Goal: Transaction & Acquisition: Purchase product/service

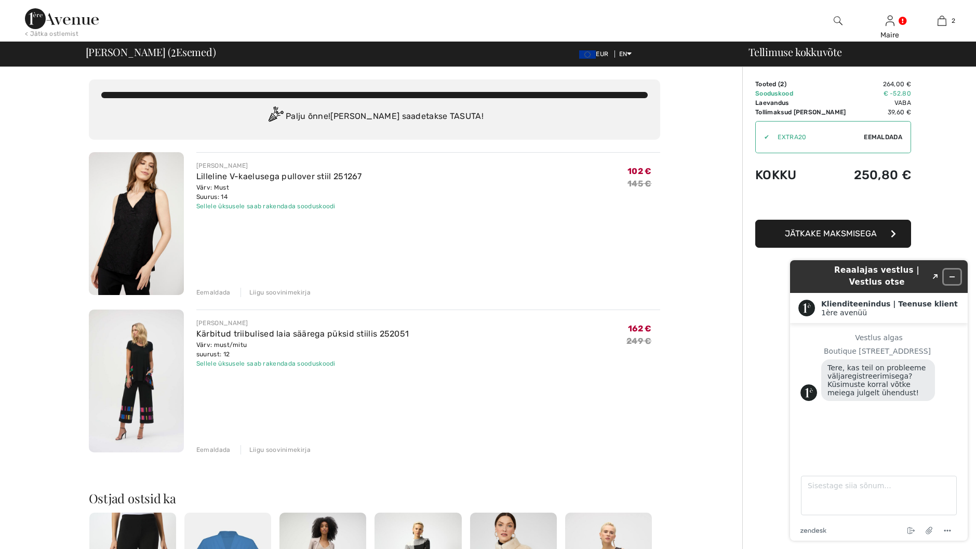
click at [954, 275] on icon "Minimeeri vidin" at bounding box center [952, 276] width 7 height 7
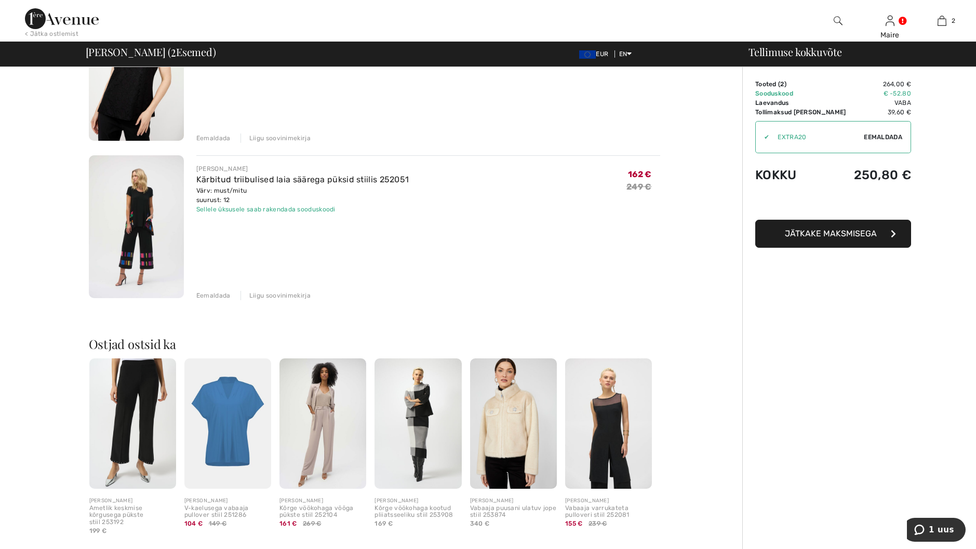
scroll to position [208, 0]
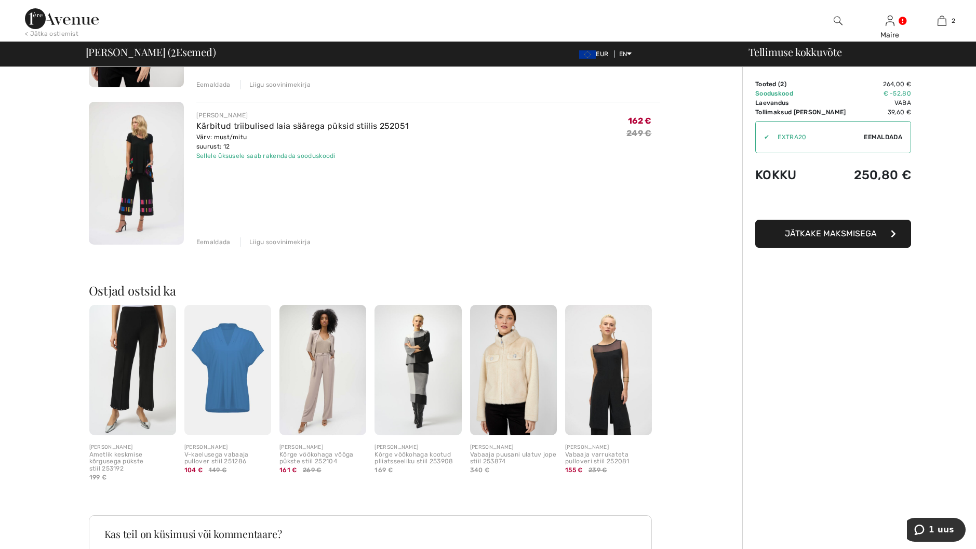
click at [57, 33] on div "< Jätka ostlemist" at bounding box center [52, 33] width 54 height 9
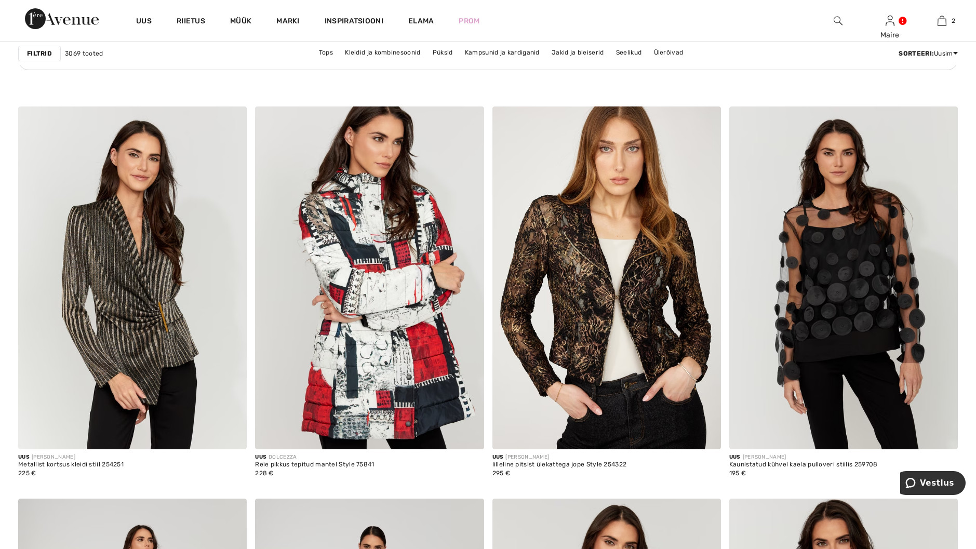
scroll to position [1818, 0]
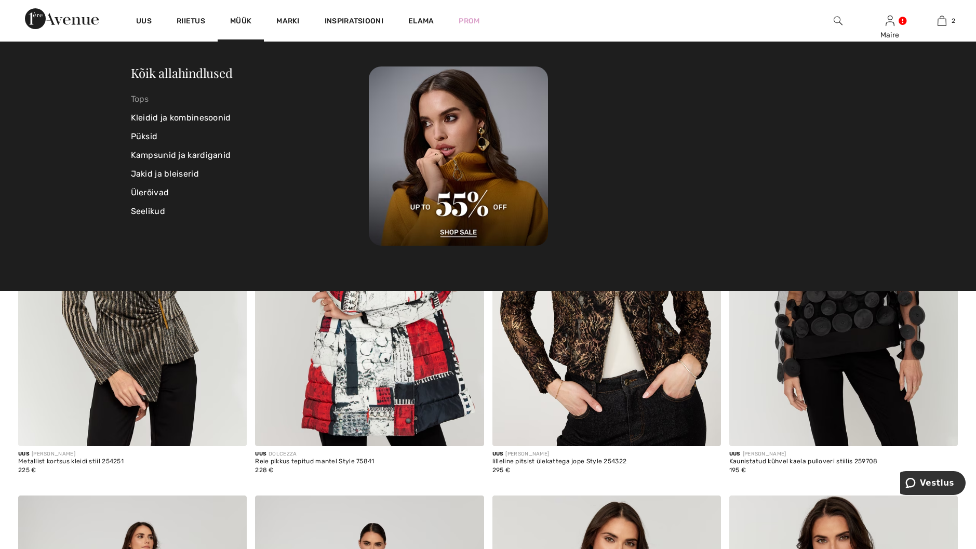
click at [144, 97] on link "Tops" at bounding box center [250, 99] width 238 height 19
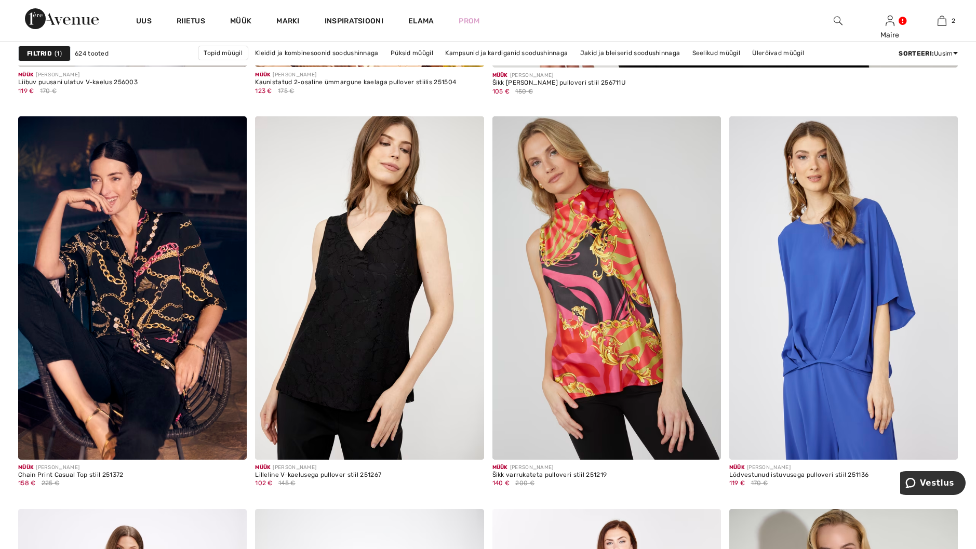
scroll to position [883, 0]
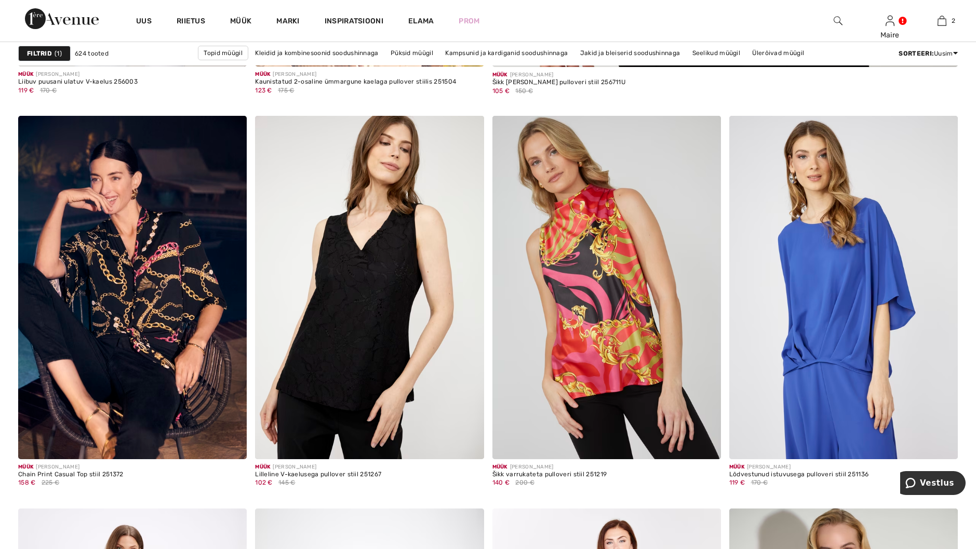
click at [49, 52] on strong "Filtrid" at bounding box center [39, 53] width 25 height 9
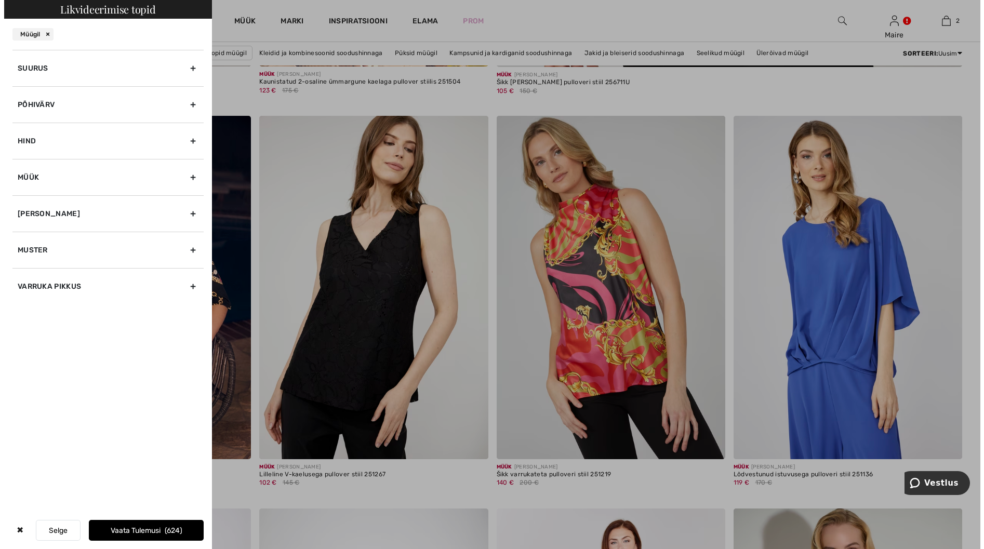
scroll to position [884, 0]
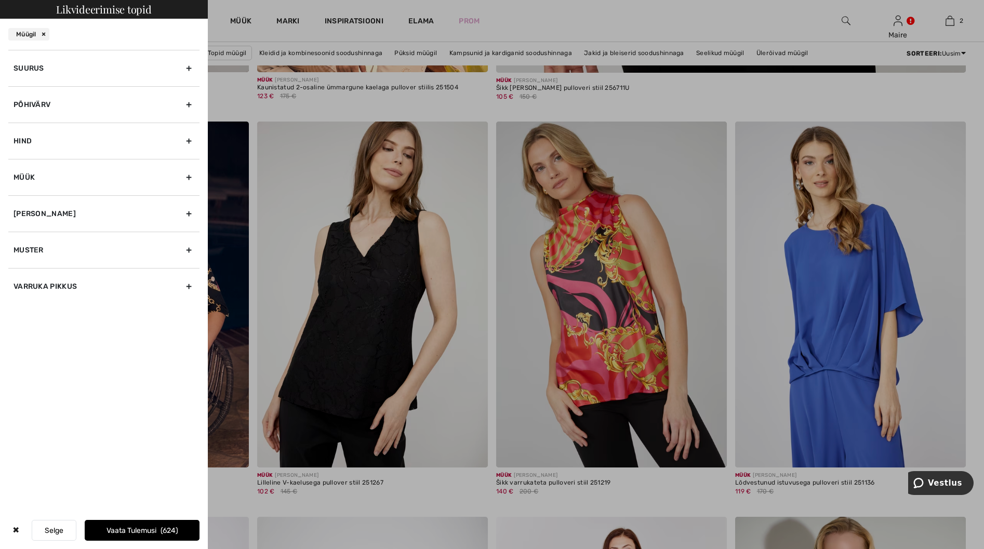
click at [86, 137] on div "Hind" at bounding box center [103, 141] width 191 height 36
click at [49, 171] on div "66 € 208 €" at bounding box center [104, 166] width 181 height 14
drag, startPoint x: 18, startPoint y: 170, endPoint x: 5, endPoint y: 172, distance: 12.6
click at [5, 172] on div "Suurus 00 0 2 4 6 8 10 12 14 16 18 20 22 24 26 28 30 32 34 36 Xs S M L Xl XXL X…" at bounding box center [104, 190] width 208 height 281
drag, startPoint x: 191, startPoint y: 173, endPoint x: 71, endPoint y: 171, distance: 119.5
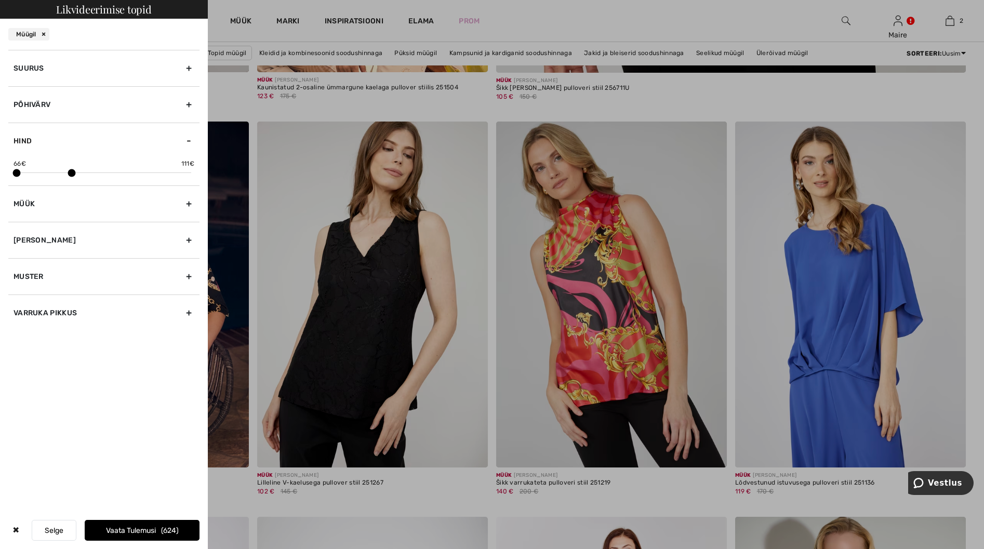
click at [71, 171] on span at bounding box center [72, 173] width 8 height 8
click at [134, 528] on font "Vaata tulemusi" at bounding box center [132, 530] width 50 height 9
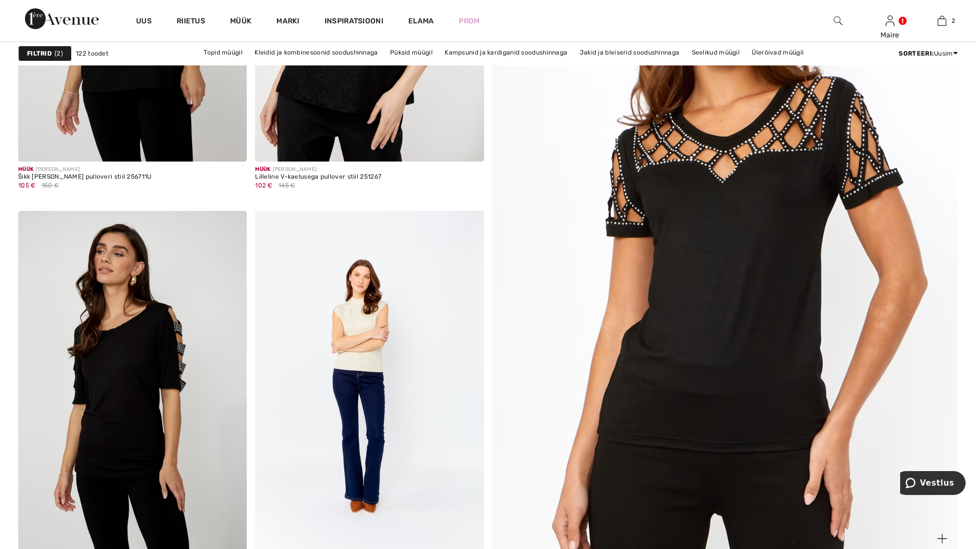
scroll to position [364, 0]
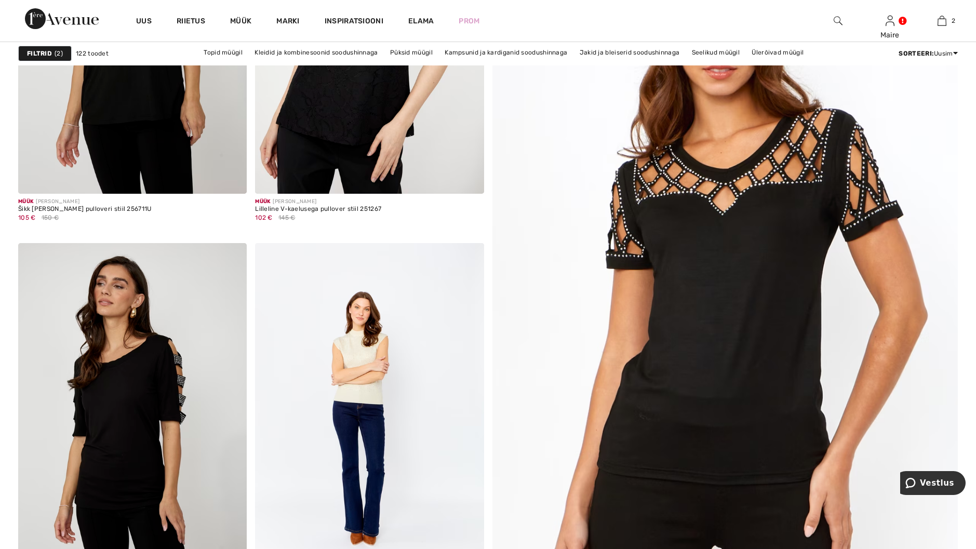
click at [696, 241] on img at bounding box center [725, 269] width 559 height 838
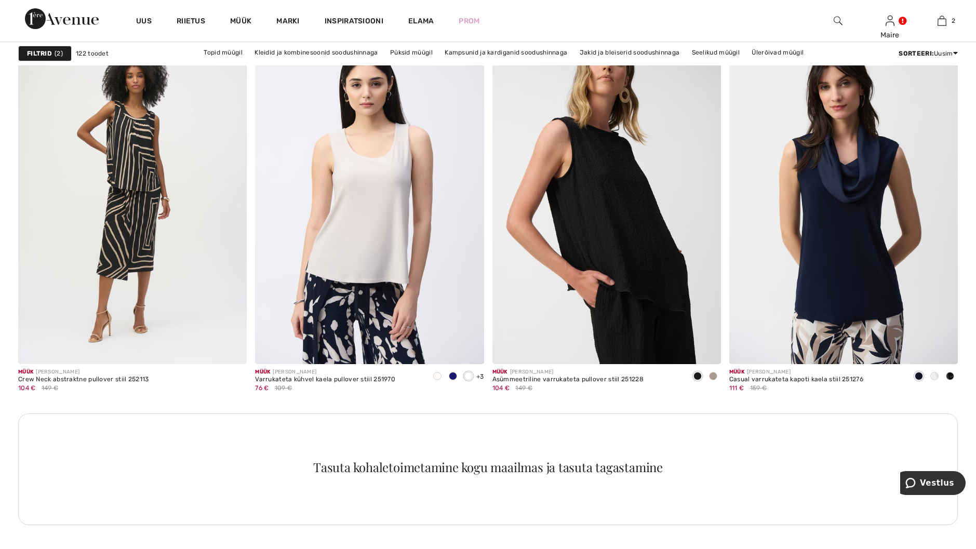
scroll to position [1403, 0]
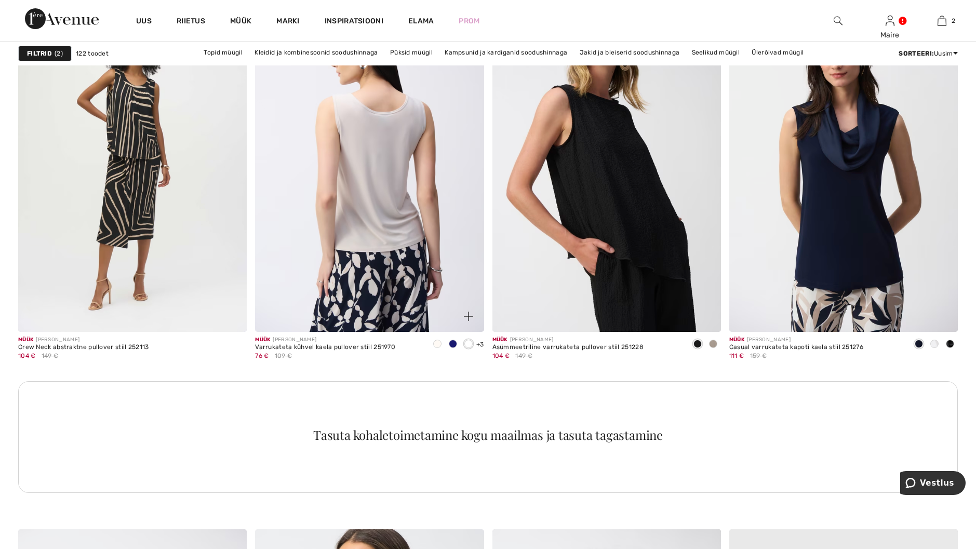
click at [386, 157] on img at bounding box center [369, 160] width 229 height 343
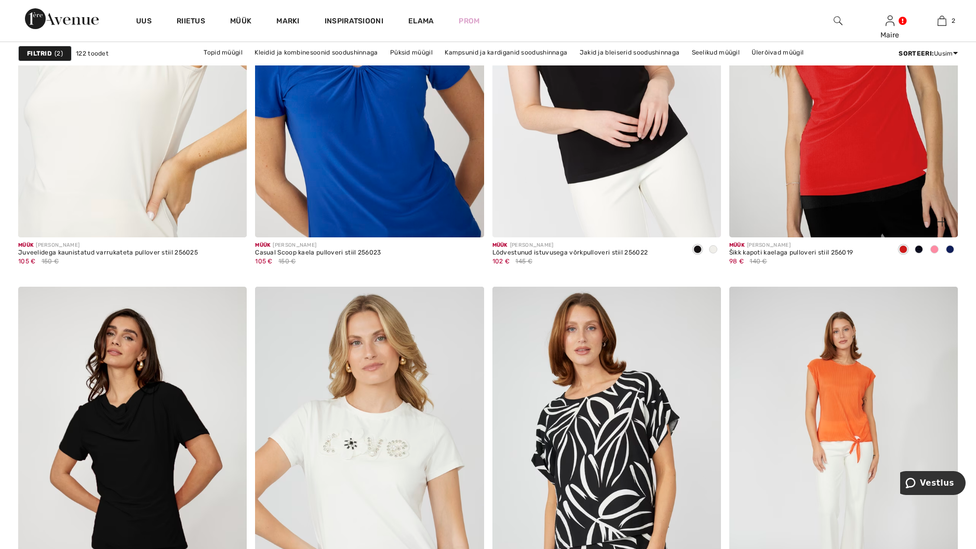
scroll to position [5611, 0]
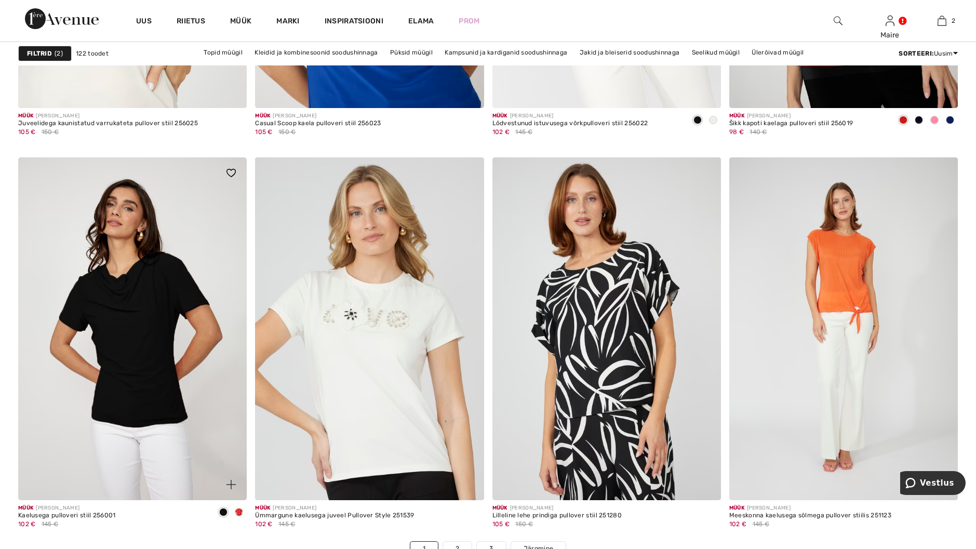
click at [238, 514] on span at bounding box center [239, 512] width 8 height 8
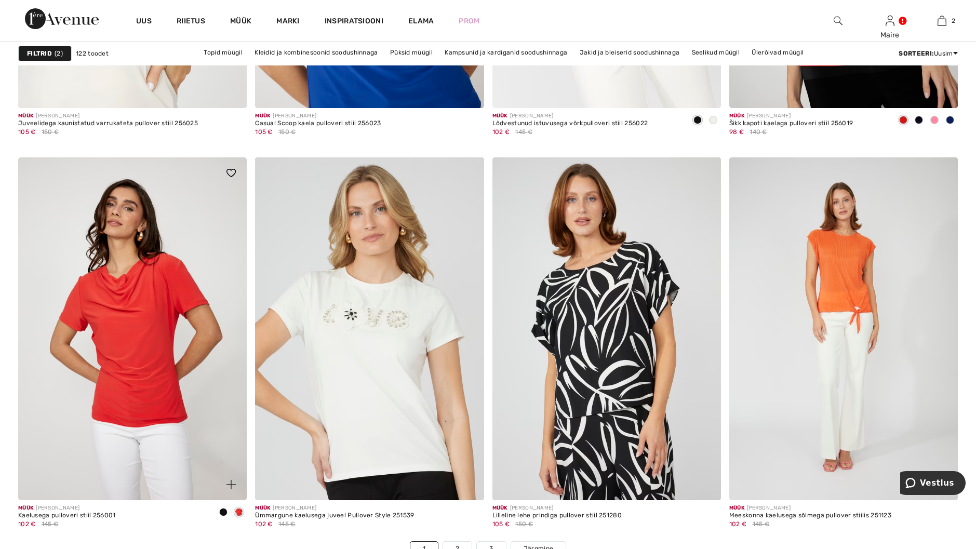
click at [224, 510] on span at bounding box center [223, 512] width 8 height 8
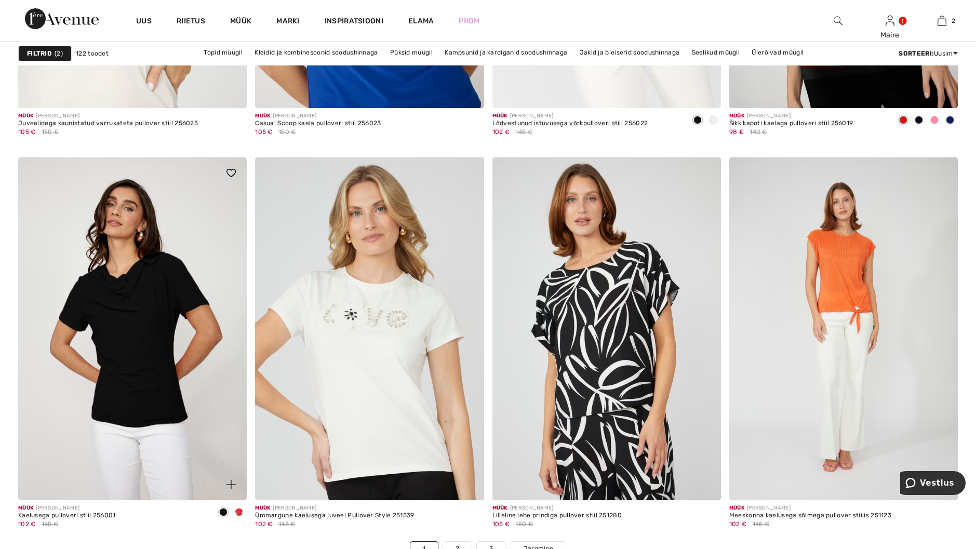
click at [139, 316] on img at bounding box center [132, 328] width 229 height 343
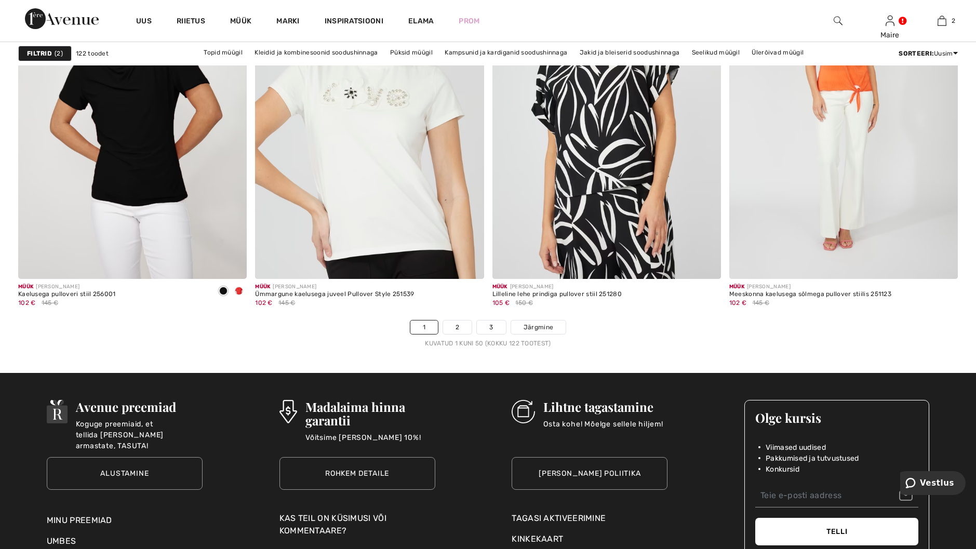
scroll to position [5871, 0]
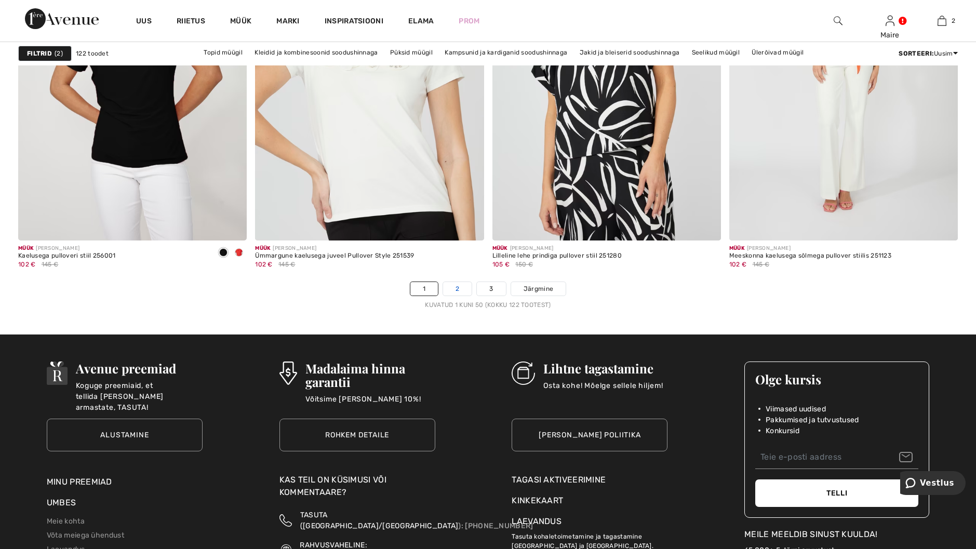
click at [455, 292] on link "2" at bounding box center [457, 289] width 29 height 14
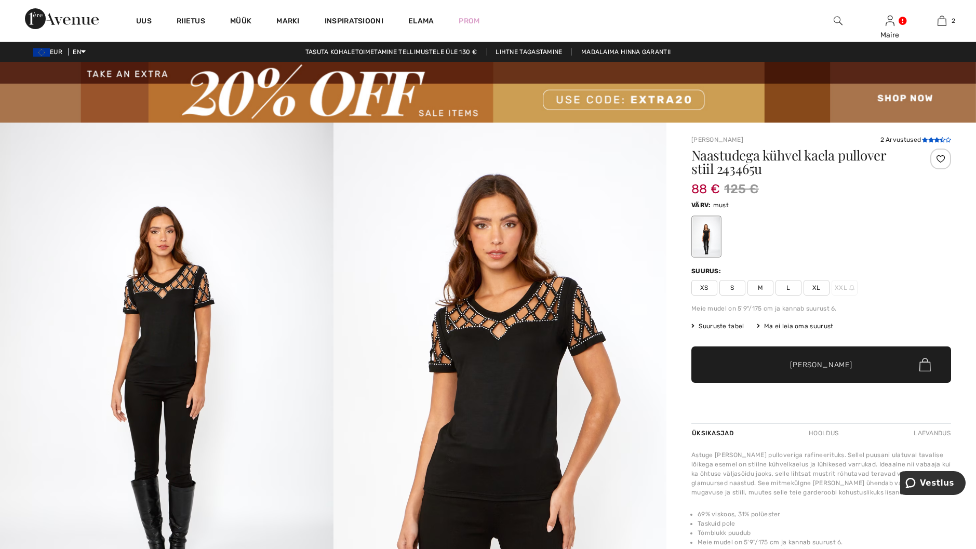
click at [923, 139] on icon at bounding box center [925, 139] width 6 height 5
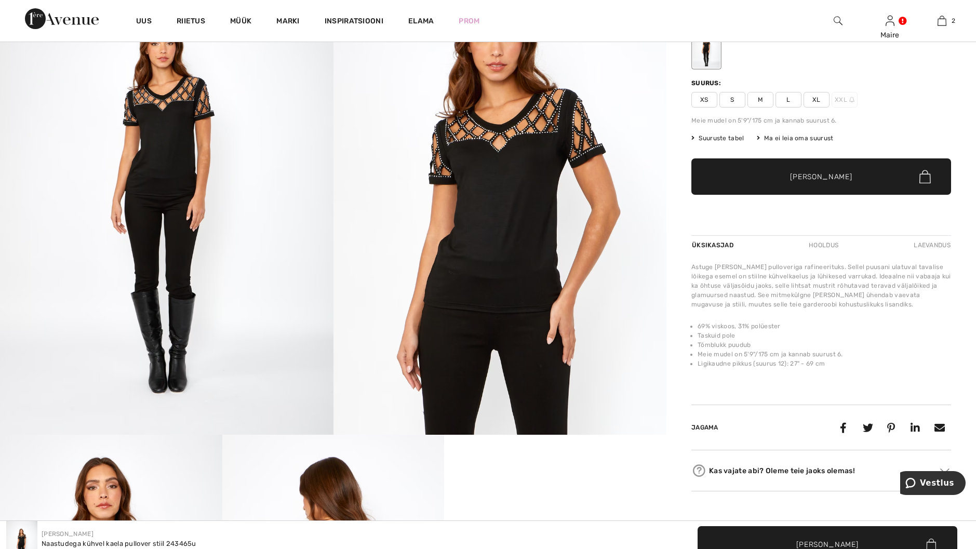
scroll to position [118, 0]
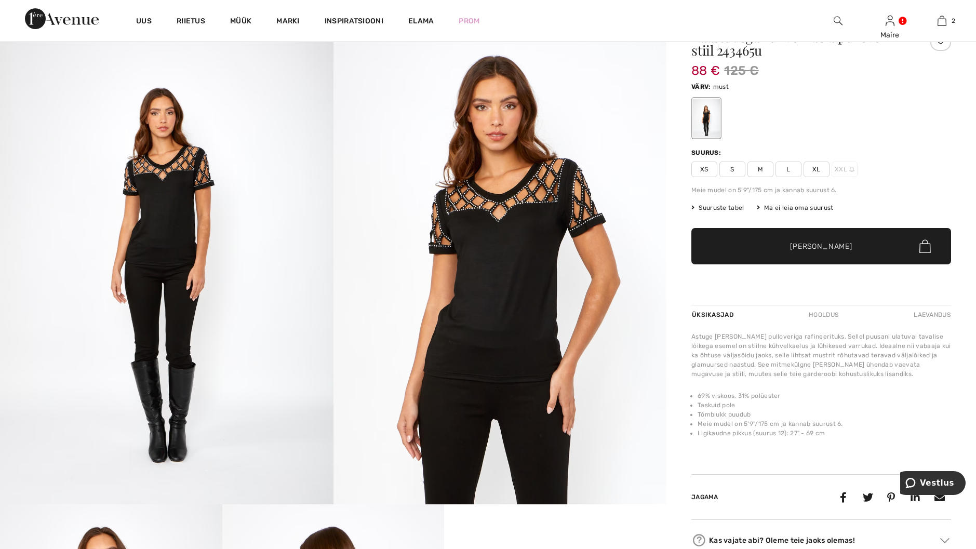
click at [520, 277] on img at bounding box center [501, 254] width 334 height 500
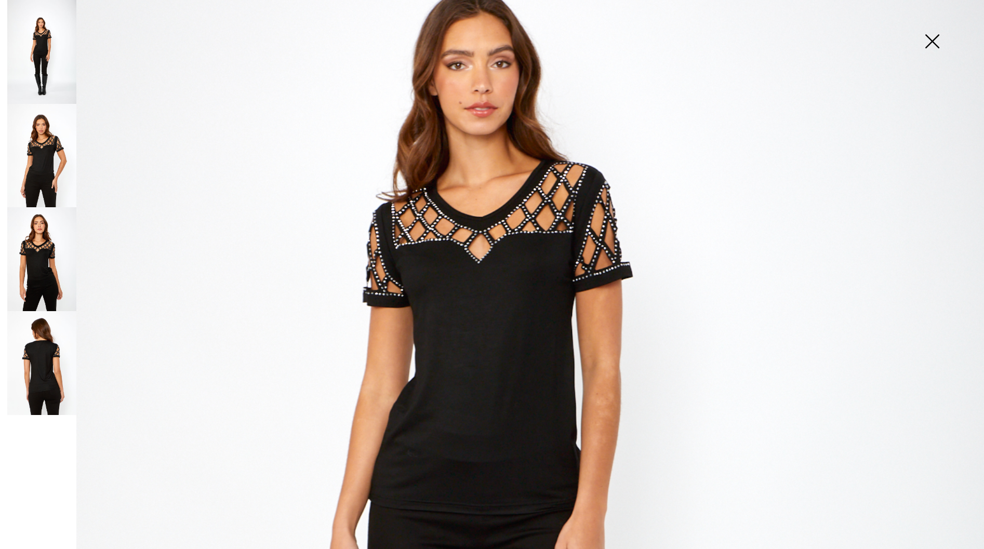
scroll to position [260, 0]
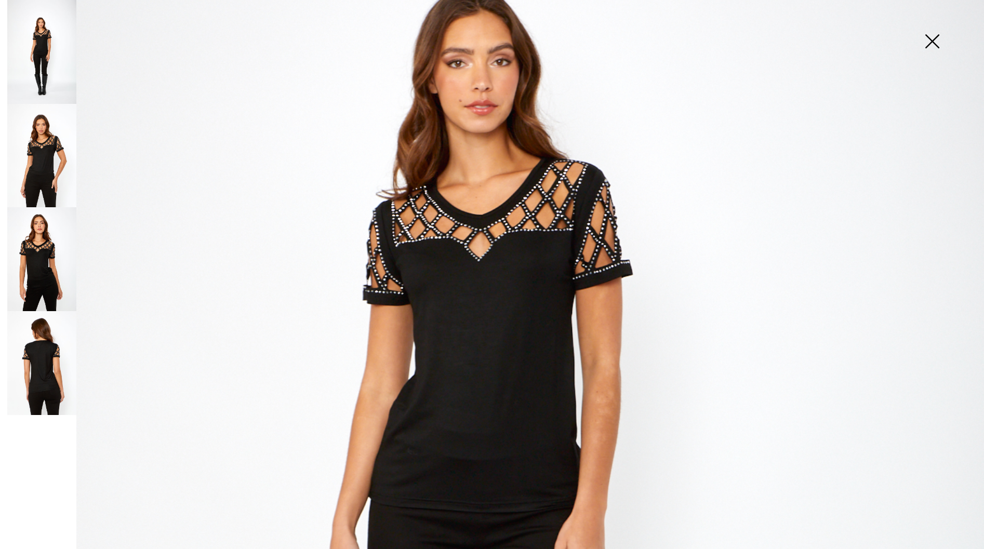
click at [931, 40] on img at bounding box center [932, 43] width 52 height 54
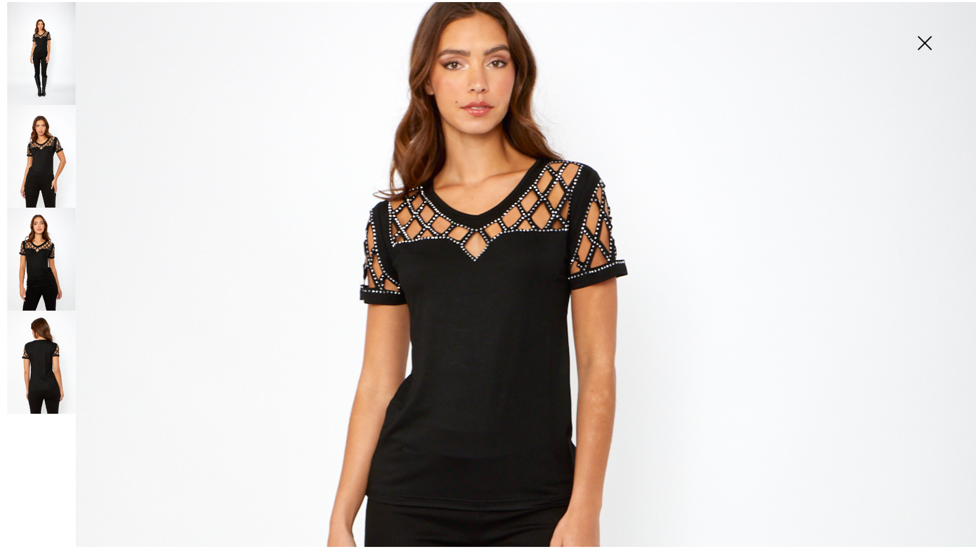
scroll to position [118, 0]
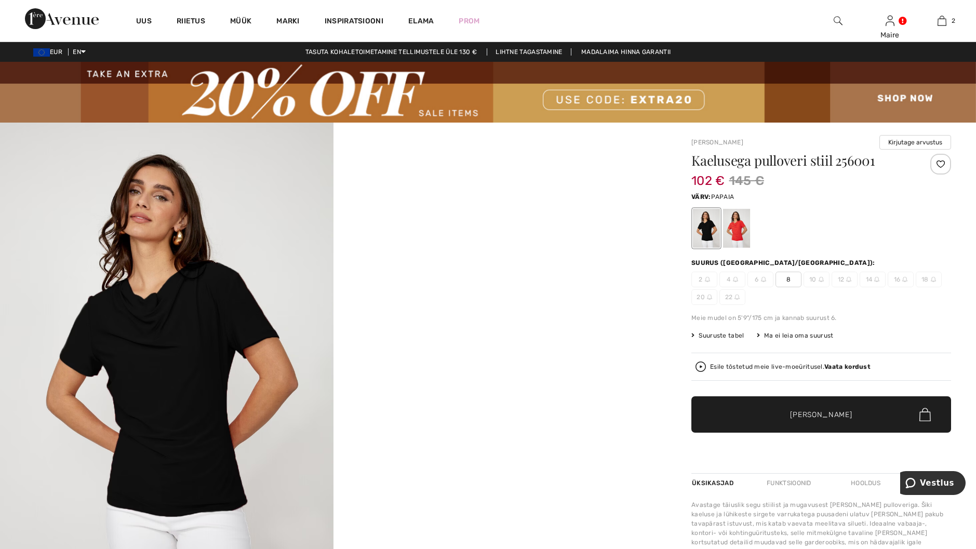
click at [733, 235] on div at bounding box center [736, 228] width 27 height 39
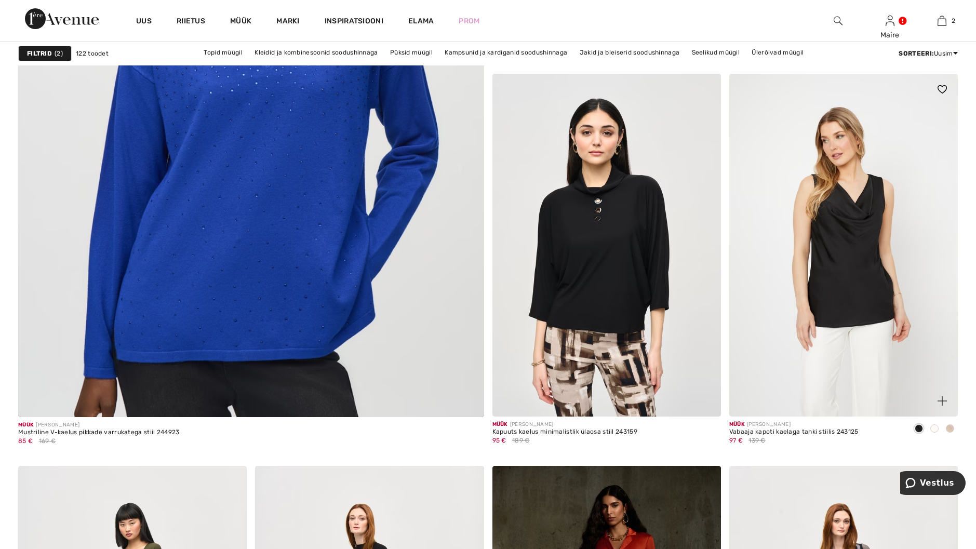
scroll to position [3585, 0]
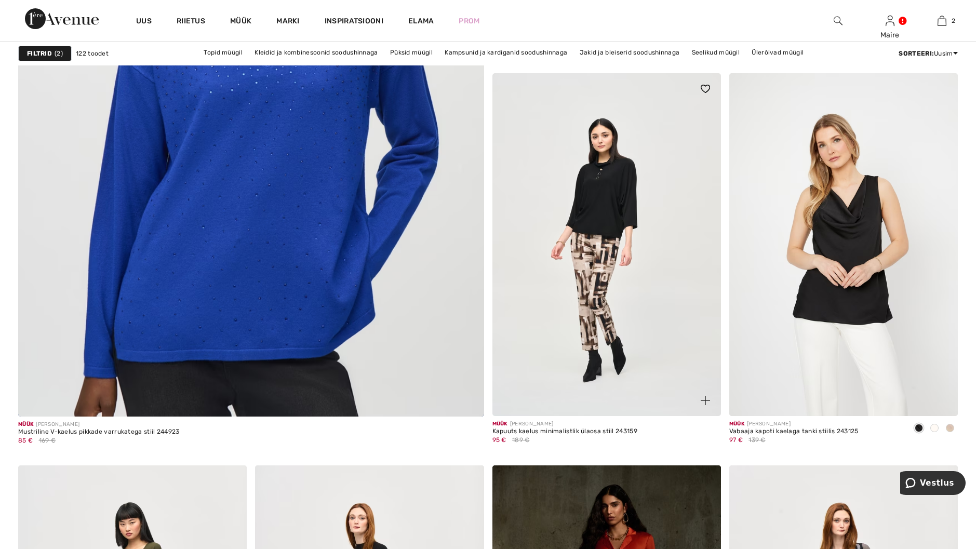
click at [585, 199] on img at bounding box center [607, 244] width 229 height 343
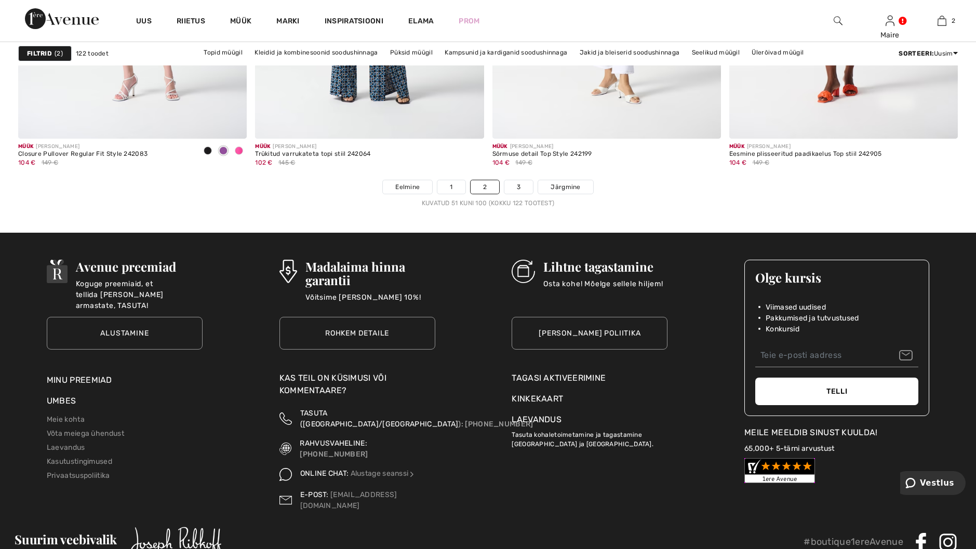
scroll to position [5974, 0]
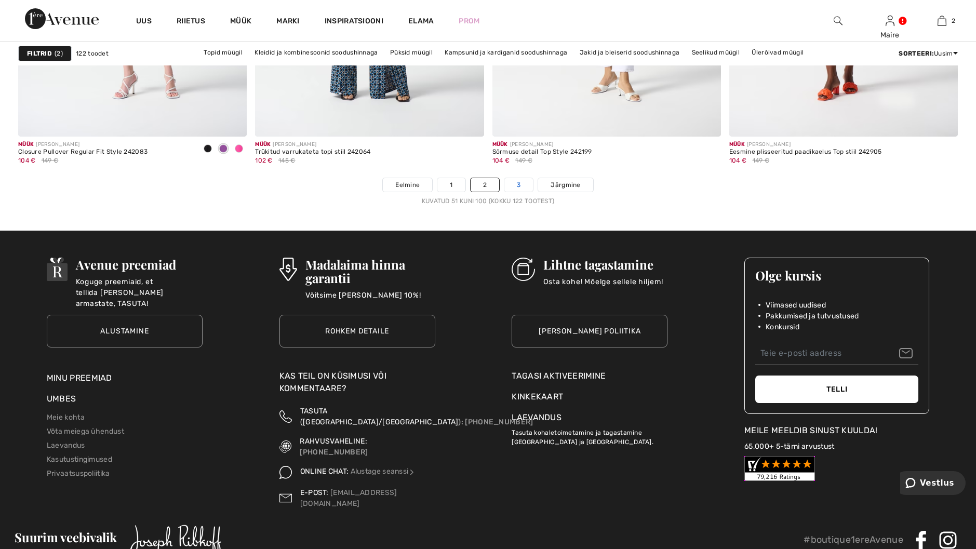
click at [527, 179] on link "3" at bounding box center [518, 185] width 29 height 14
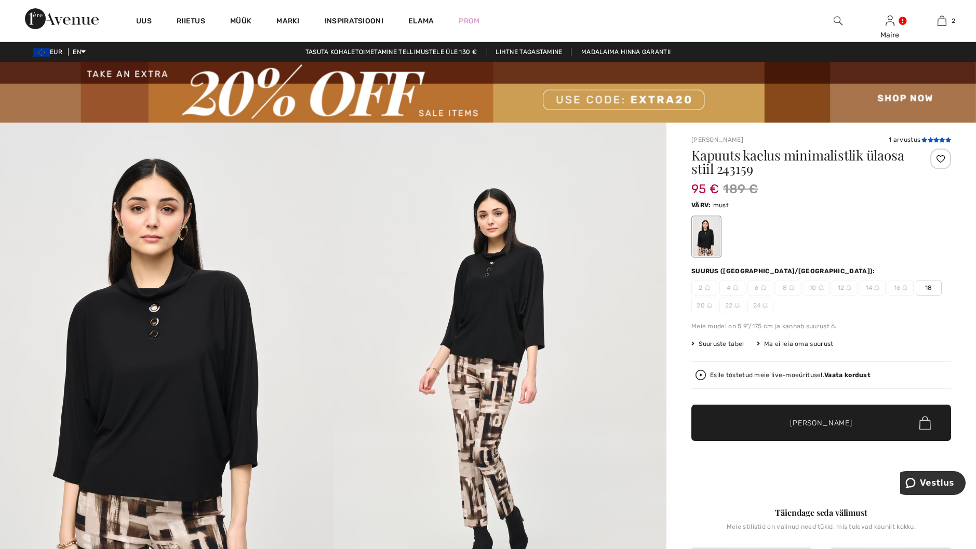
click at [923, 140] on icon at bounding box center [925, 139] width 6 height 5
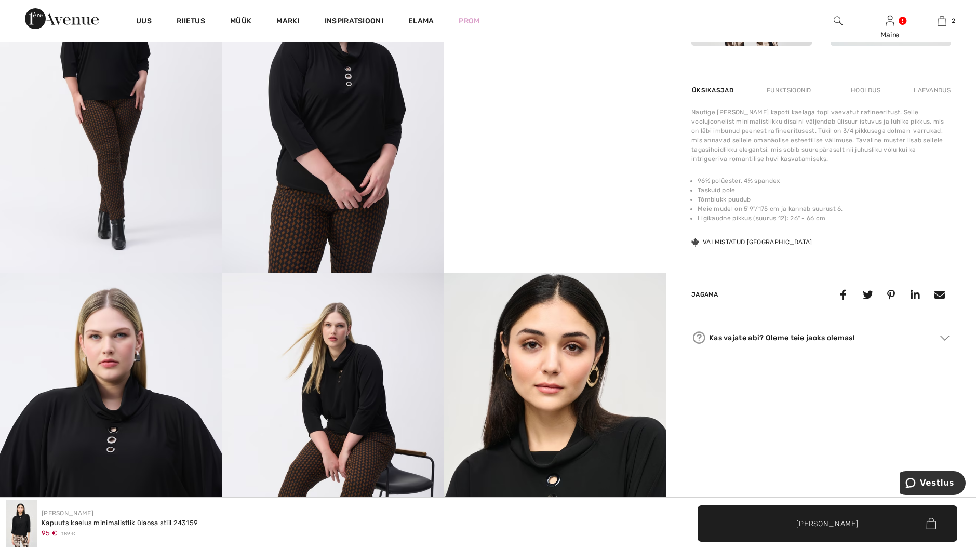
scroll to position [471, 0]
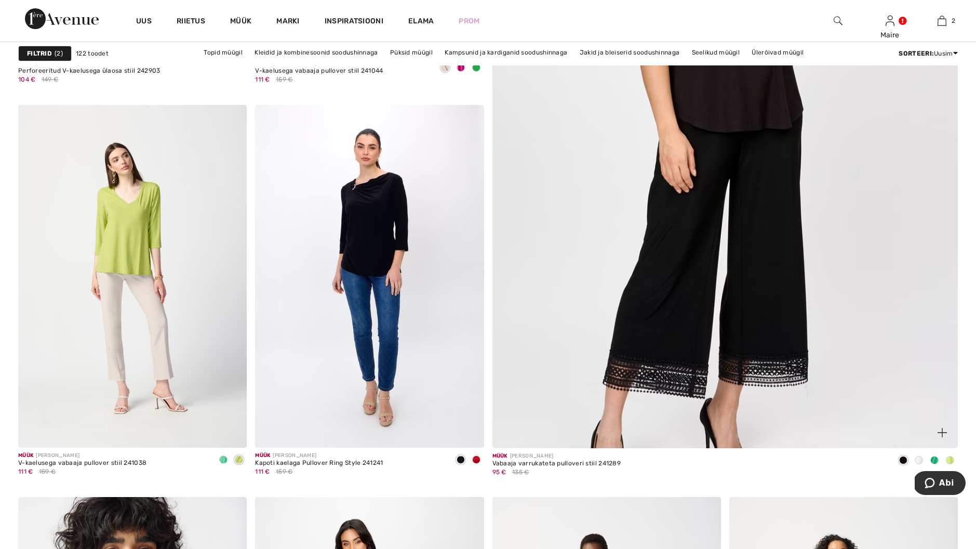
scroll to position [520, 0]
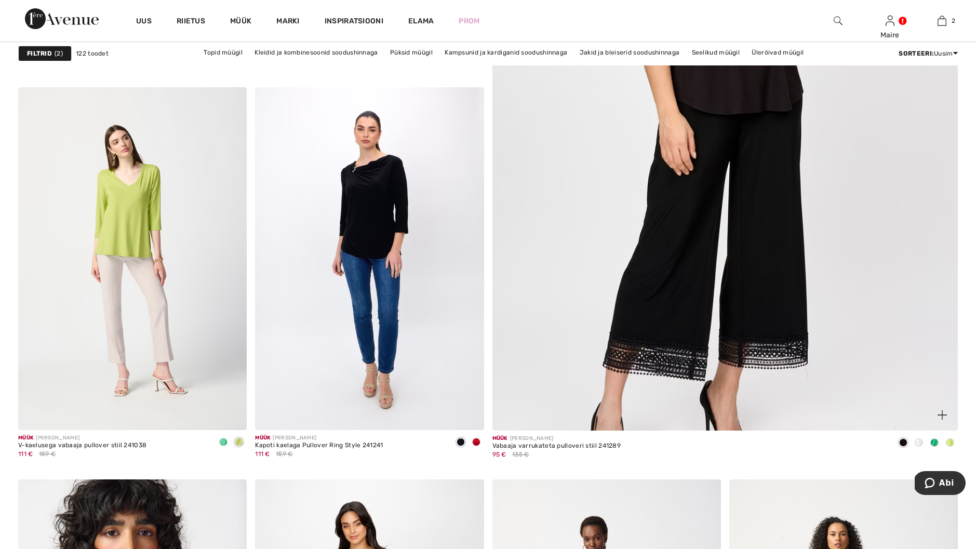
click at [718, 92] on img at bounding box center [725, 114] width 559 height 838
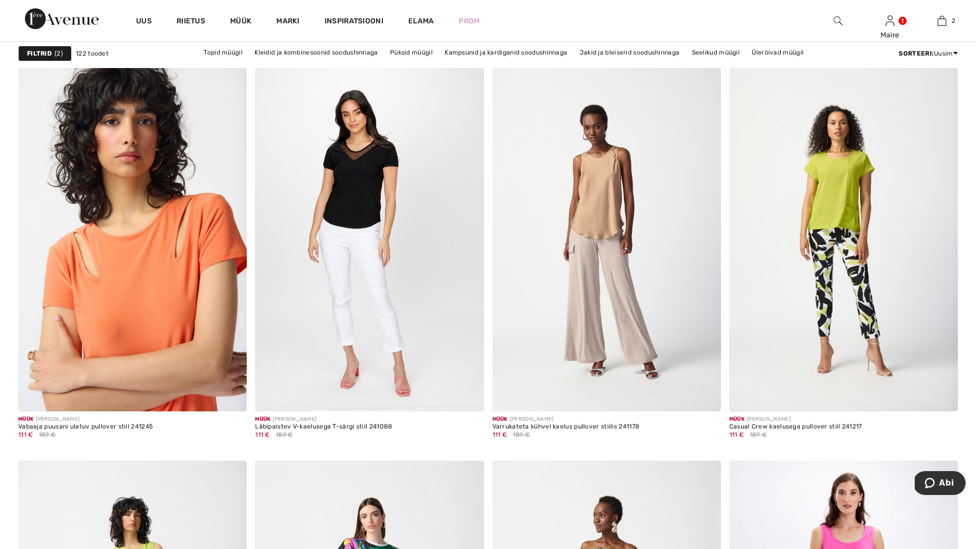
scroll to position [935, 0]
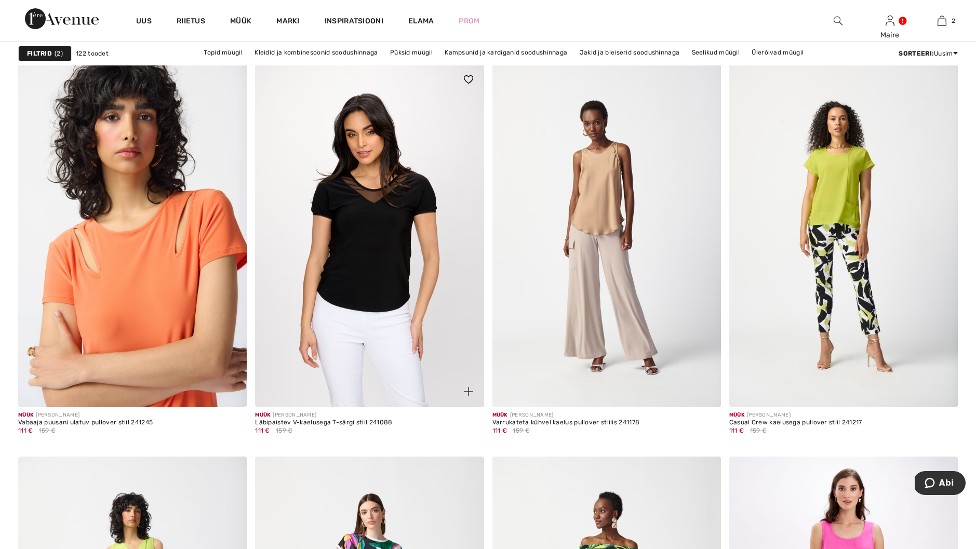
click at [370, 225] on img at bounding box center [369, 235] width 229 height 343
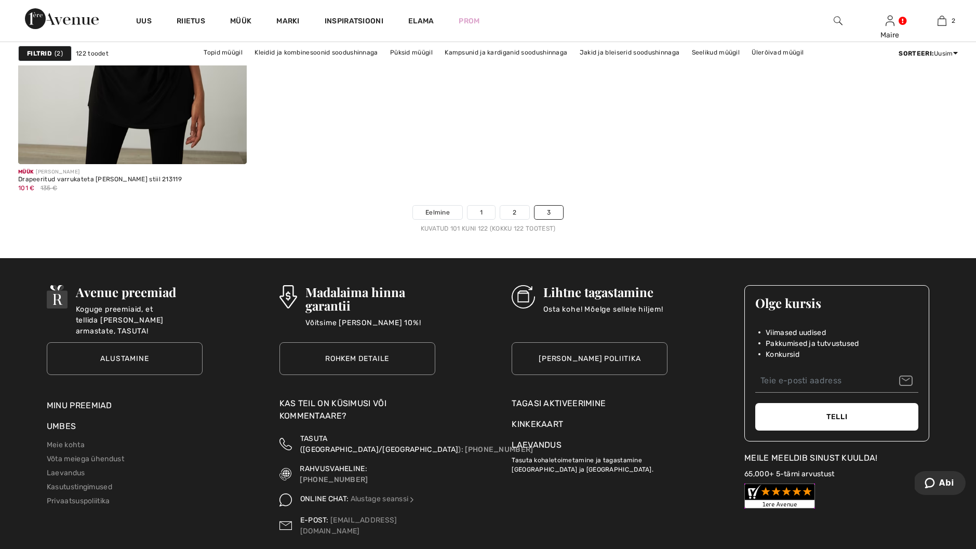
scroll to position [2909, 0]
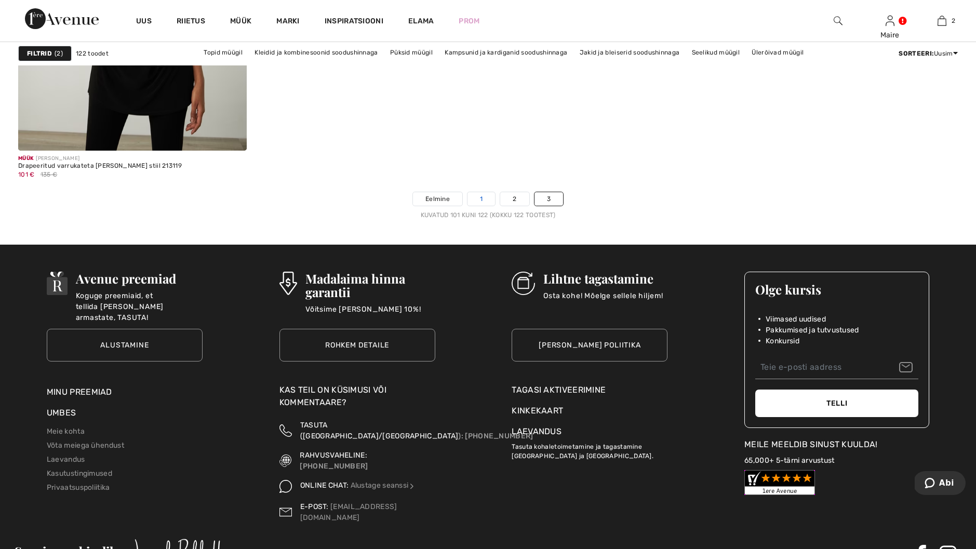
click at [480, 197] on link "1" at bounding box center [482, 199] width 28 height 14
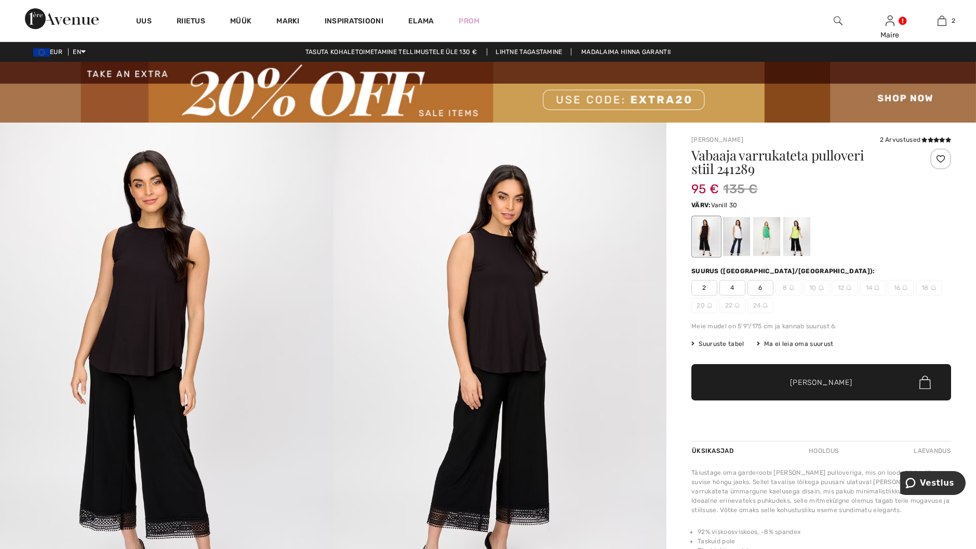
click at [736, 236] on div at bounding box center [736, 237] width 27 height 39
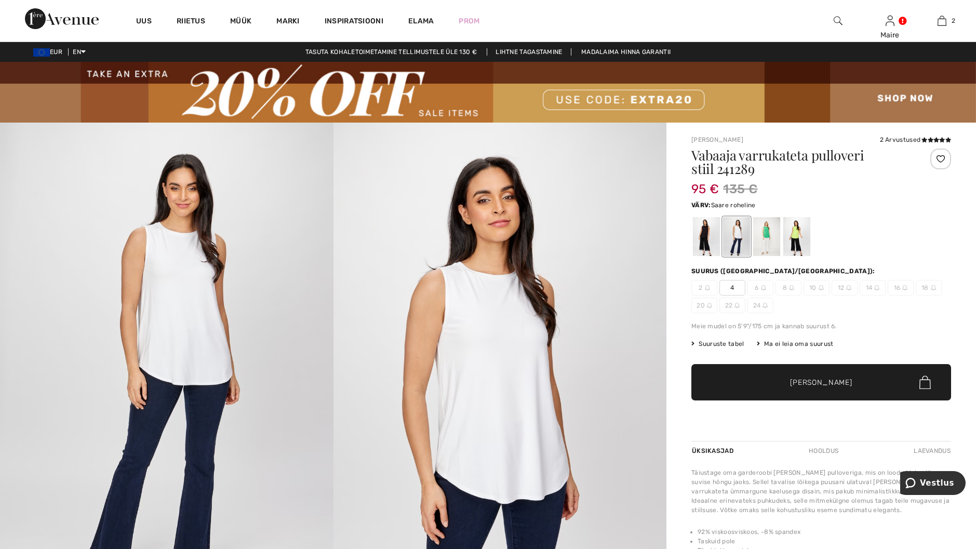
click at [768, 231] on div at bounding box center [766, 237] width 27 height 39
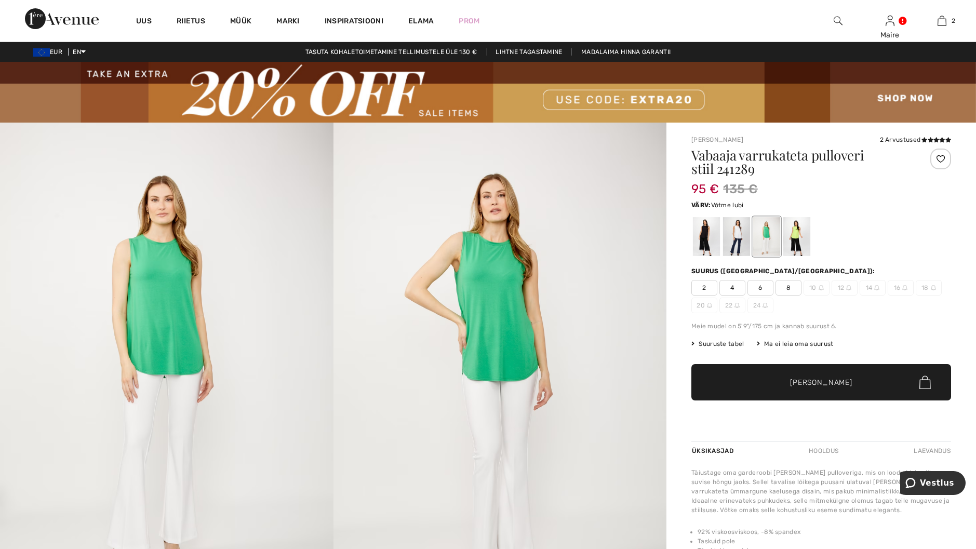
click at [796, 235] on div at bounding box center [796, 237] width 27 height 39
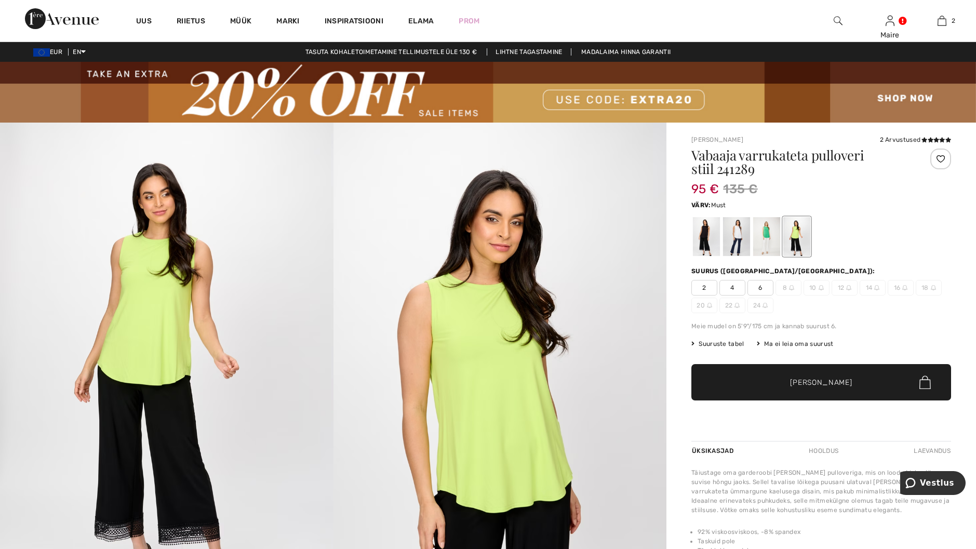
click at [710, 235] on div at bounding box center [706, 237] width 27 height 39
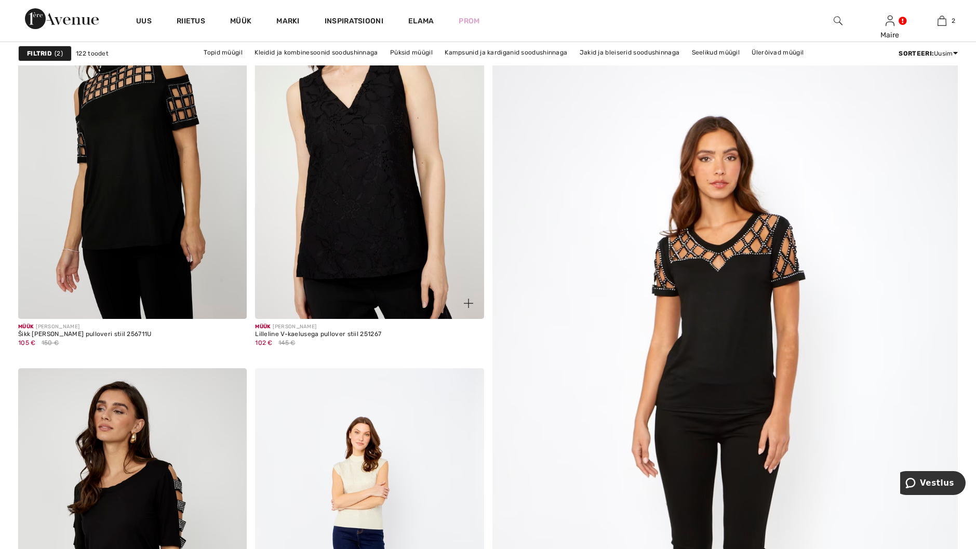
scroll to position [260, 0]
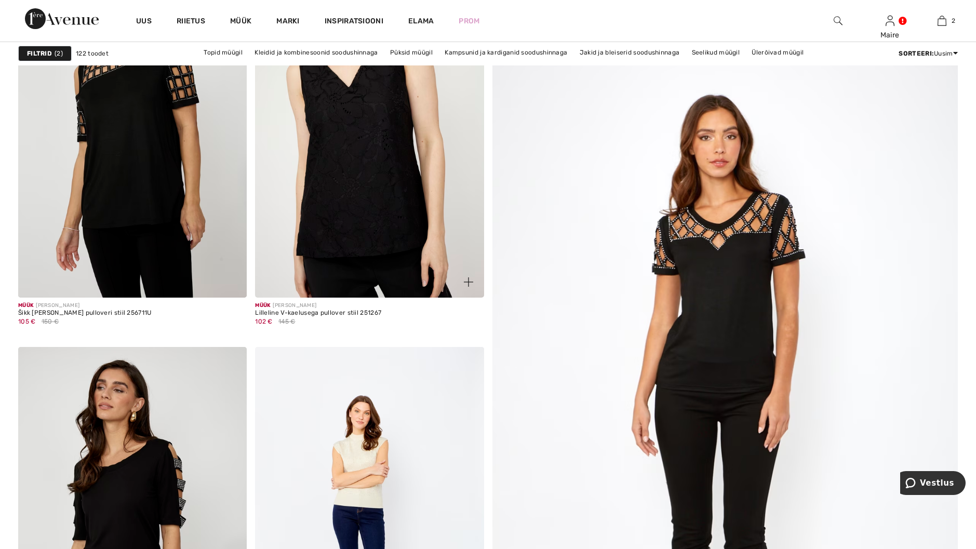
click at [364, 151] on img at bounding box center [369, 125] width 229 height 343
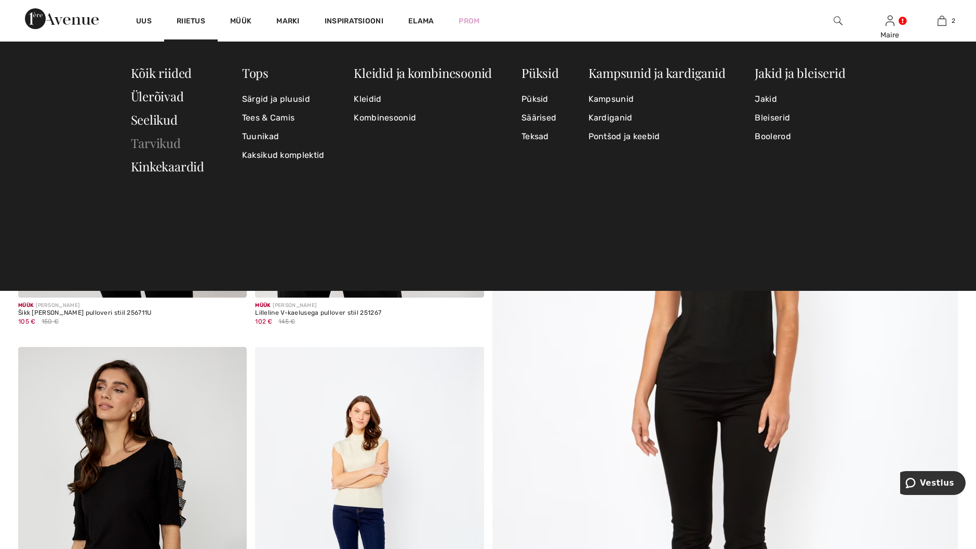
click at [144, 144] on link "Tarvikud" at bounding box center [156, 143] width 50 height 17
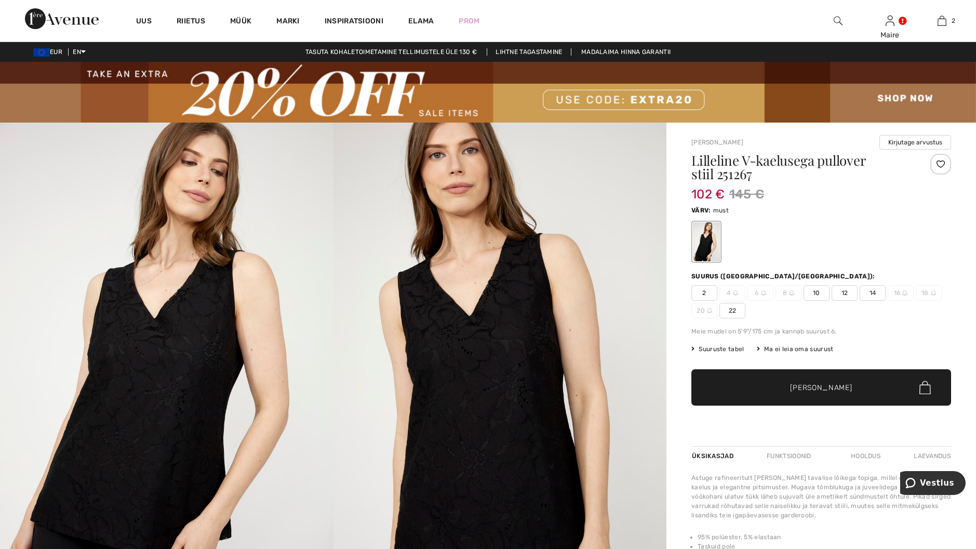
click at [188, 341] on img at bounding box center [167, 373] width 334 height 500
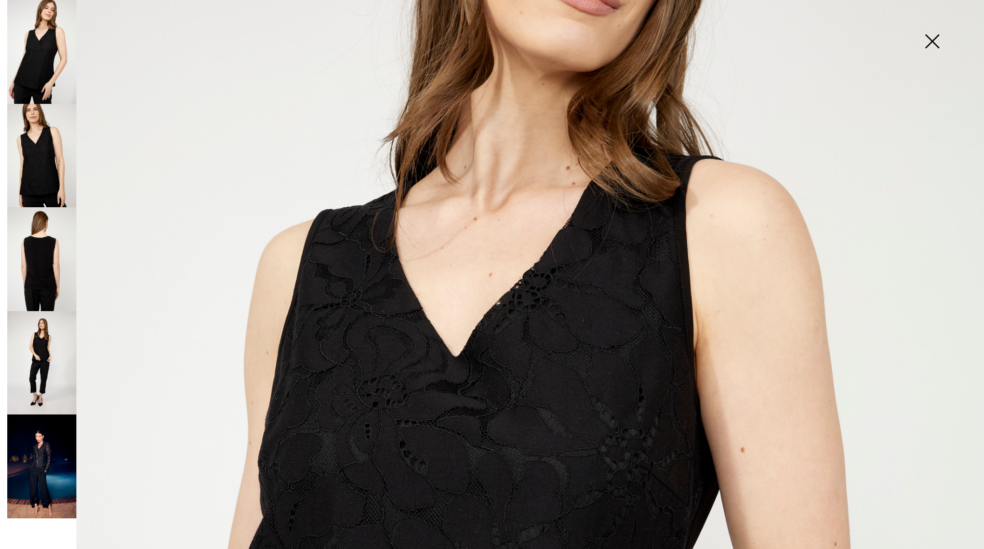
scroll to position [260, 0]
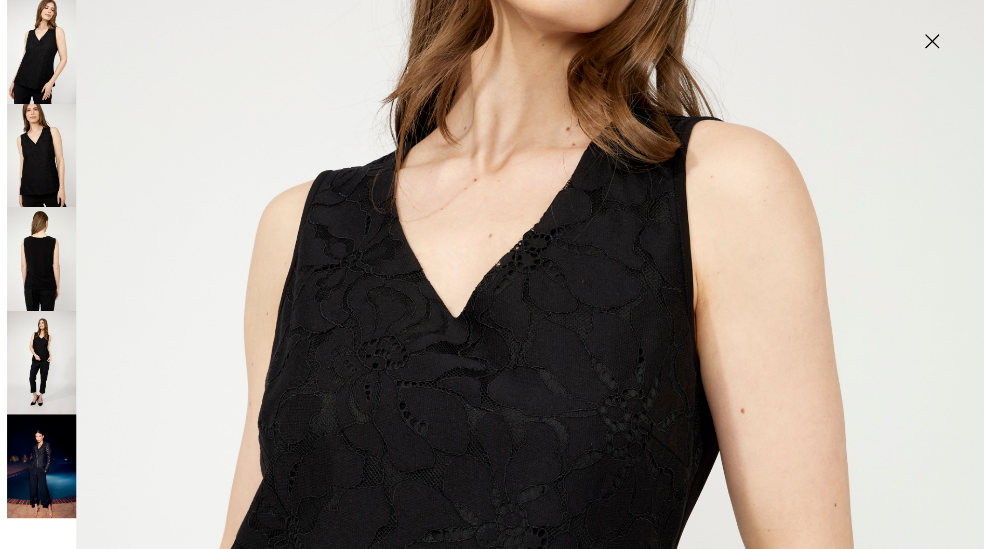
click at [41, 451] on img at bounding box center [41, 467] width 69 height 104
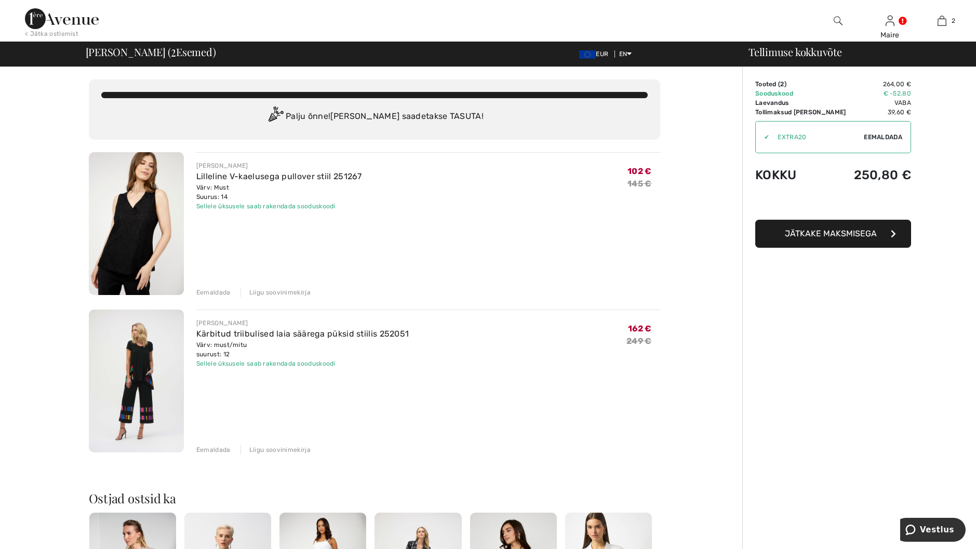
click at [214, 292] on div "Eemaldada" at bounding box center [213, 292] width 34 height 9
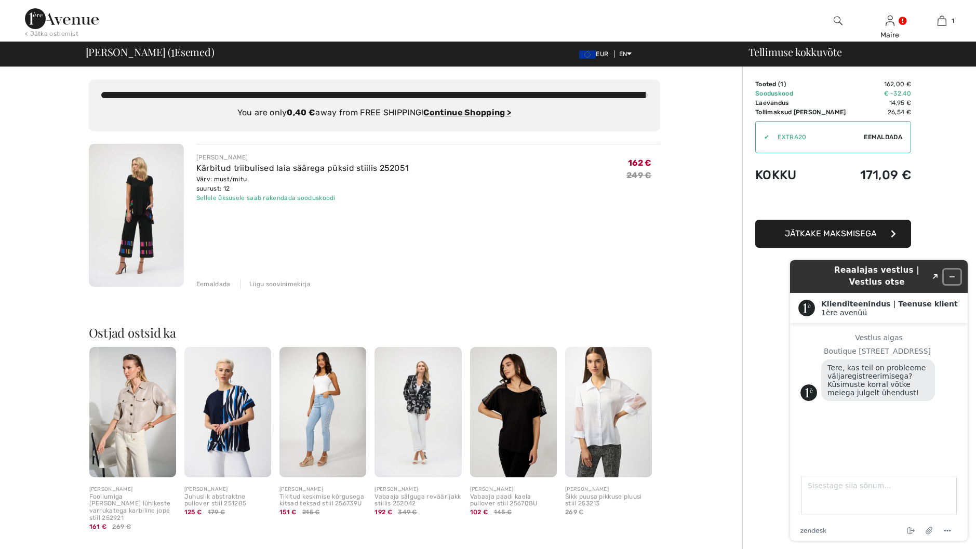
click at [952, 274] on icon "Minimeeri vidin" at bounding box center [952, 276] width 7 height 7
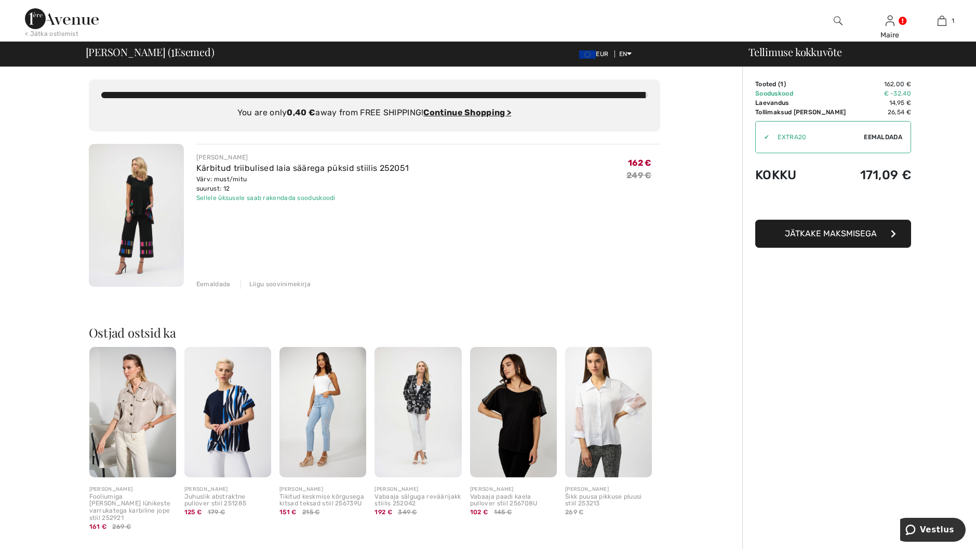
click at [840, 233] on span "Jätkake maksmisega" at bounding box center [831, 234] width 92 height 10
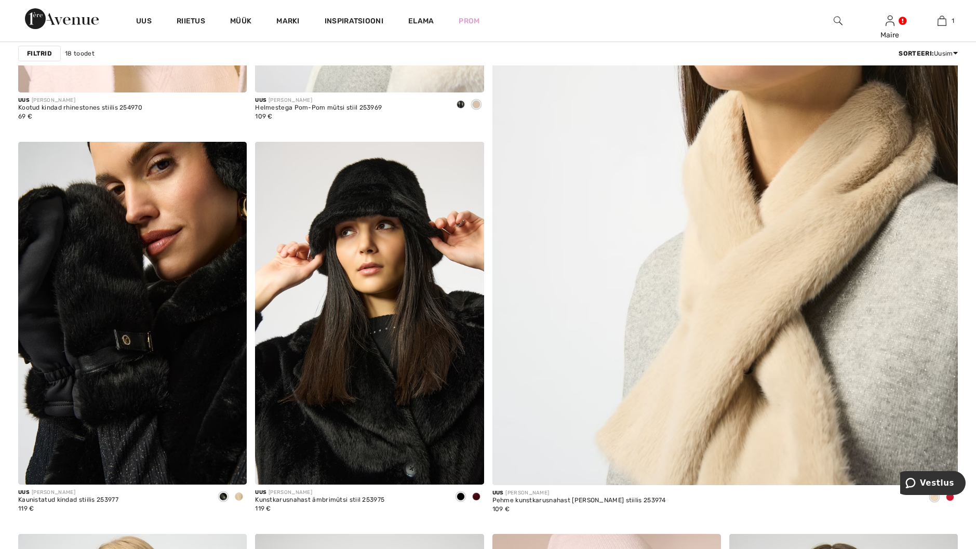
scroll to position [520, 0]
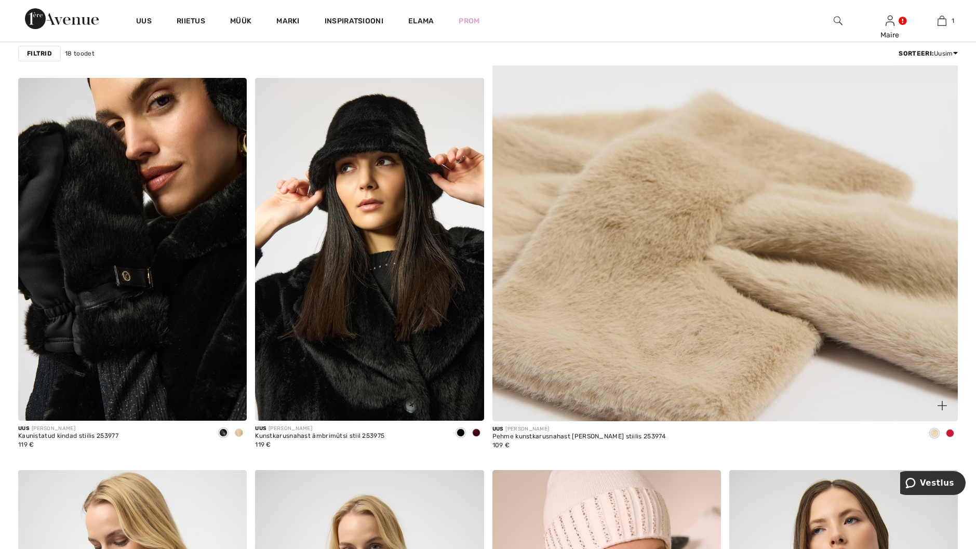
click at [707, 182] on img at bounding box center [725, 104] width 559 height 838
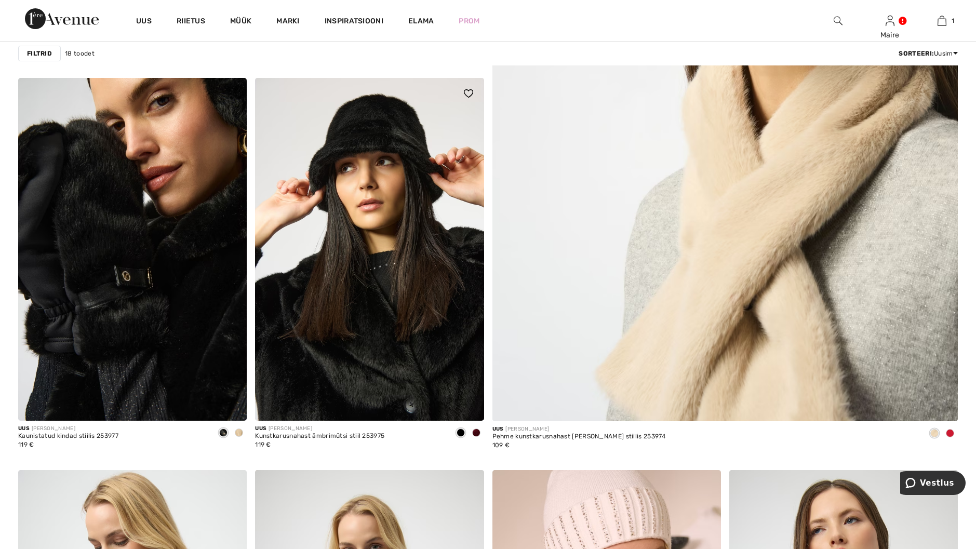
click at [476, 432] on span at bounding box center [476, 433] width 8 height 8
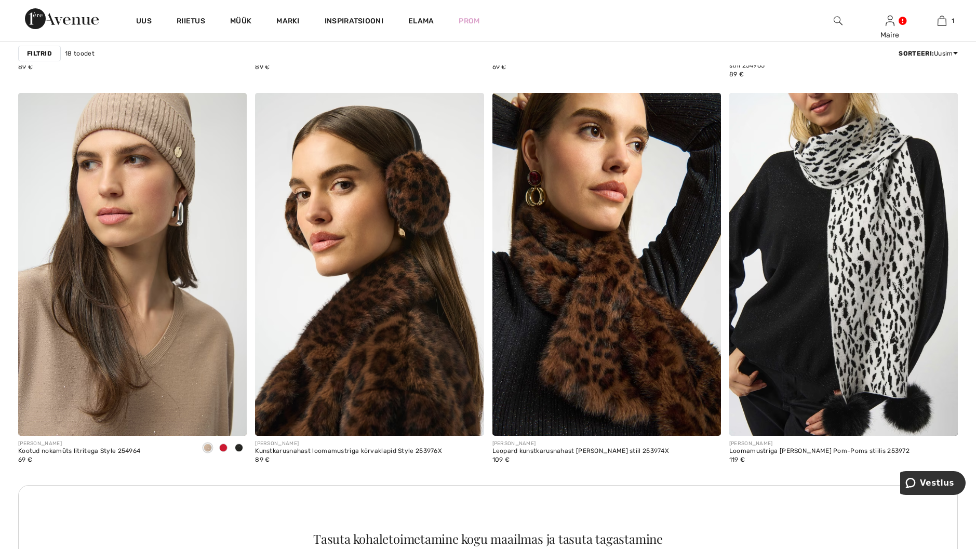
scroll to position [1299, 0]
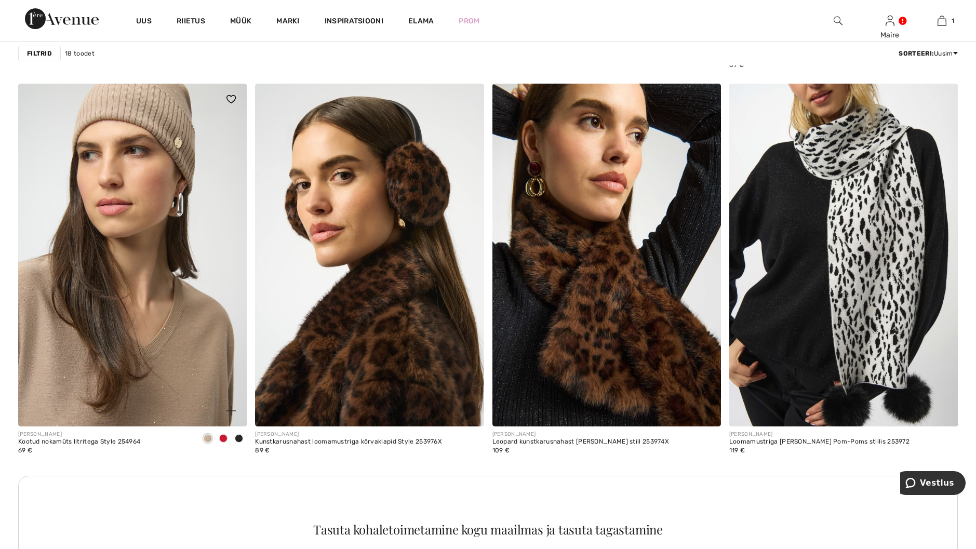
click at [222, 438] on span at bounding box center [223, 438] width 8 height 8
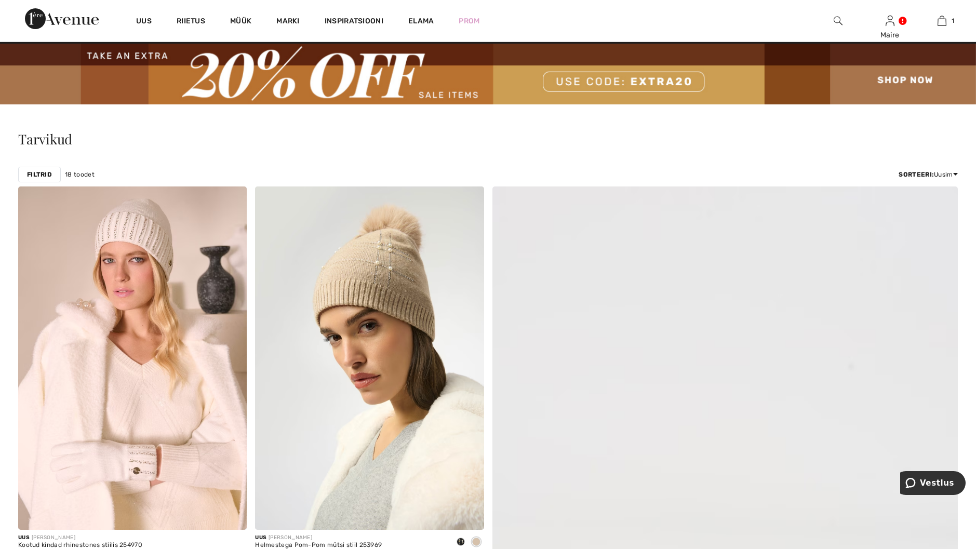
scroll to position [0, 0]
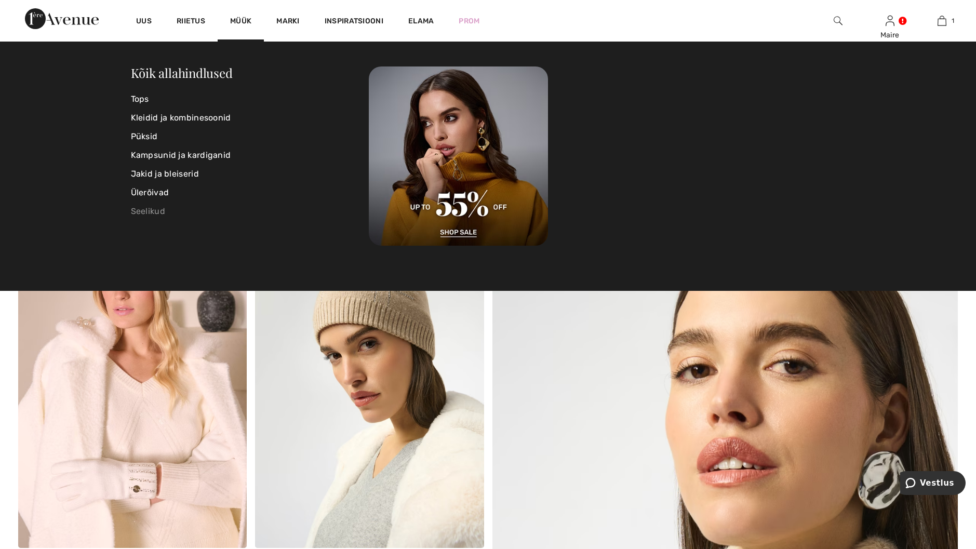
click at [151, 214] on link "Seelikud" at bounding box center [250, 211] width 238 height 19
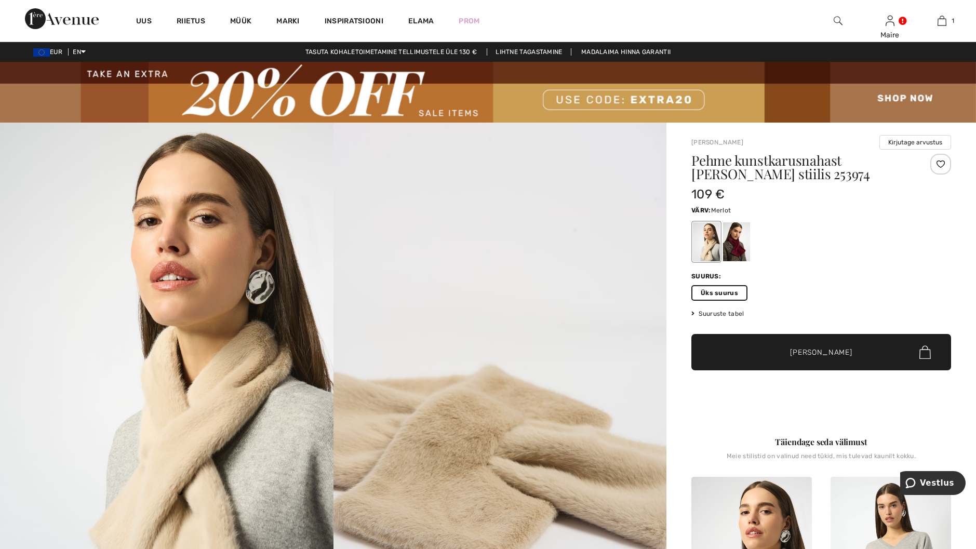
click at [736, 249] on div at bounding box center [736, 242] width 27 height 39
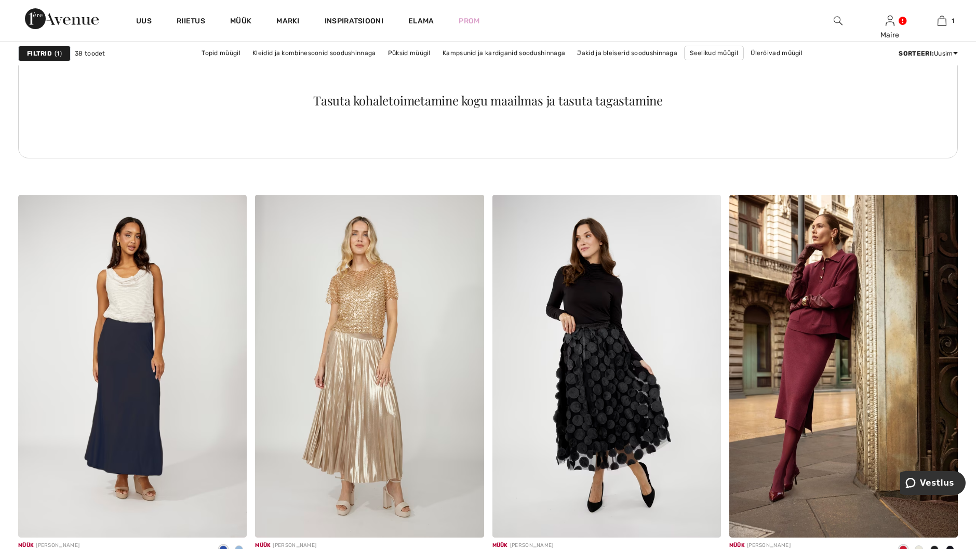
scroll to position [1766, 0]
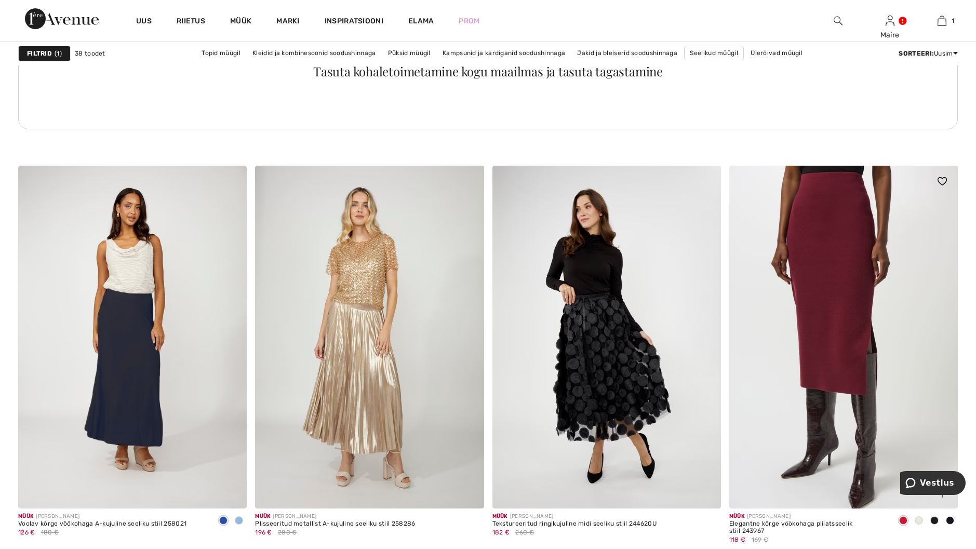
click at [830, 239] on img at bounding box center [843, 337] width 229 height 343
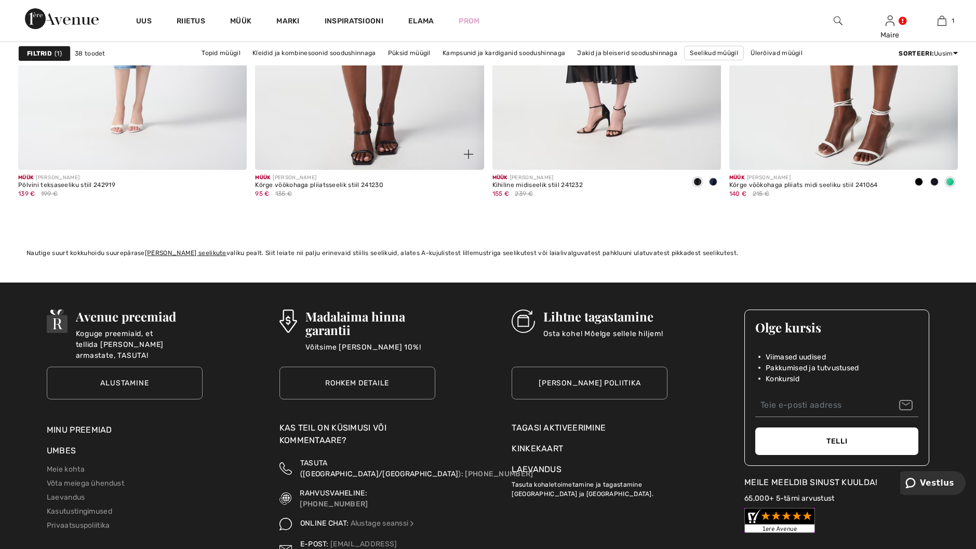
scroll to position [4676, 0]
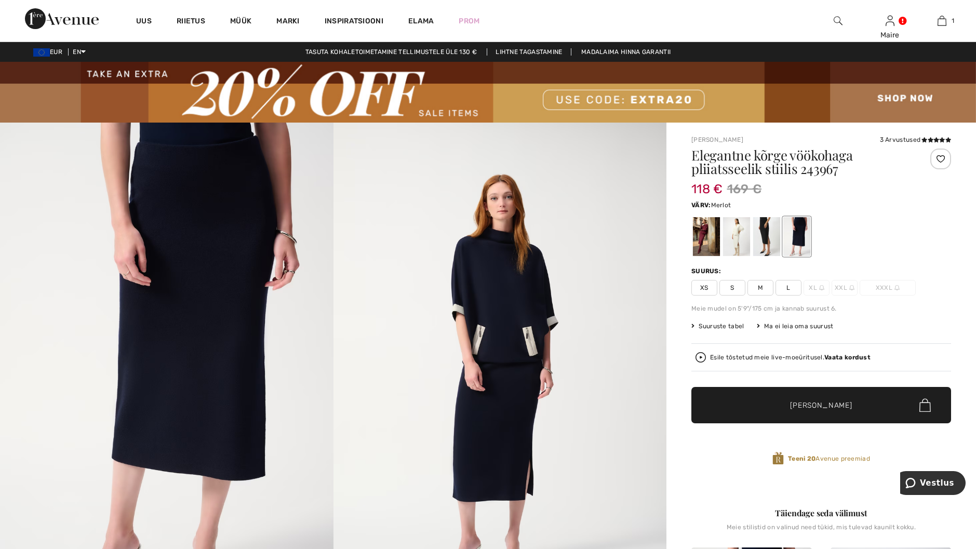
click at [698, 236] on div at bounding box center [706, 237] width 27 height 39
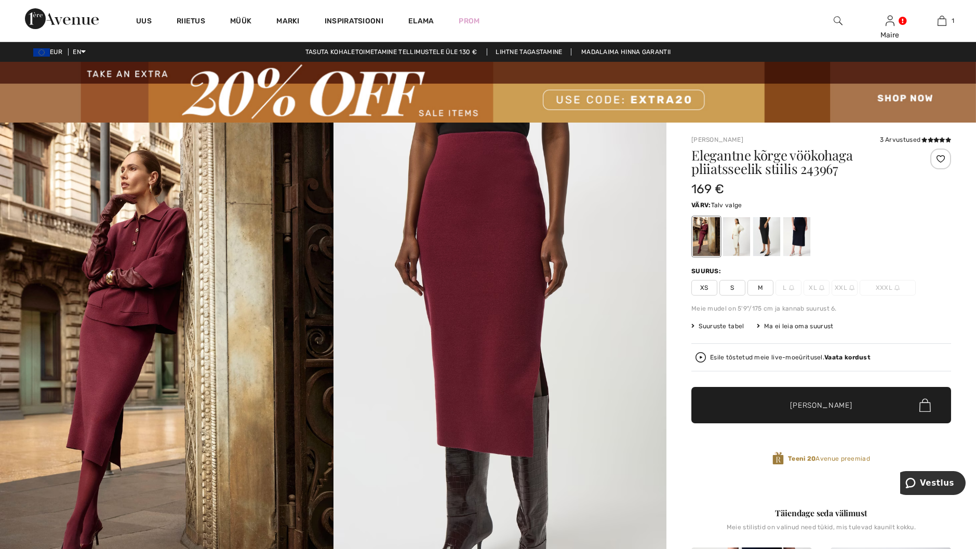
click at [742, 241] on div at bounding box center [736, 237] width 27 height 39
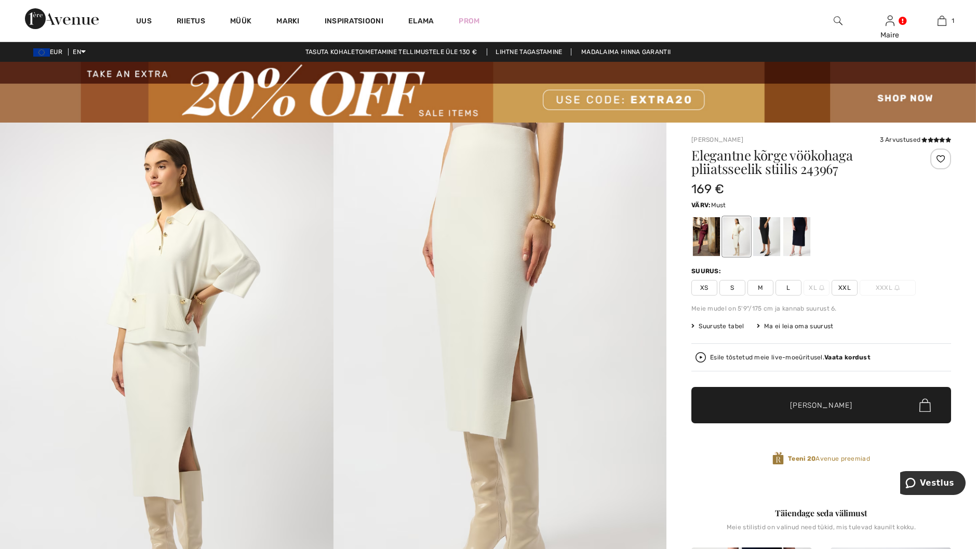
click at [768, 246] on div at bounding box center [766, 237] width 27 height 39
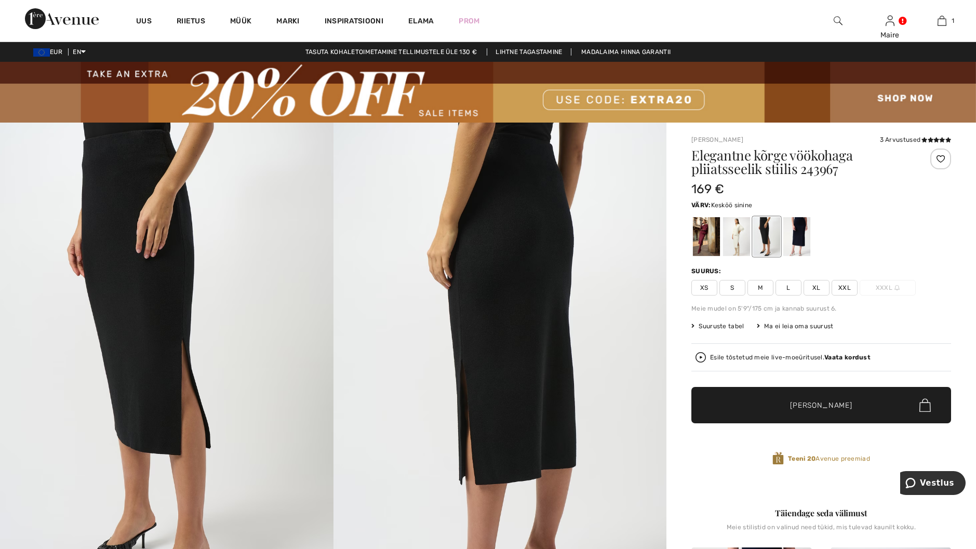
click at [801, 246] on div at bounding box center [796, 237] width 27 height 39
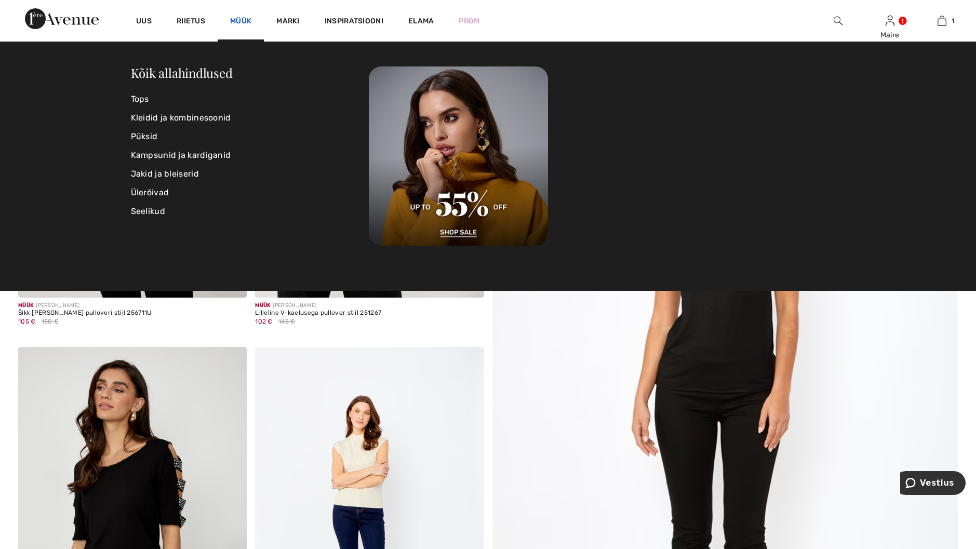
click at [247, 20] on link "Müük" at bounding box center [240, 22] width 21 height 11
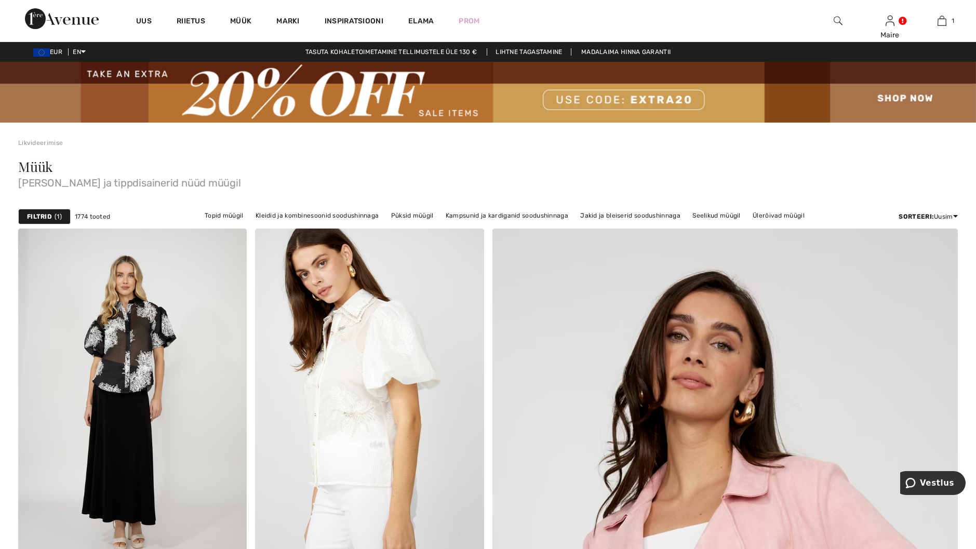
click at [40, 218] on strong "Filtrid" at bounding box center [39, 216] width 25 height 9
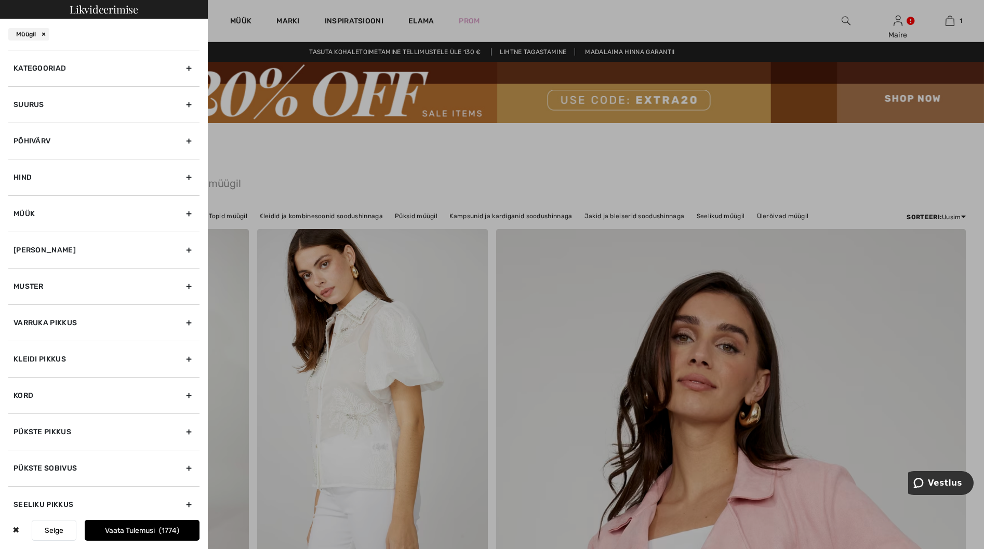
click at [109, 176] on div "Hind" at bounding box center [103, 177] width 191 height 36
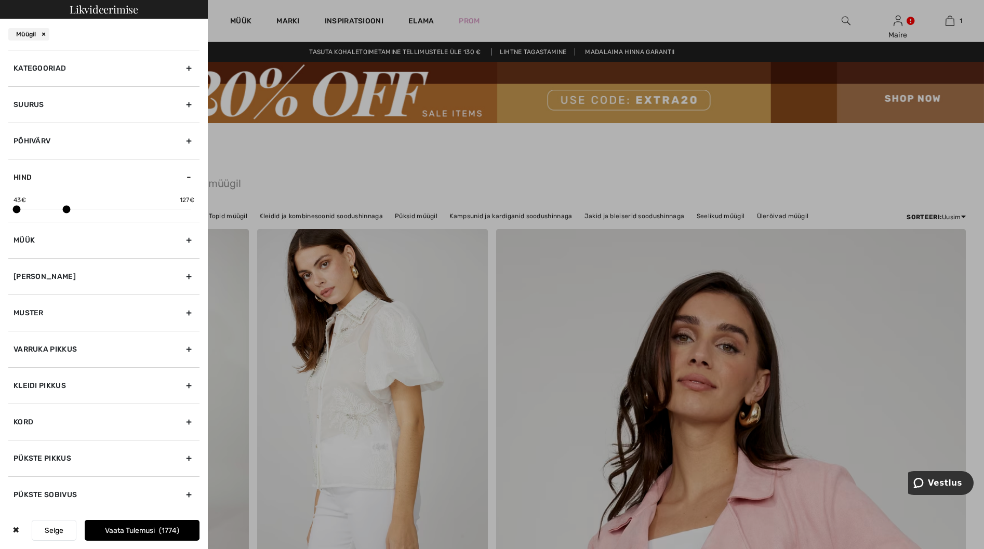
drag, startPoint x: 184, startPoint y: 209, endPoint x: 65, endPoint y: 210, distance: 119.0
click at [65, 210] on span at bounding box center [67, 210] width 8 height 8
drag, startPoint x: 64, startPoint y: 210, endPoint x: 49, endPoint y: 212, distance: 15.2
click at [49, 212] on span at bounding box center [51, 210] width 8 height 8
click at [51, 210] on span at bounding box center [52, 210] width 8 height 8
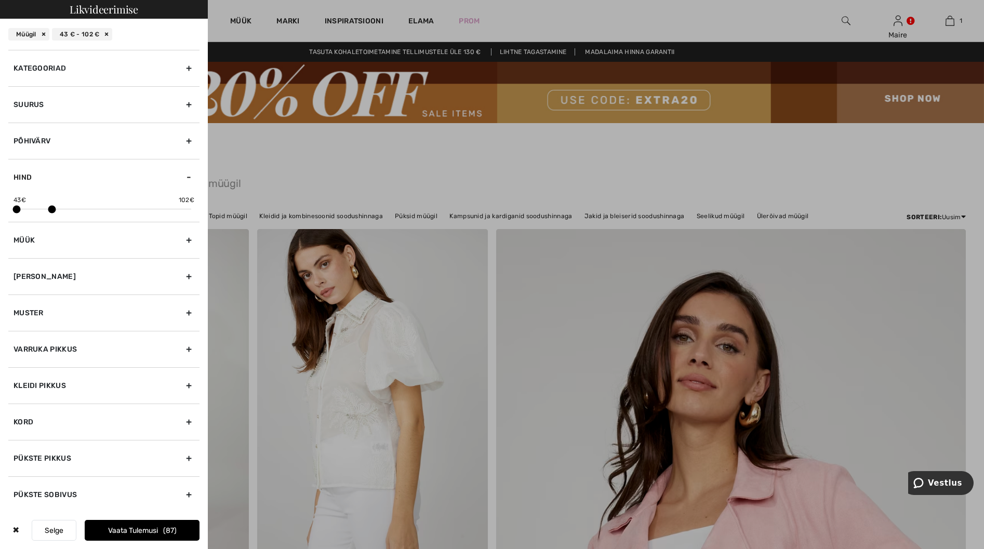
scroll to position [37, 0]
click at [148, 530] on font "Vaata tulemusi" at bounding box center [133, 530] width 50 height 9
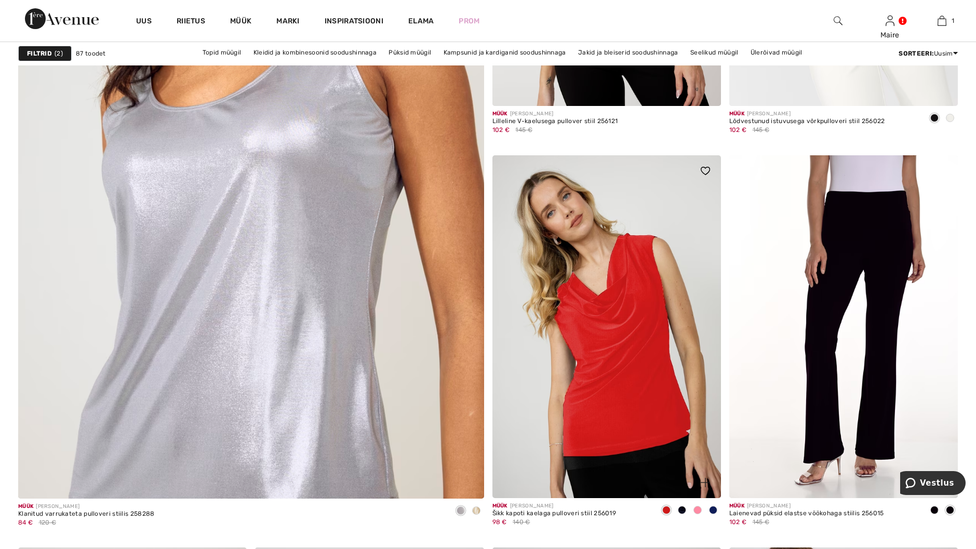
scroll to position [3533, 0]
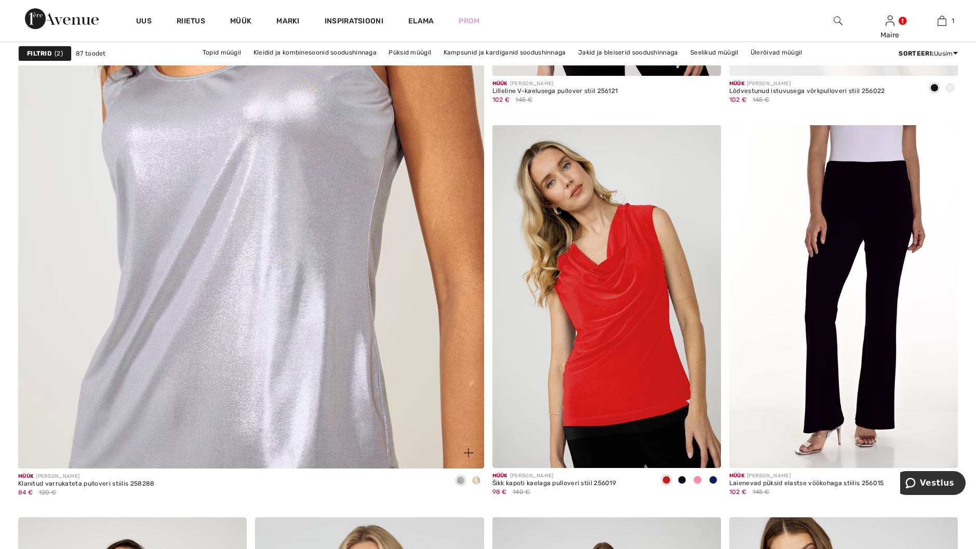
click at [476, 482] on span at bounding box center [476, 480] width 8 height 8
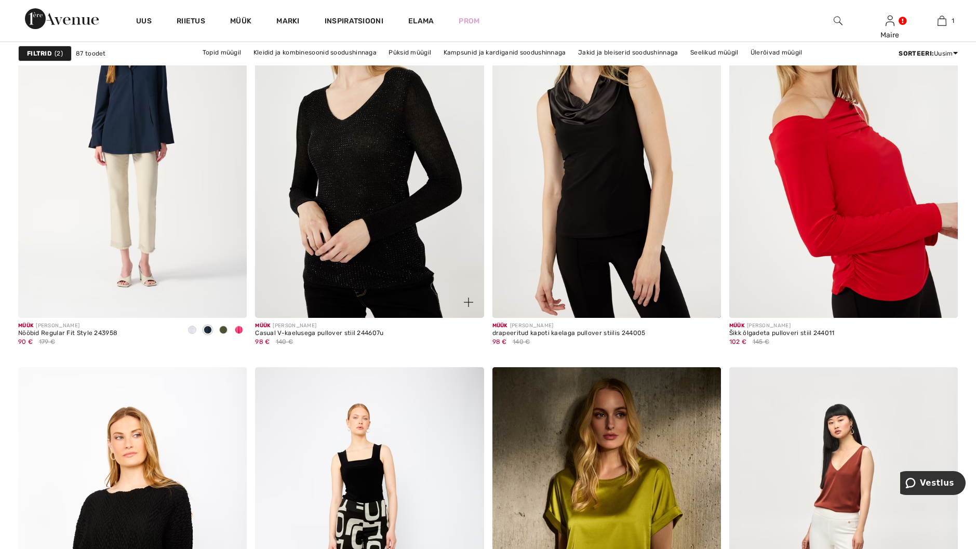
scroll to position [5247, 0]
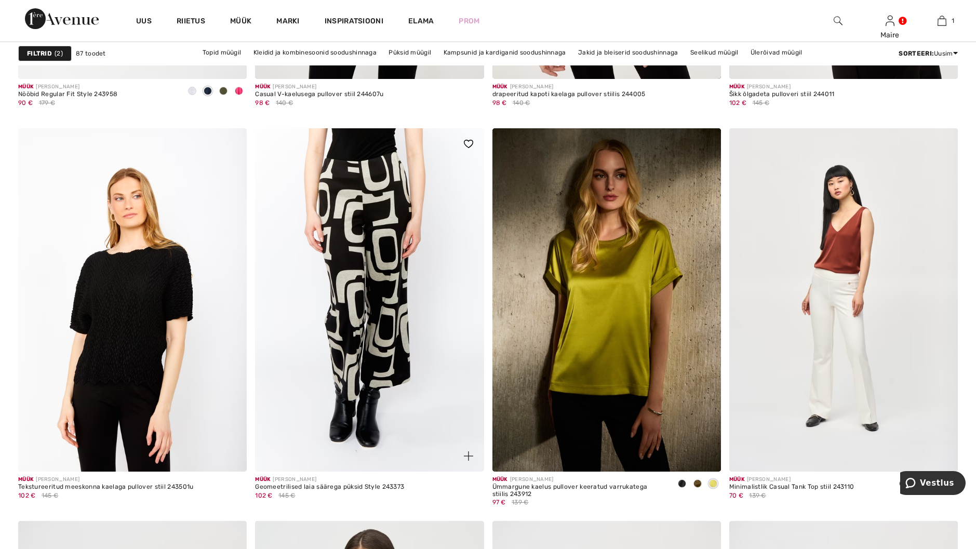
click at [386, 193] on img at bounding box center [369, 299] width 229 height 343
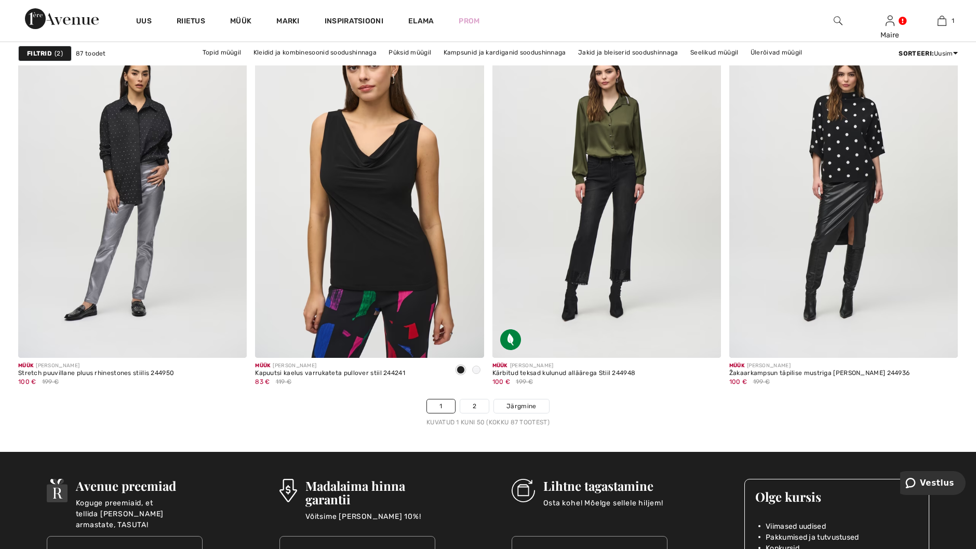
scroll to position [5767, 0]
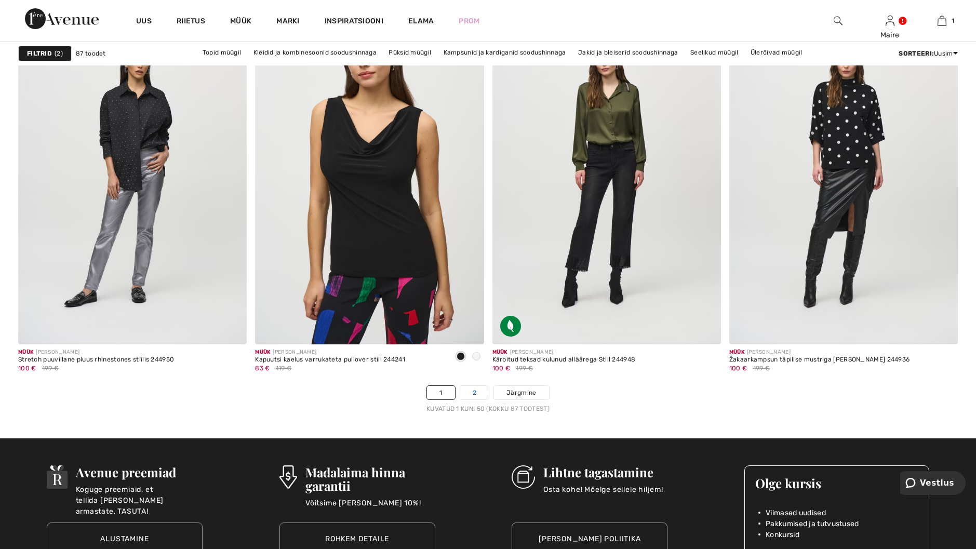
click at [476, 392] on link "2" at bounding box center [474, 393] width 29 height 14
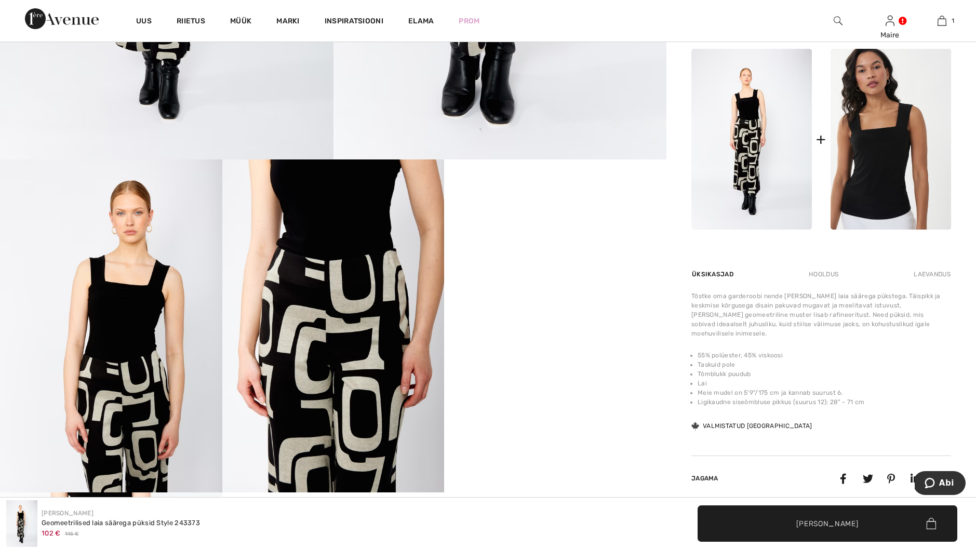
scroll to position [468, 0]
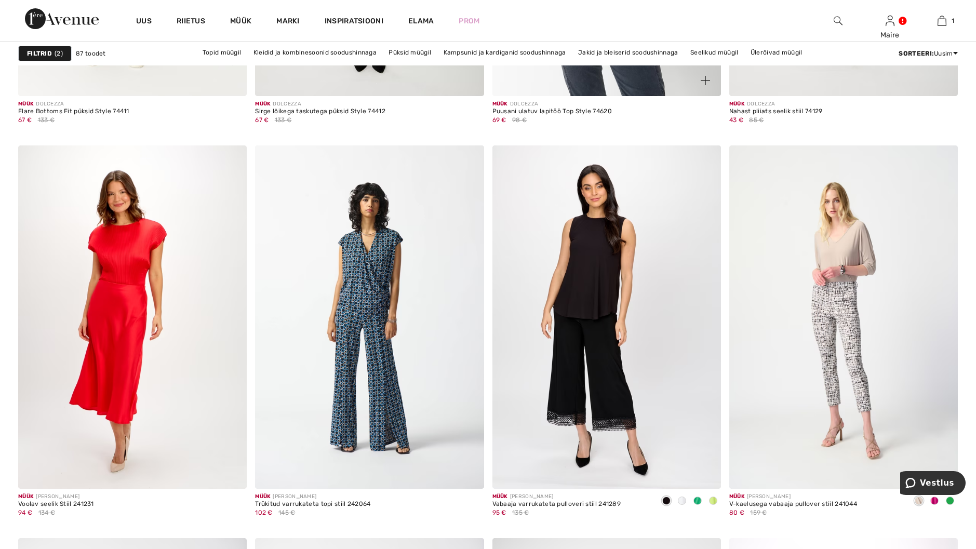
scroll to position [2182, 0]
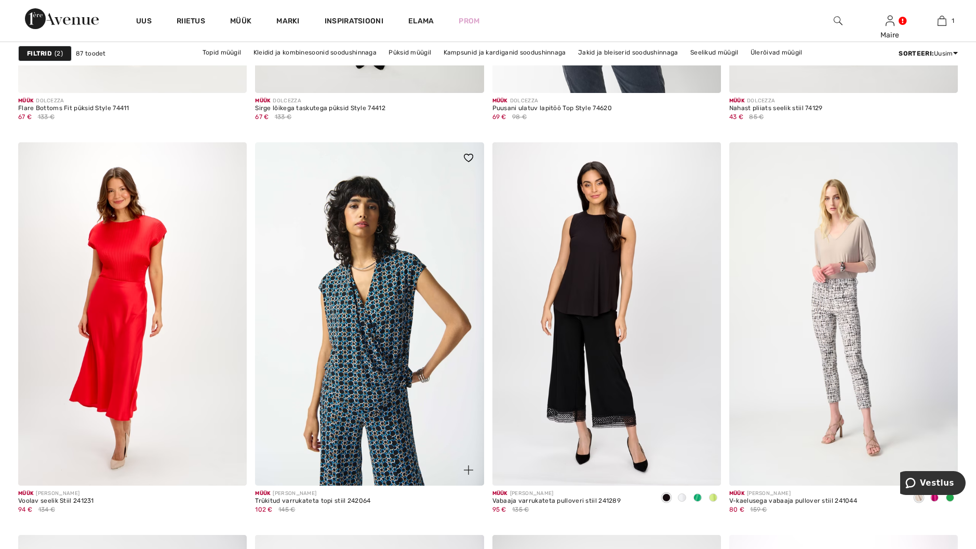
click at [398, 311] on img at bounding box center [369, 313] width 229 height 343
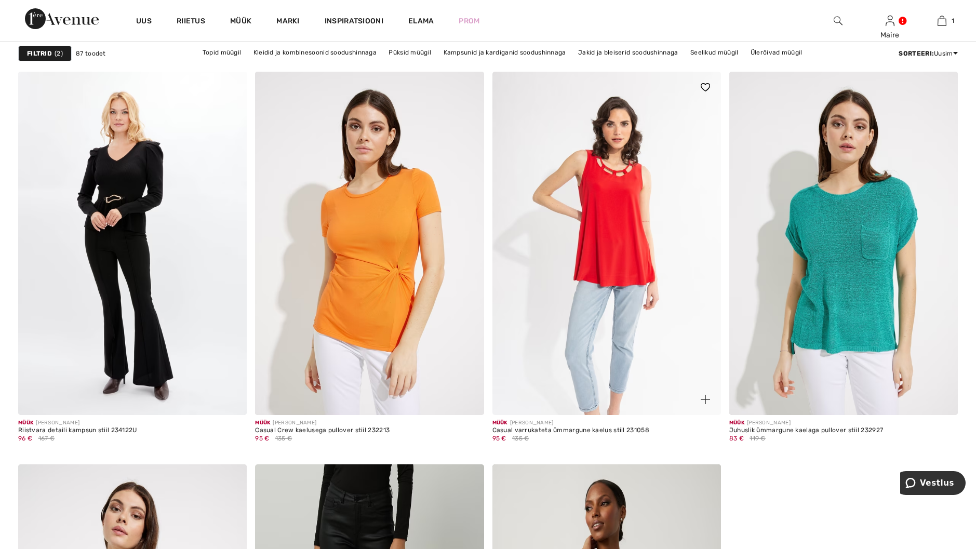
scroll to position [4000, 0]
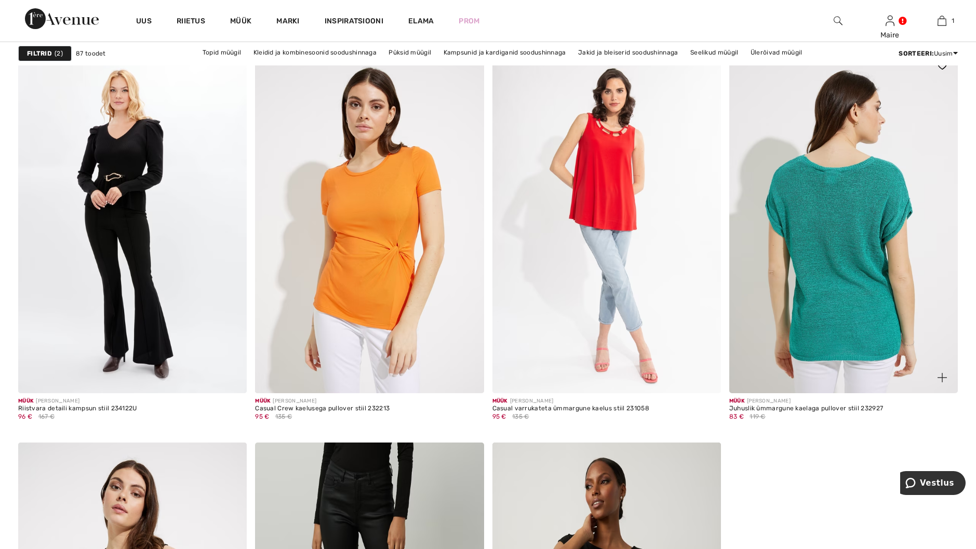
click at [866, 201] on img at bounding box center [843, 221] width 229 height 343
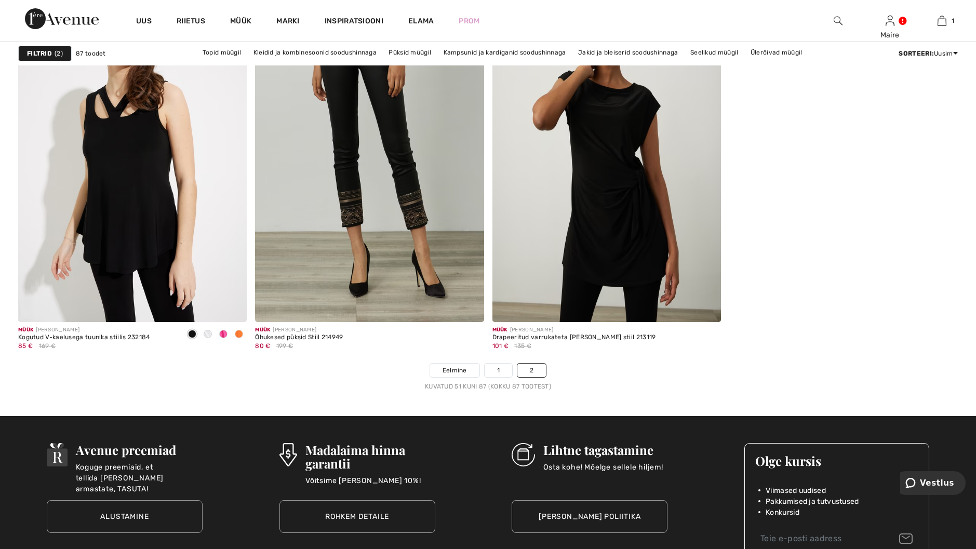
scroll to position [4520, 0]
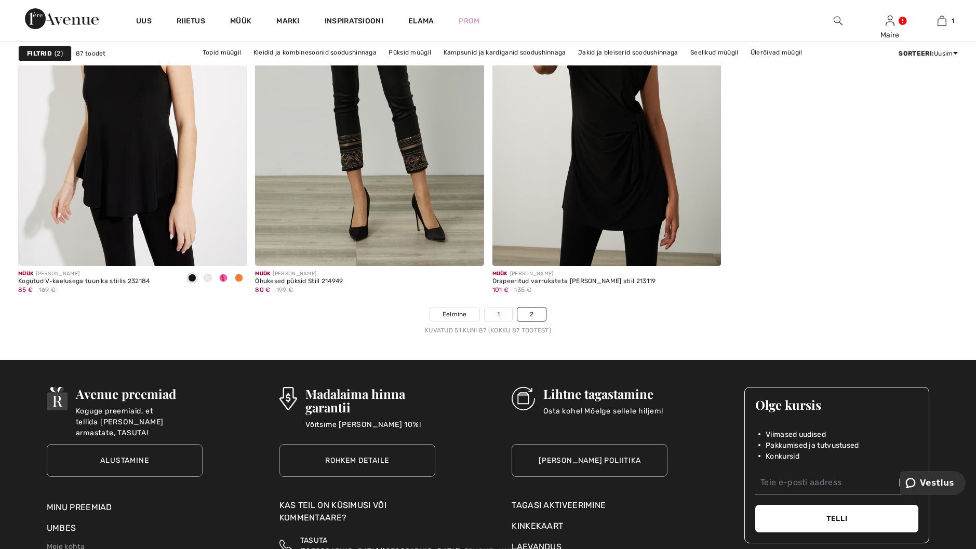
click at [491, 315] on link "1" at bounding box center [499, 315] width 28 height 14
click at [495, 315] on link "1" at bounding box center [499, 315] width 28 height 14
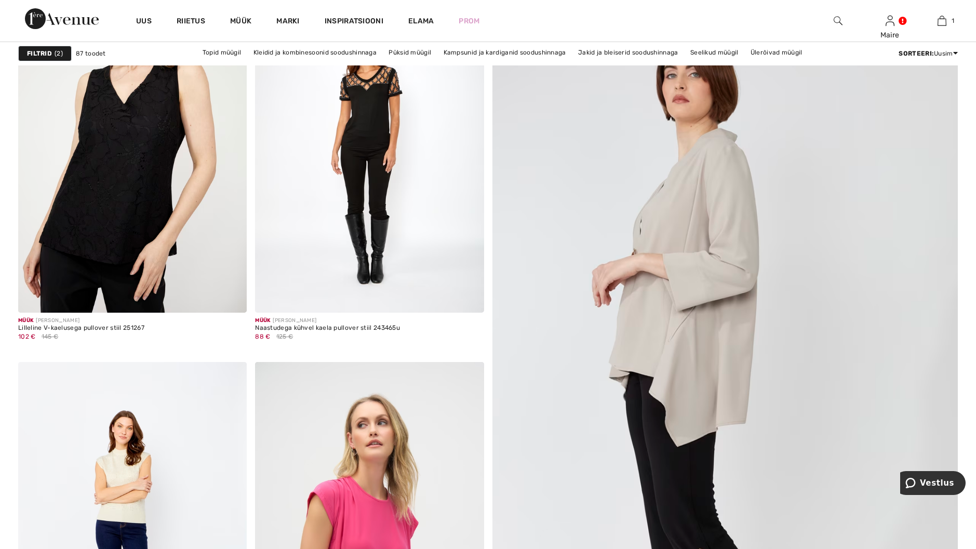
scroll to position [260, 0]
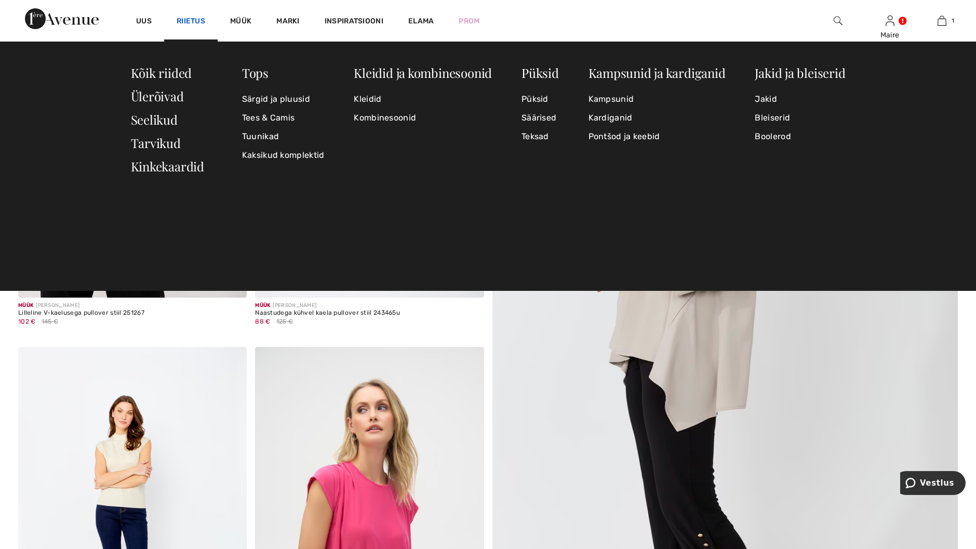
click at [187, 20] on link "Riietus" at bounding box center [191, 22] width 29 height 11
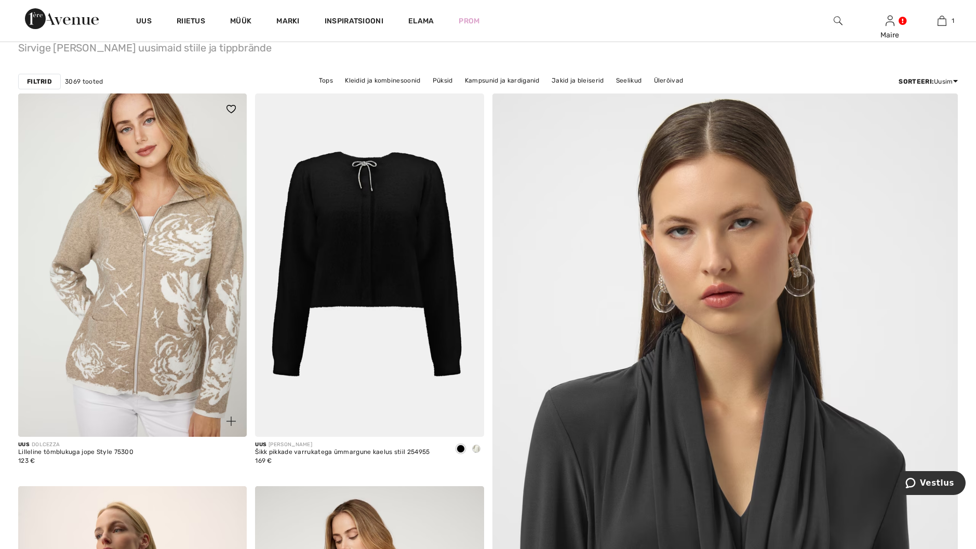
scroll to position [156, 0]
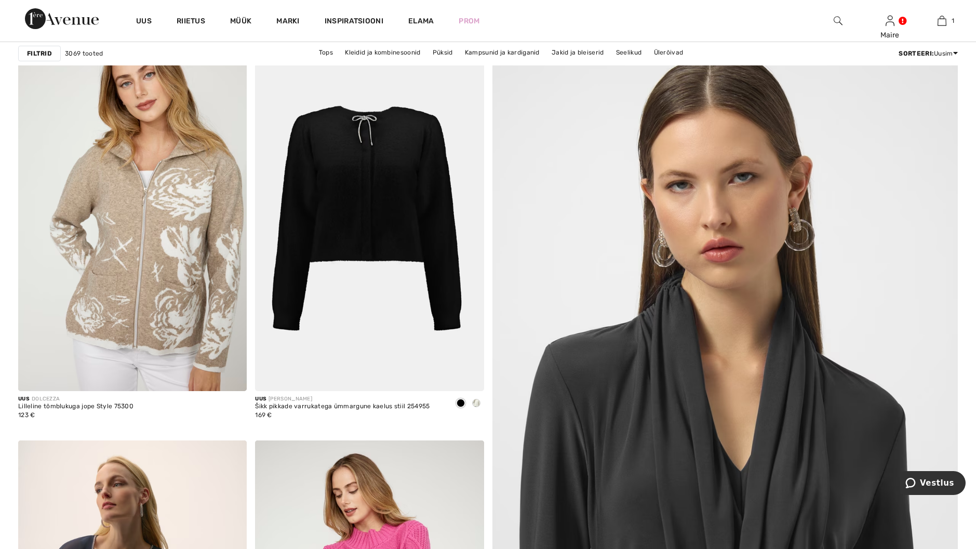
click at [48, 54] on strong "Filtrid" at bounding box center [39, 53] width 25 height 9
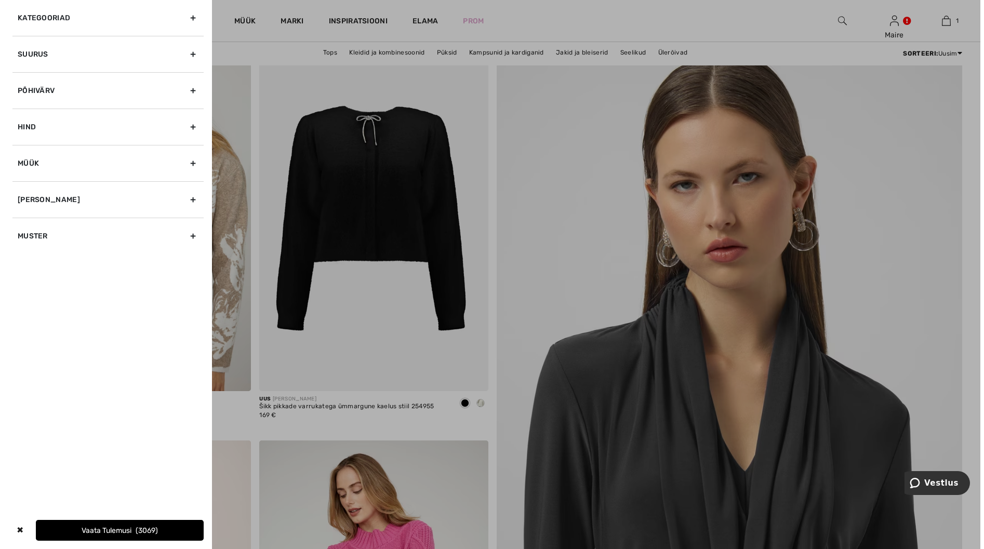
scroll to position [156, 0]
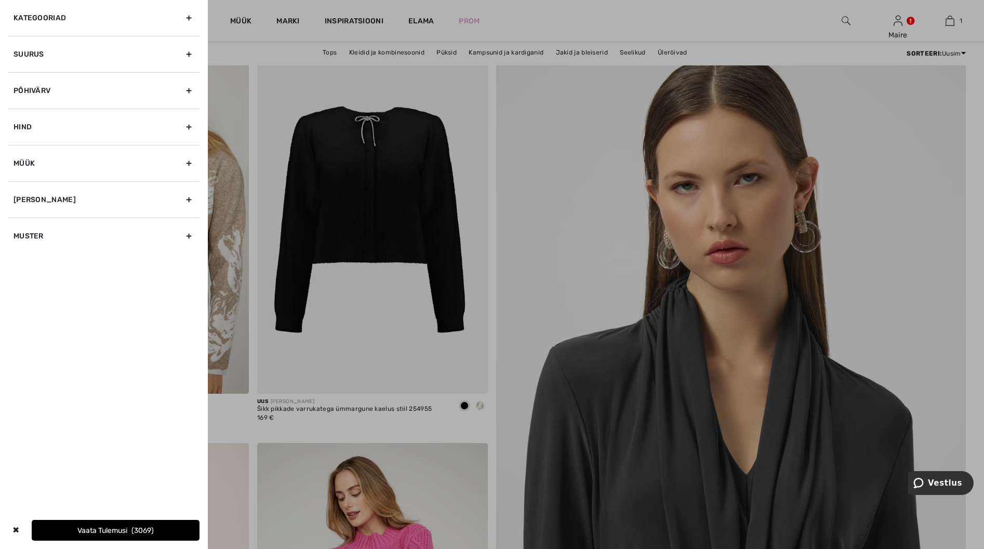
click at [190, 126] on div "Hind" at bounding box center [103, 127] width 191 height 36
drag, startPoint x: 191, startPoint y: 158, endPoint x: 38, endPoint y: 167, distance: 152.5
click at [38, 167] on div "43 € 101 €" at bounding box center [103, 158] width 191 height 26
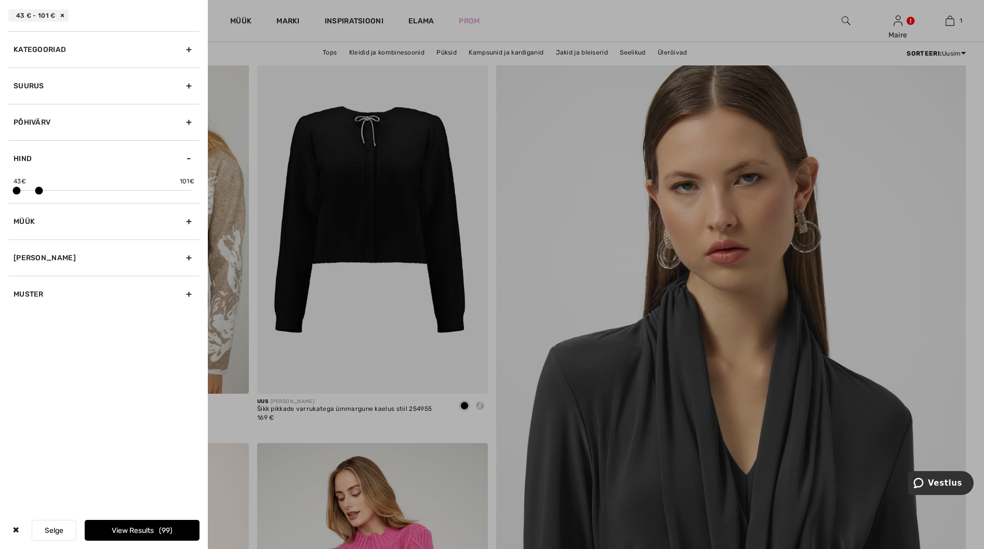
click at [50, 188] on div "43 € 101 €" at bounding box center [104, 184] width 181 height 14
click at [49, 190] on div at bounding box center [104, 190] width 175 height 1
click at [42, 190] on div at bounding box center [104, 190] width 175 height 1
click at [36, 191] on div at bounding box center [104, 190] width 175 height 1
click at [43, 190] on div at bounding box center [104, 190] width 175 height 1
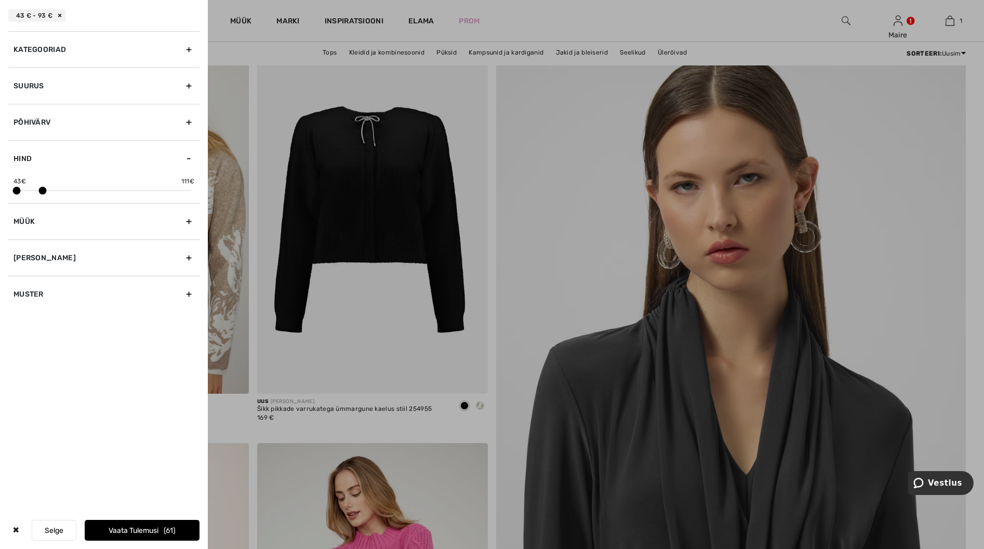
click at [43, 190] on span at bounding box center [42, 191] width 8 height 8
click at [37, 190] on div at bounding box center [104, 190] width 175 height 1
click at [41, 188] on span at bounding box center [40, 191] width 8 height 8
click at [114, 527] on font "Vaata tulemusi" at bounding box center [132, 530] width 50 height 9
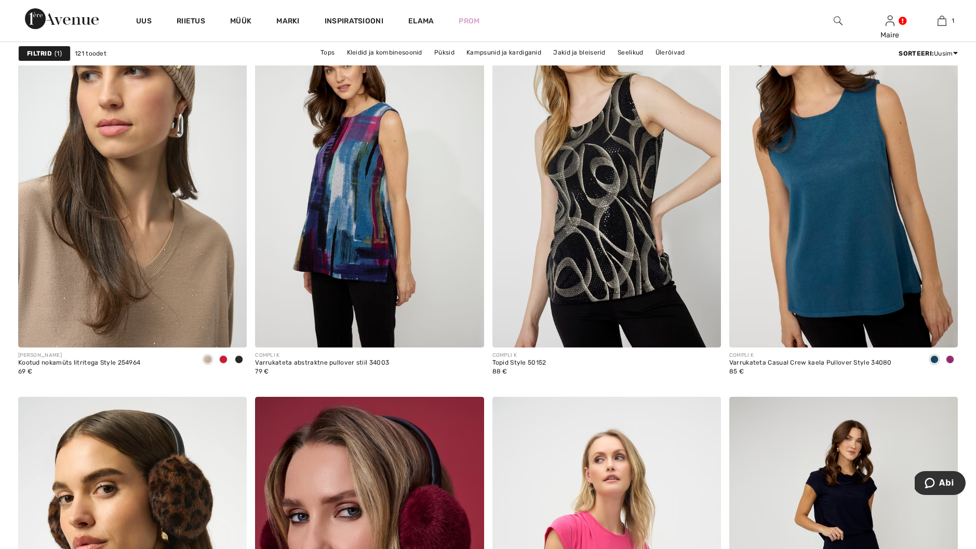
scroll to position [2286, 0]
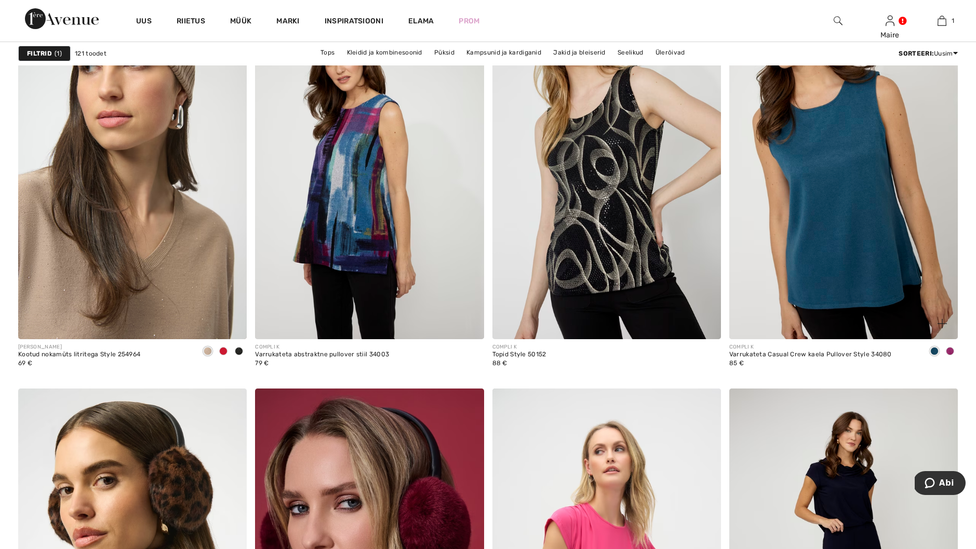
click at [952, 352] on span at bounding box center [950, 351] width 8 height 8
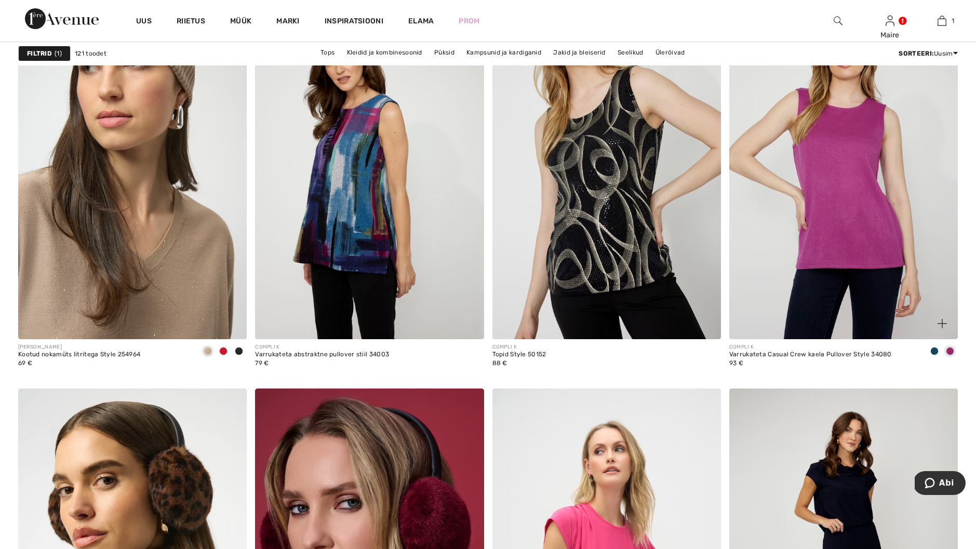
click at [934, 351] on span at bounding box center [934, 351] width 8 height 8
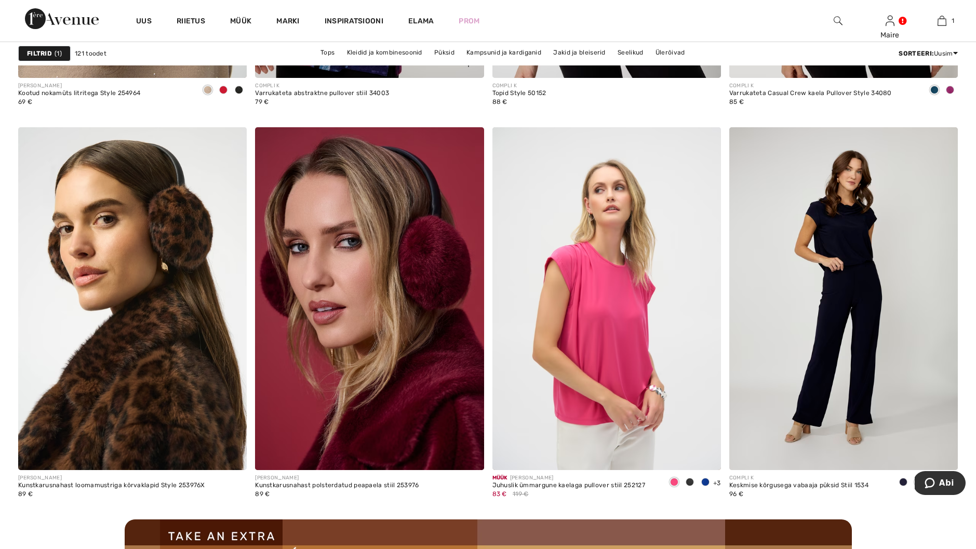
scroll to position [2598, 0]
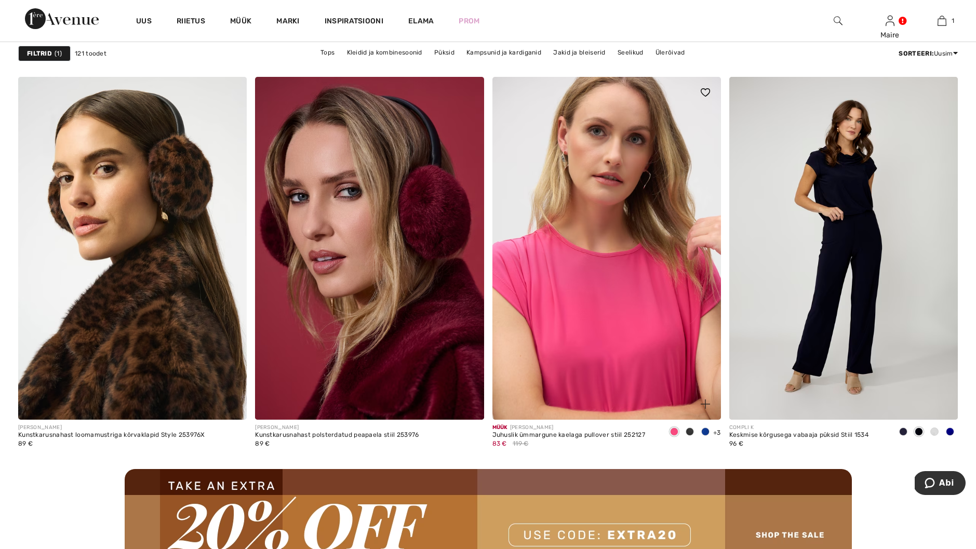
click at [602, 280] on img at bounding box center [607, 248] width 229 height 343
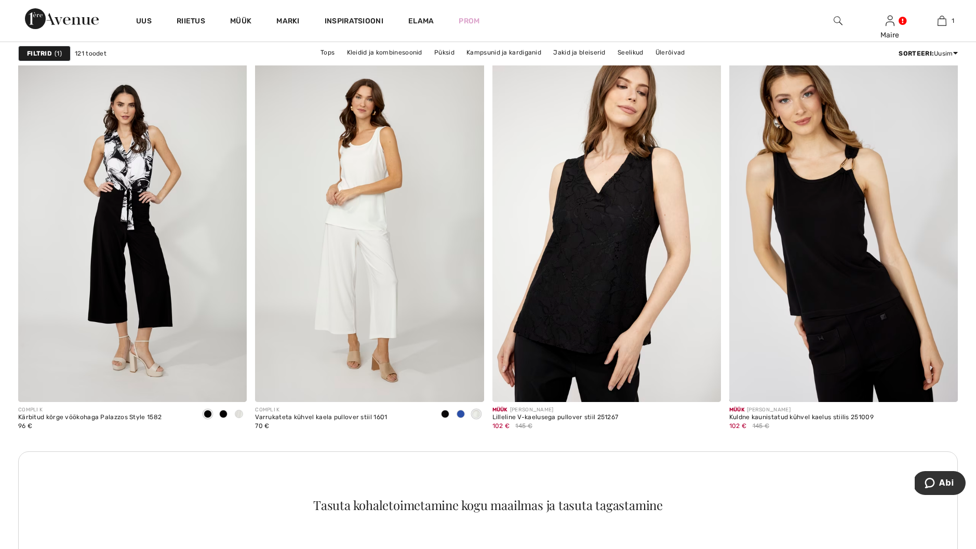
scroll to position [4364, 0]
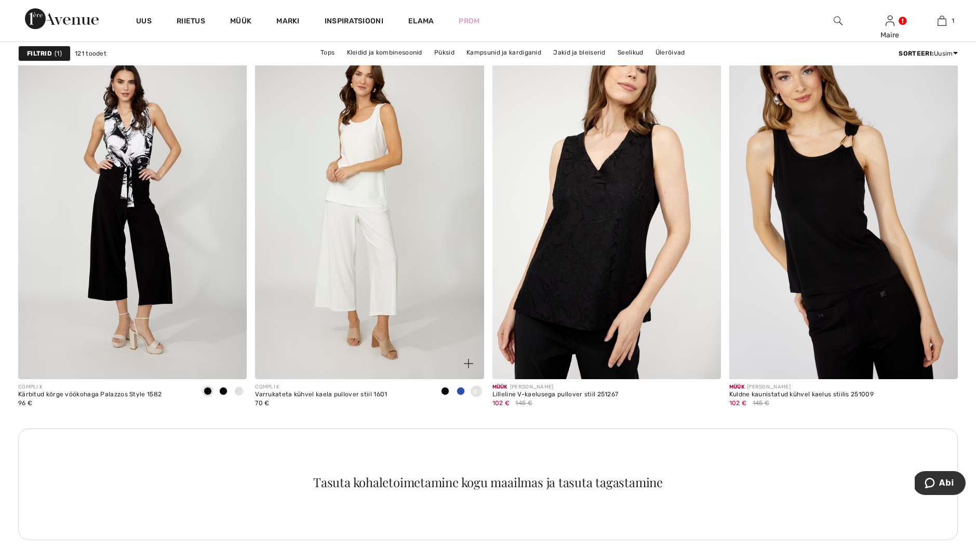
click at [460, 392] on span at bounding box center [461, 391] width 8 height 8
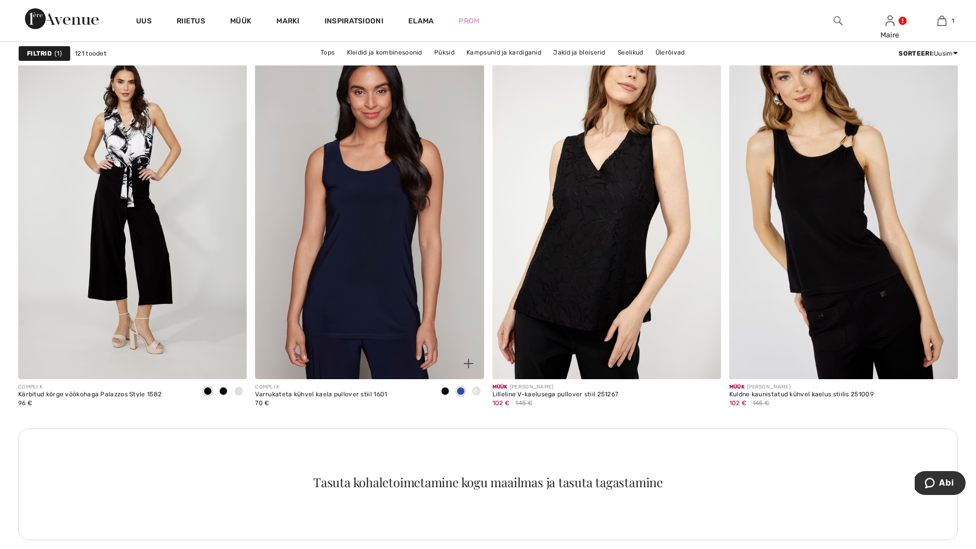
click at [362, 193] on img at bounding box center [369, 207] width 229 height 343
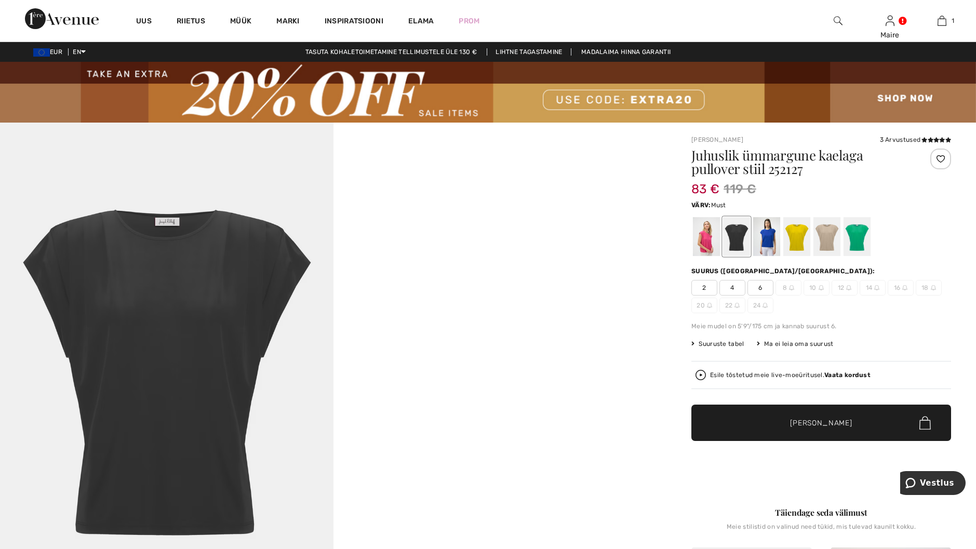
click at [734, 243] on div at bounding box center [736, 237] width 27 height 39
click at [770, 244] on div at bounding box center [766, 237] width 27 height 39
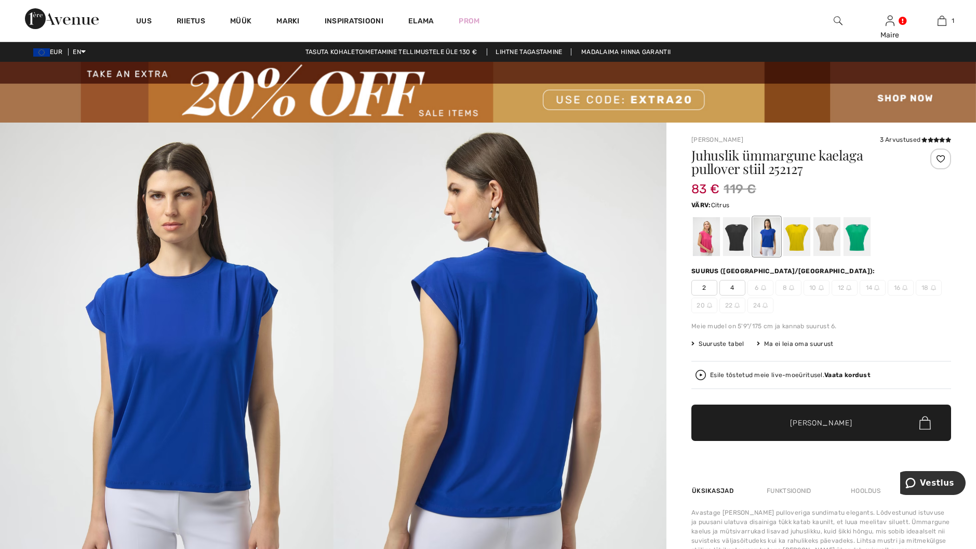
click at [796, 244] on div at bounding box center [796, 237] width 27 height 39
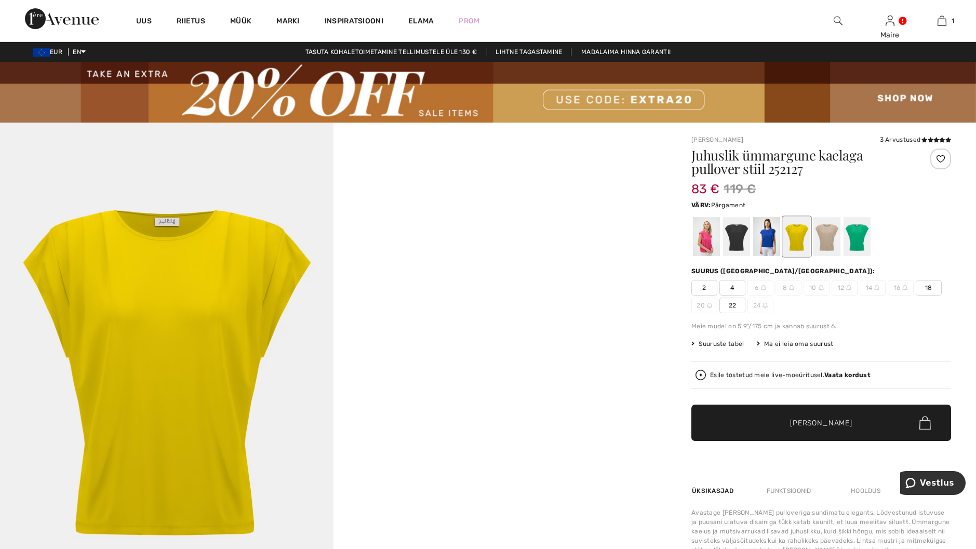
click at [825, 241] on div at bounding box center [827, 237] width 27 height 39
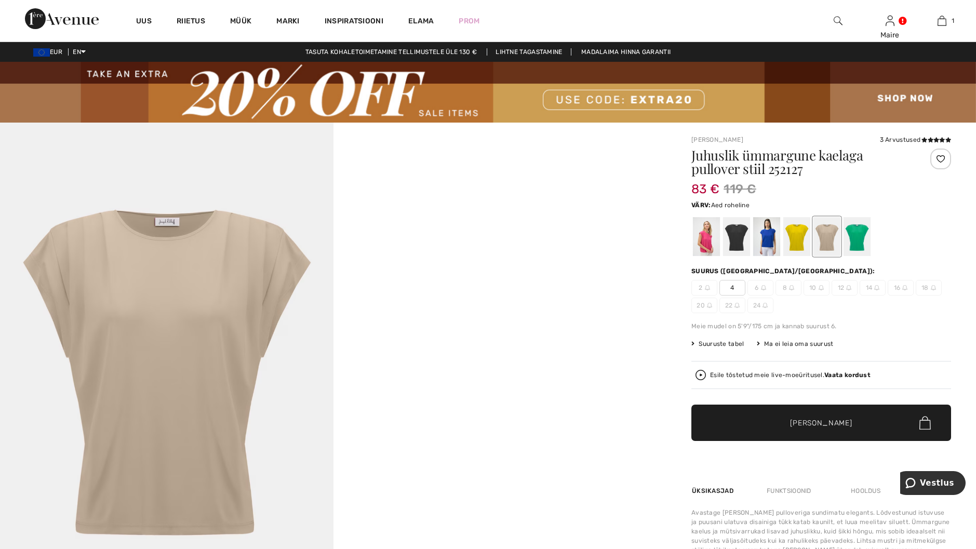
click at [850, 236] on div at bounding box center [857, 237] width 27 height 39
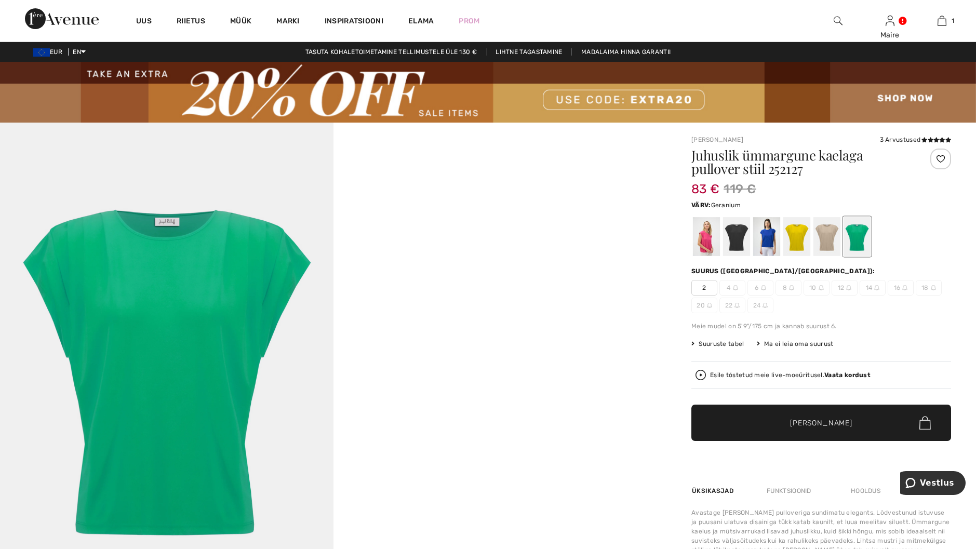
click at [707, 236] on div at bounding box center [706, 237] width 27 height 39
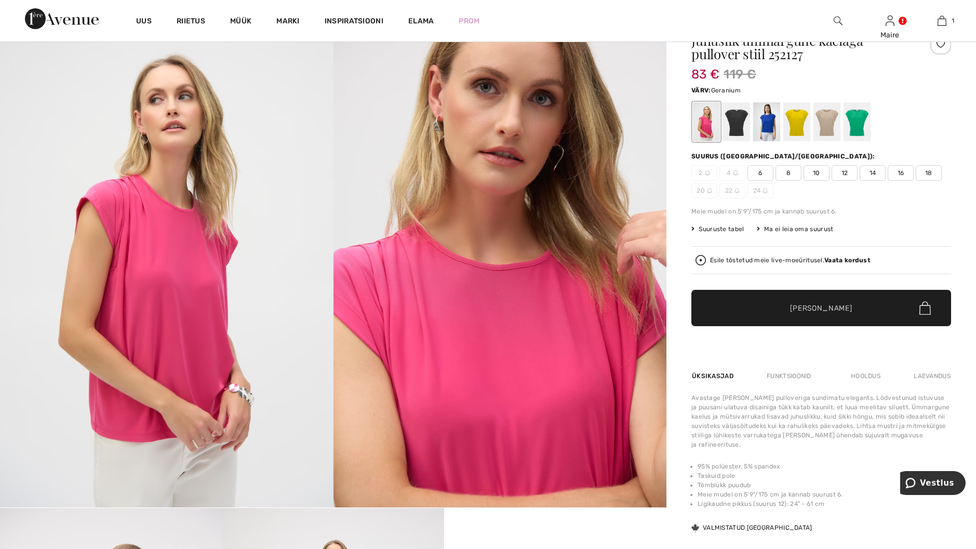
scroll to position [104, 0]
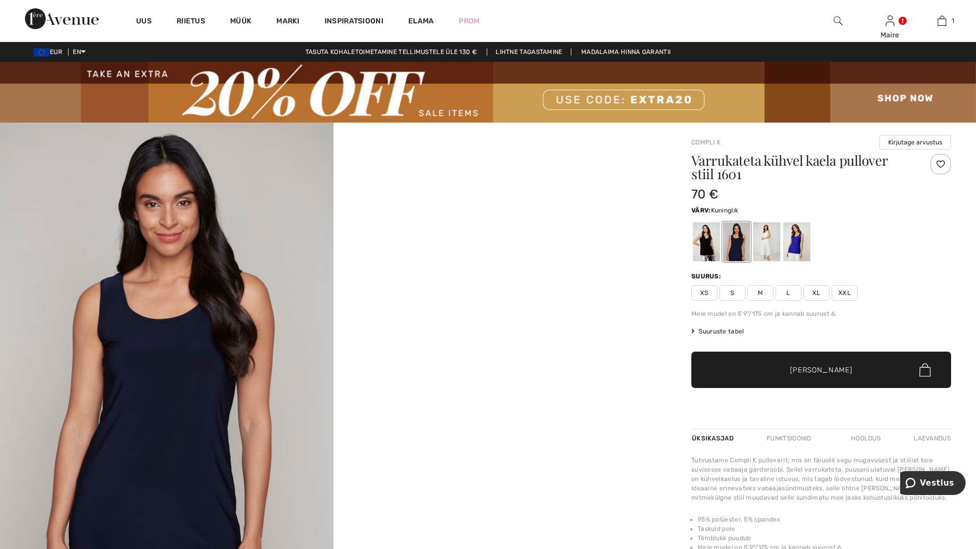
click at [795, 244] on div at bounding box center [796, 242] width 27 height 39
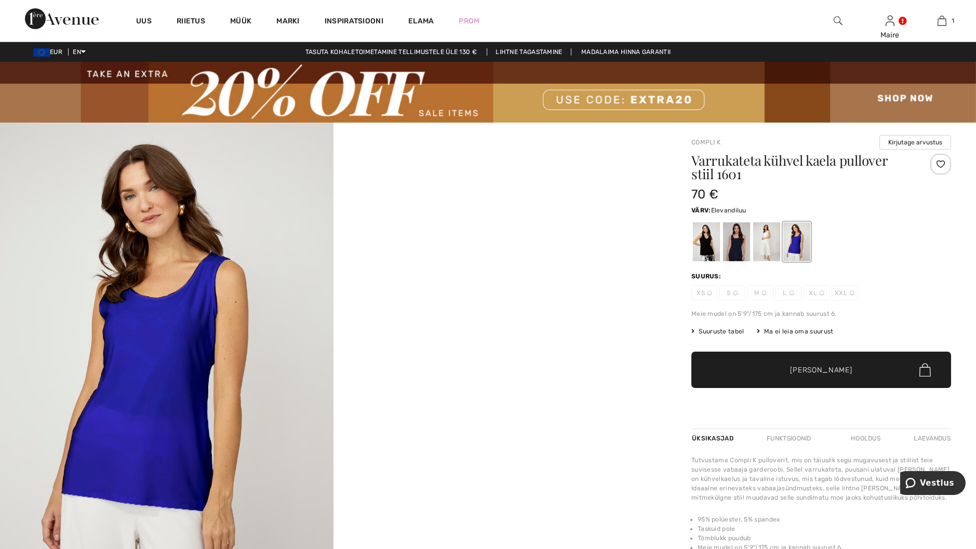
click at [764, 242] on div at bounding box center [766, 242] width 27 height 39
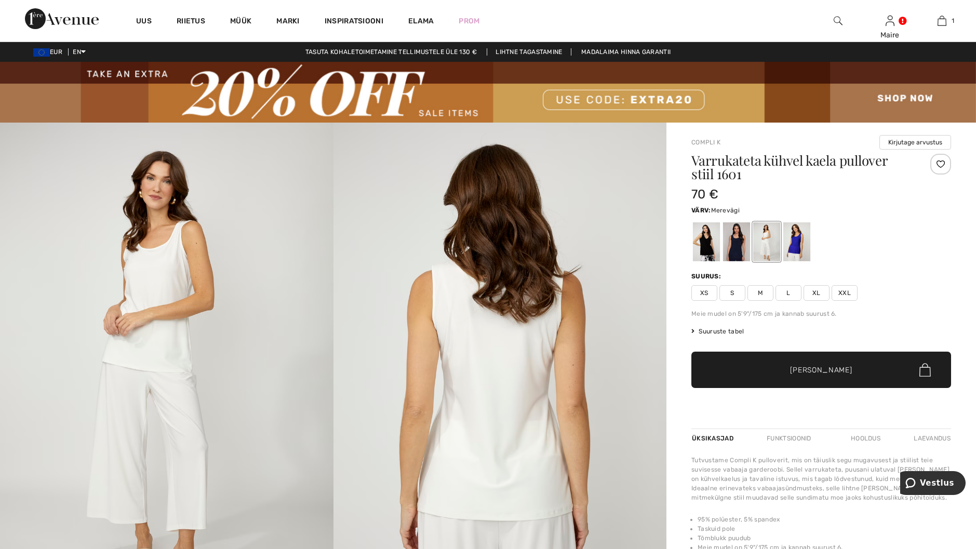
click at [737, 244] on div at bounding box center [736, 242] width 27 height 39
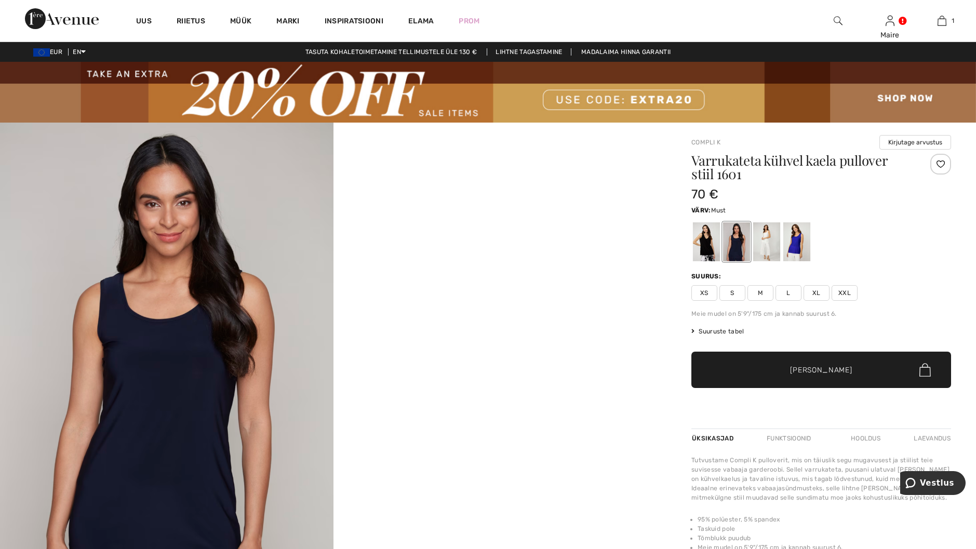
click at [704, 248] on div at bounding box center [706, 242] width 27 height 39
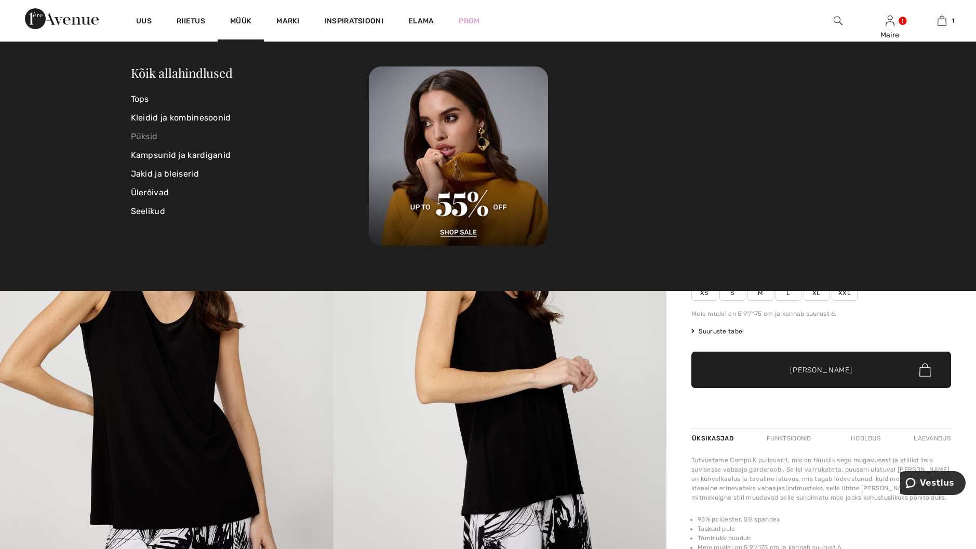
click at [147, 139] on link "Püksid" at bounding box center [250, 136] width 238 height 19
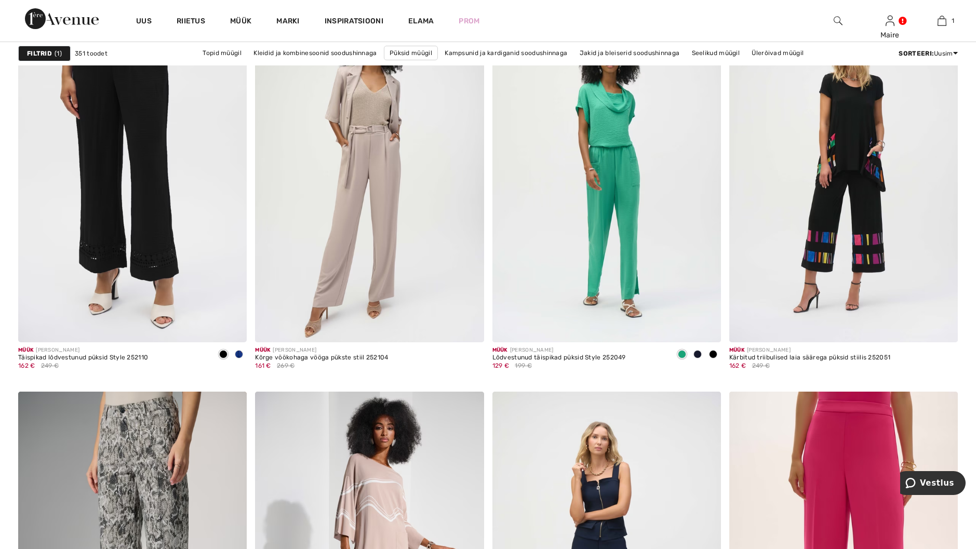
scroll to position [4052, 0]
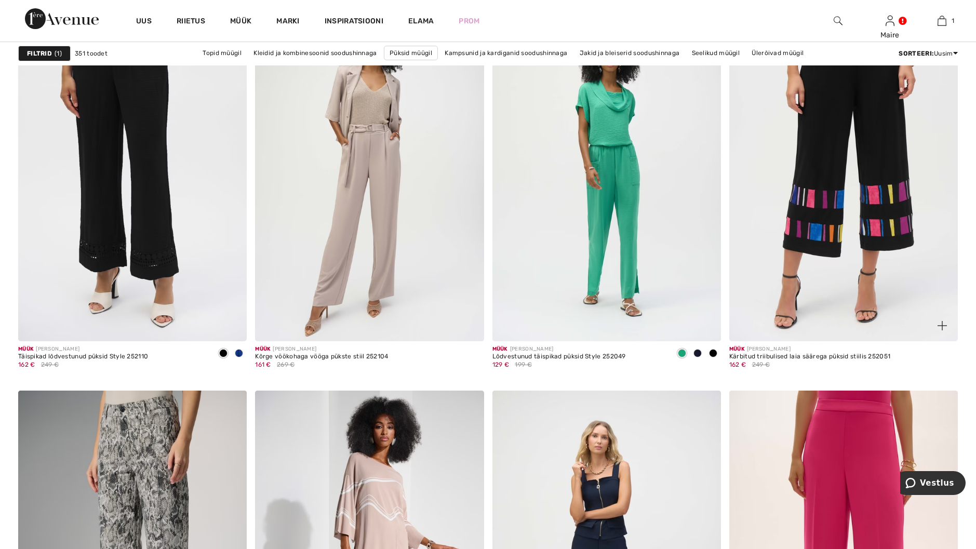
click at [818, 146] on img at bounding box center [843, 169] width 229 height 343
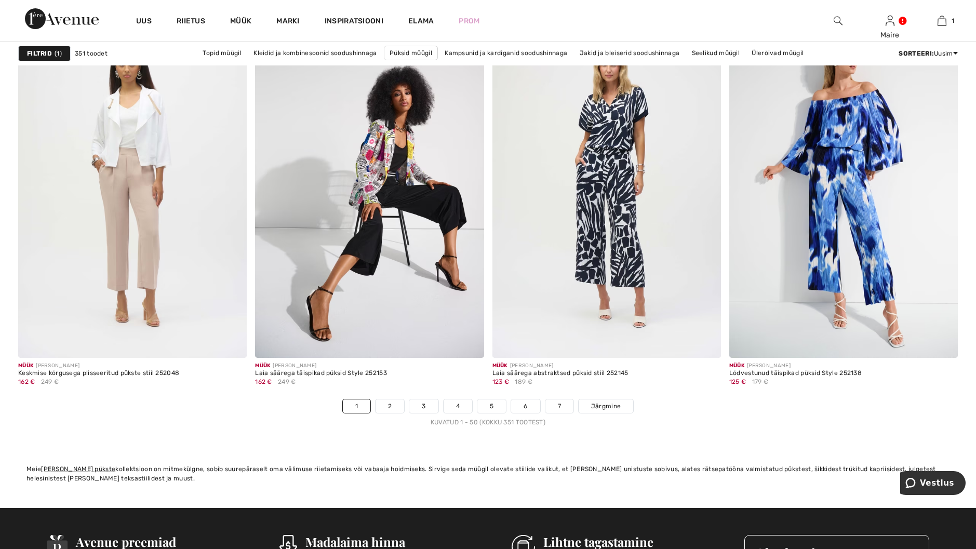
scroll to position [5767, 0]
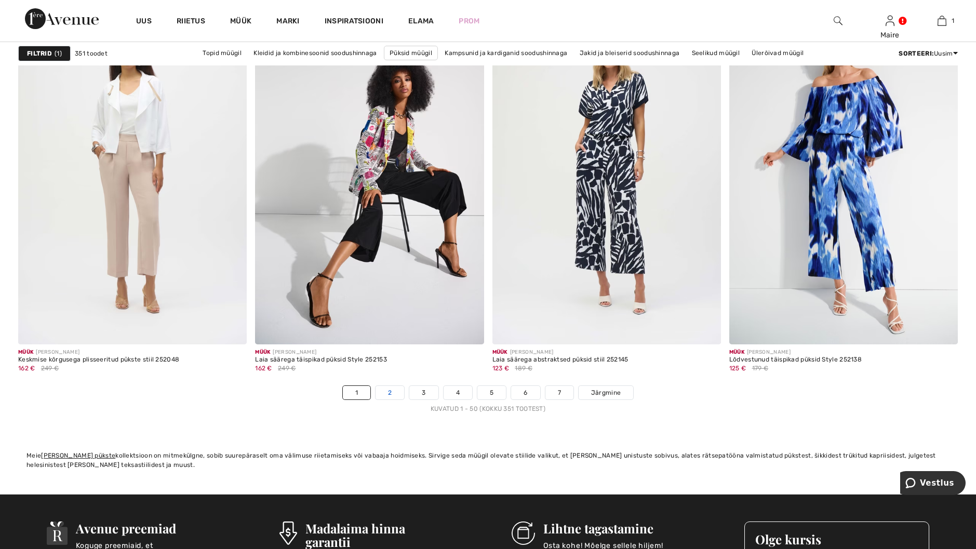
click at [389, 394] on link "2" at bounding box center [390, 393] width 29 height 14
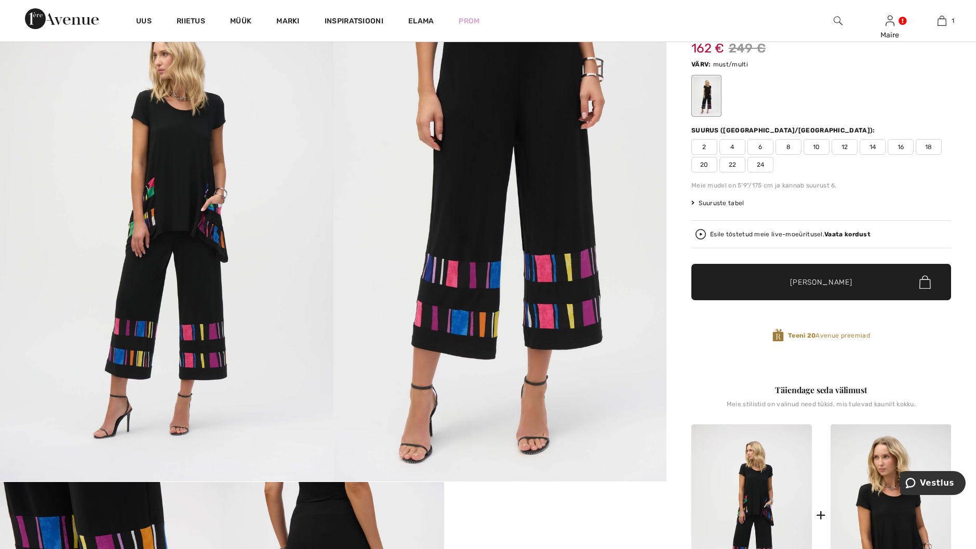
scroll to position [52, 0]
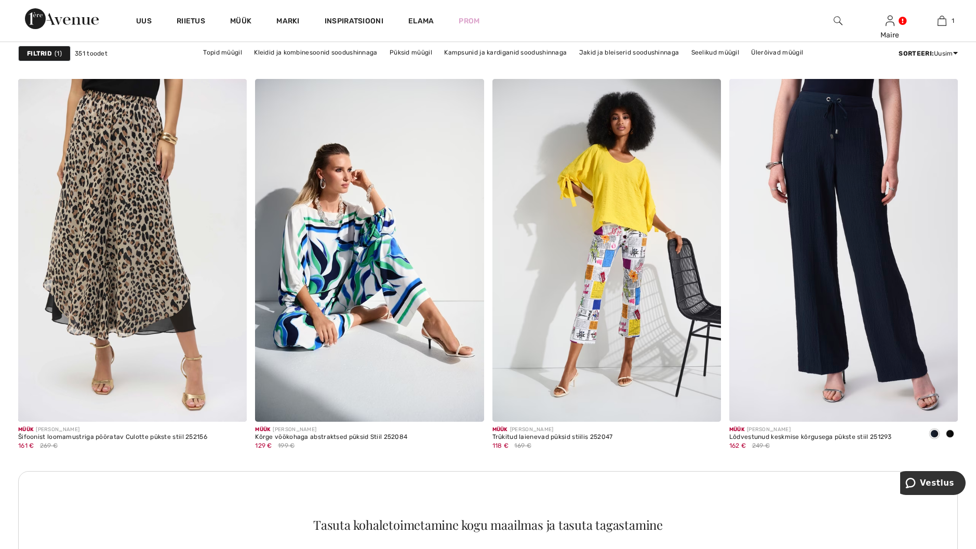
scroll to position [1351, 0]
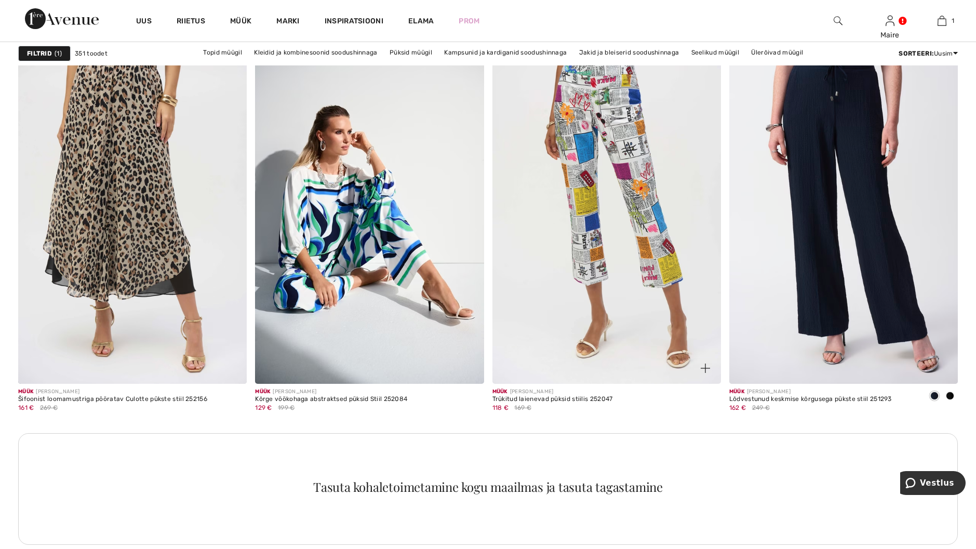
click at [628, 139] on img at bounding box center [607, 212] width 229 height 343
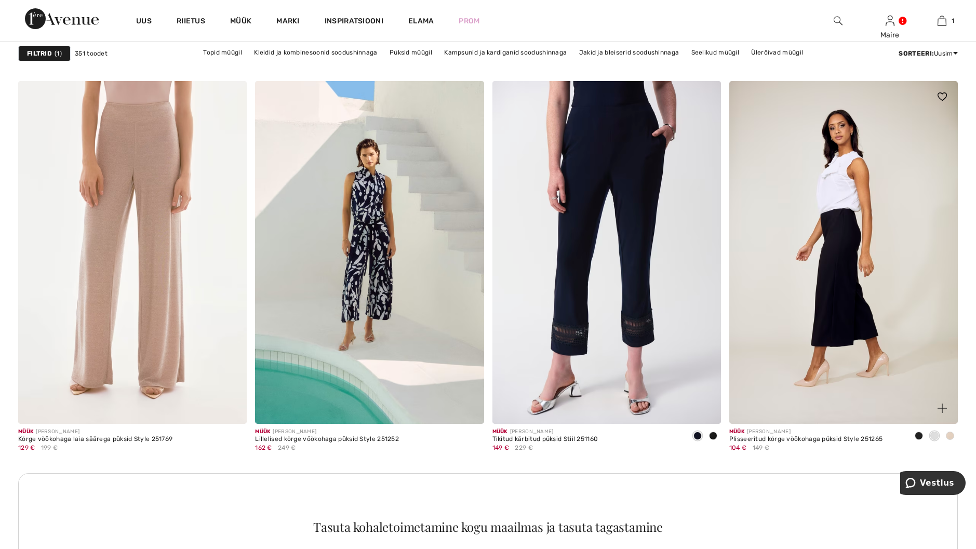
scroll to position [4364, 0]
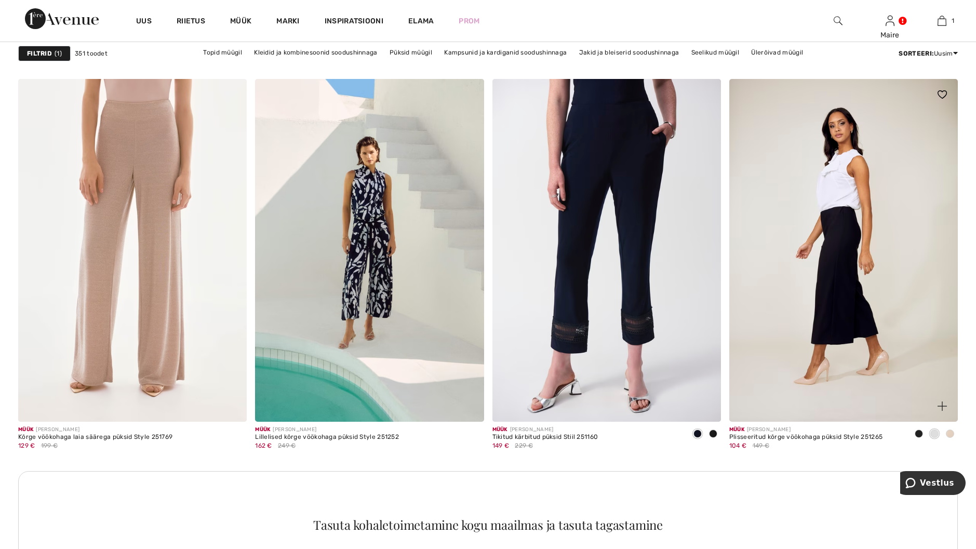
click at [833, 234] on img at bounding box center [843, 250] width 229 height 343
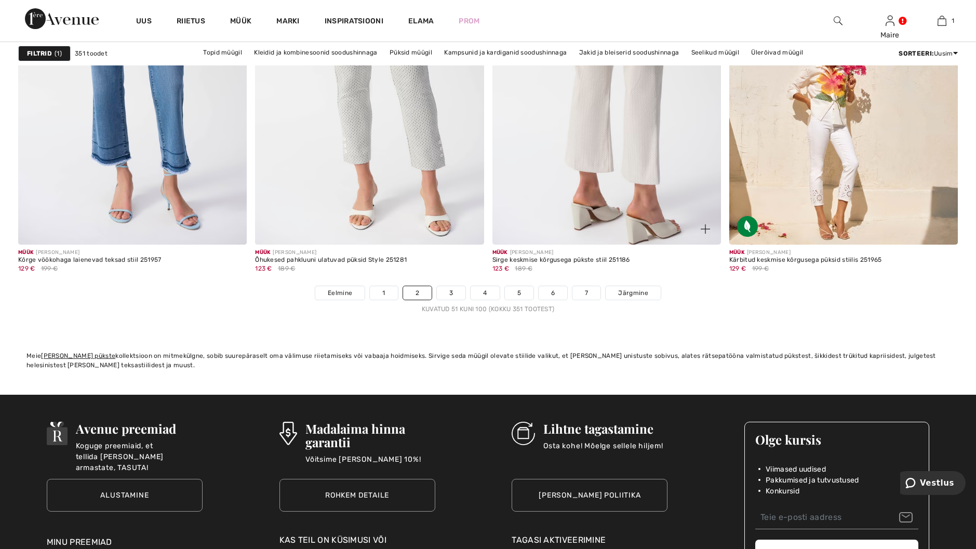
scroll to position [5974, 0]
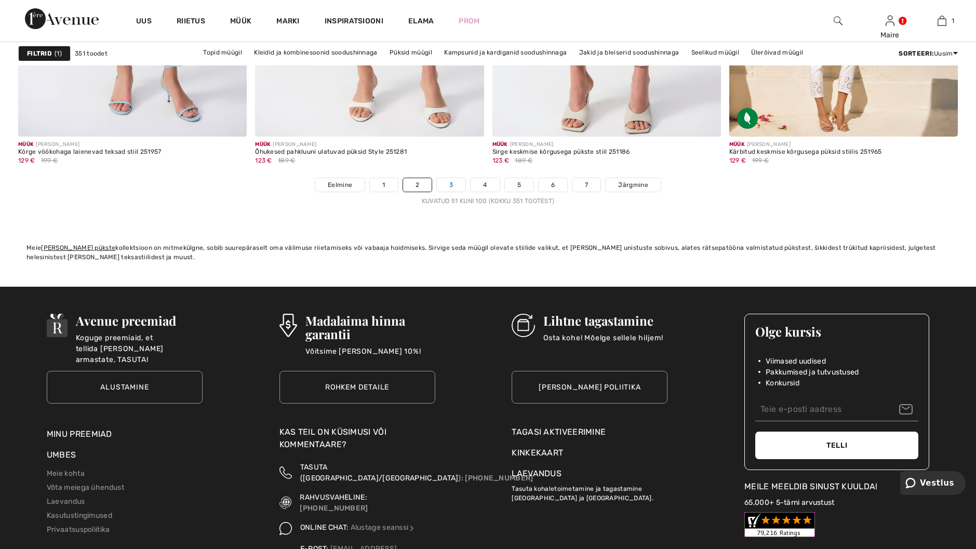
click at [452, 178] on link "3" at bounding box center [451, 185] width 29 height 14
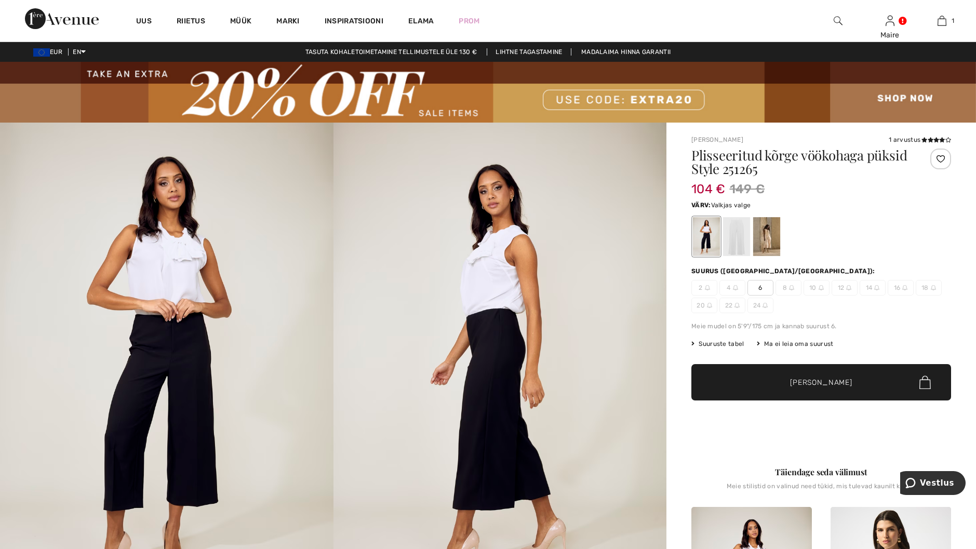
click at [737, 239] on div at bounding box center [736, 237] width 27 height 39
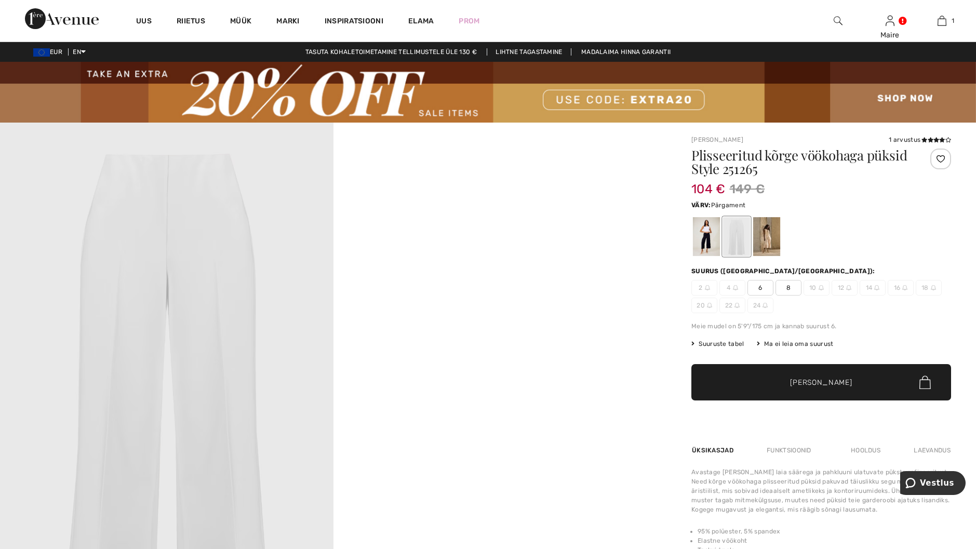
click at [763, 238] on div at bounding box center [766, 237] width 27 height 39
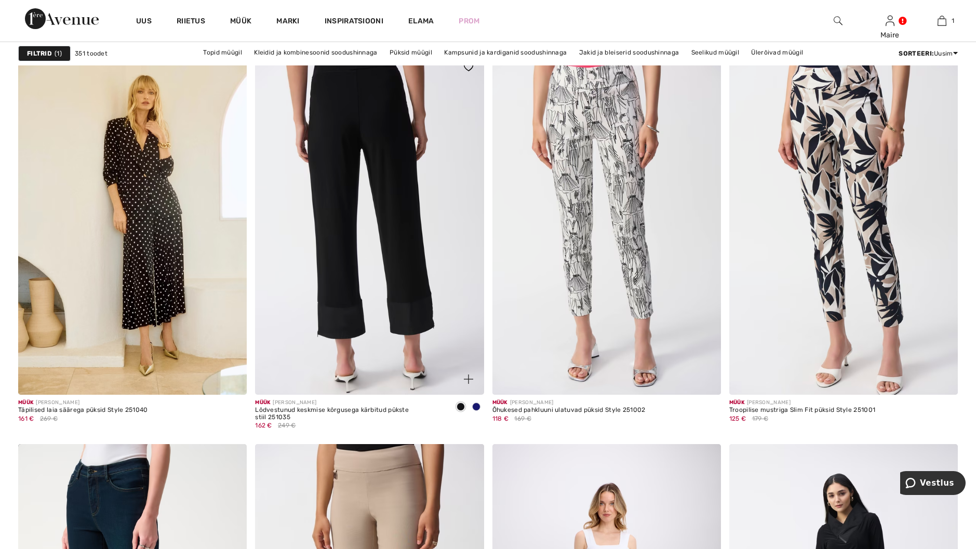
scroll to position [2286, 0]
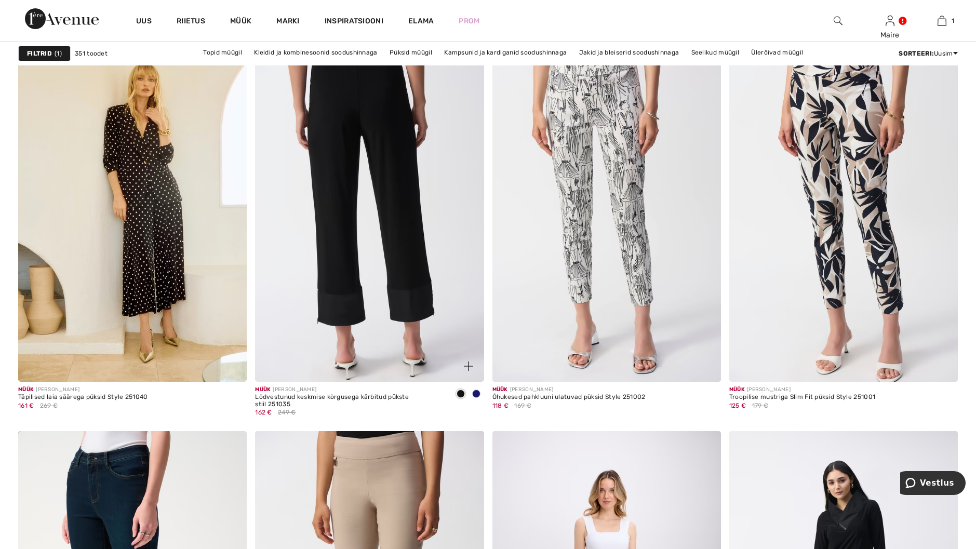
click at [408, 183] on img at bounding box center [369, 209] width 229 height 343
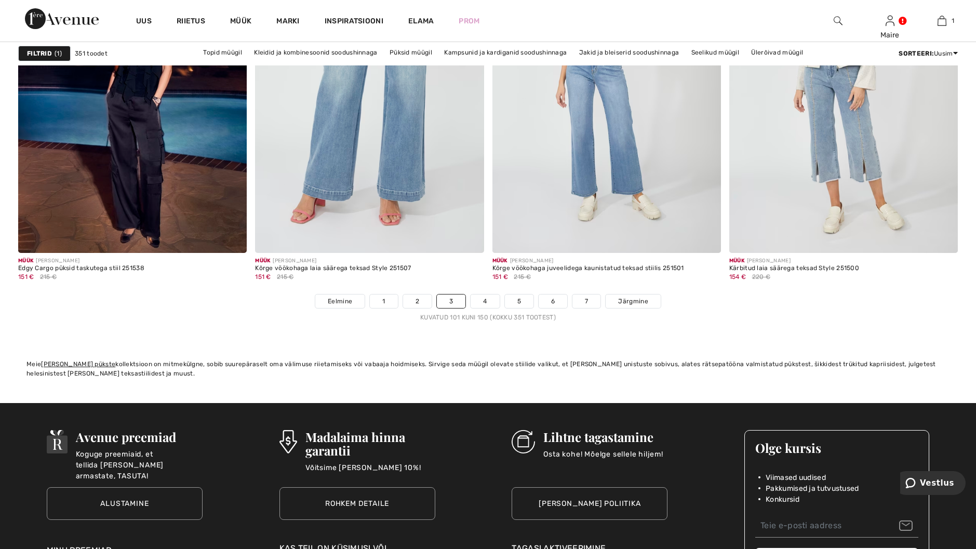
scroll to position [5922, 0]
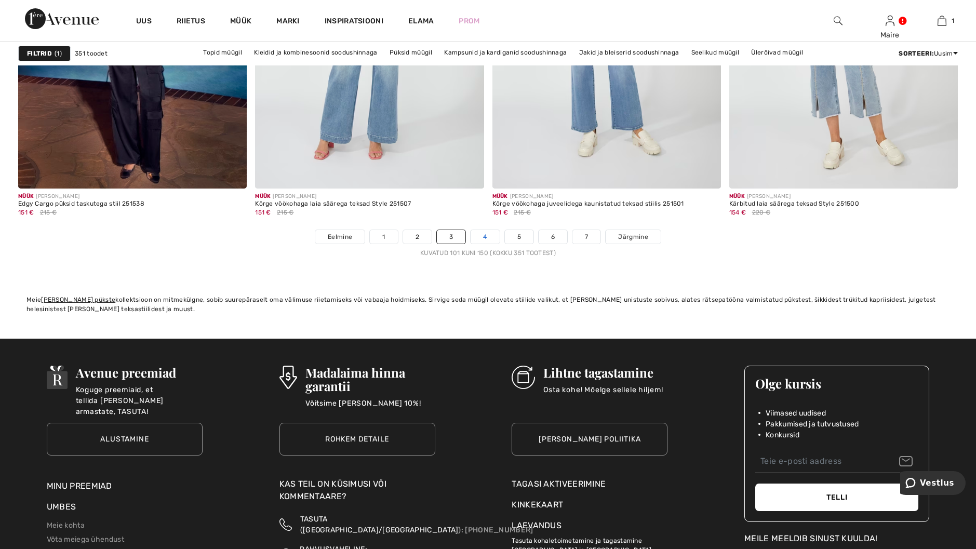
click at [486, 235] on link "4" at bounding box center [485, 237] width 29 height 14
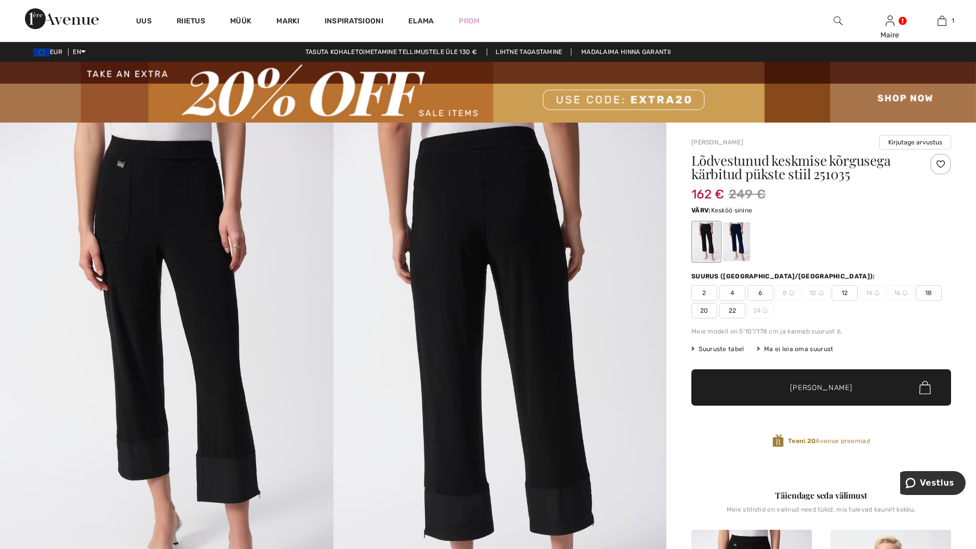
click at [738, 244] on div at bounding box center [736, 242] width 27 height 39
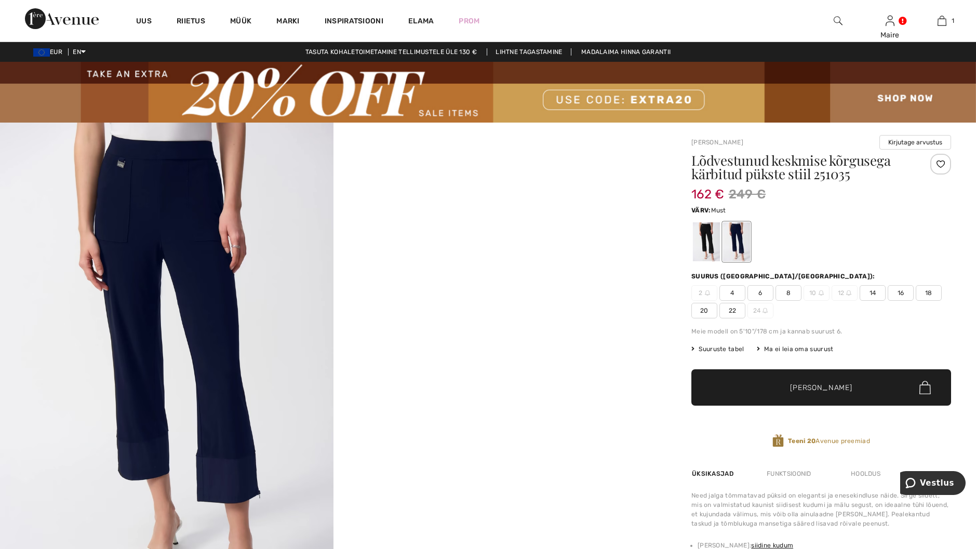
click at [709, 241] on div at bounding box center [706, 242] width 27 height 39
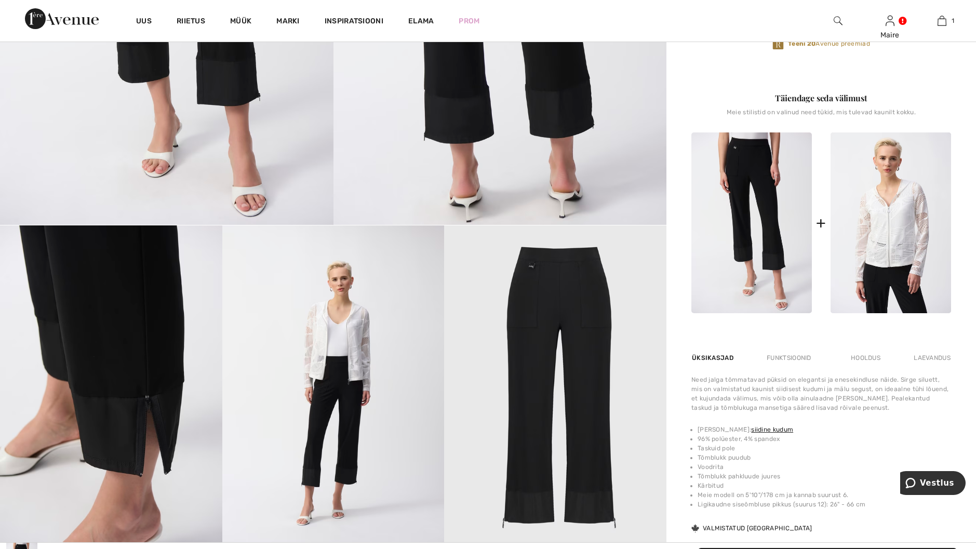
scroll to position [416, 0]
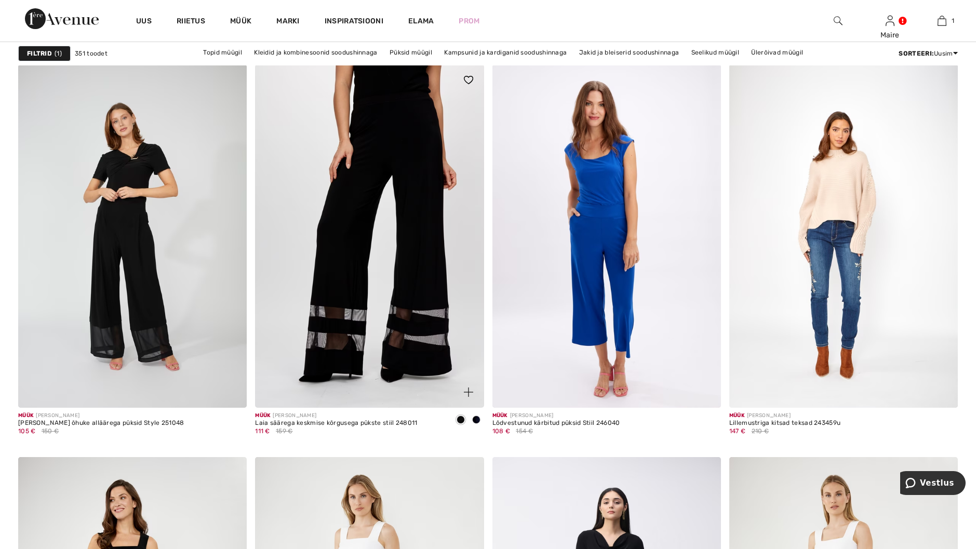
scroll to position [935, 0]
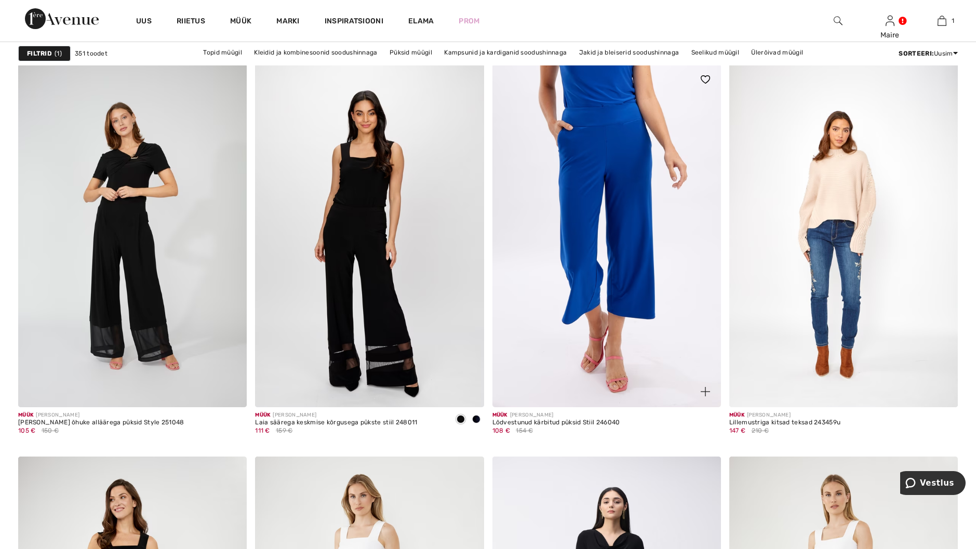
click at [626, 137] on img at bounding box center [607, 235] width 229 height 343
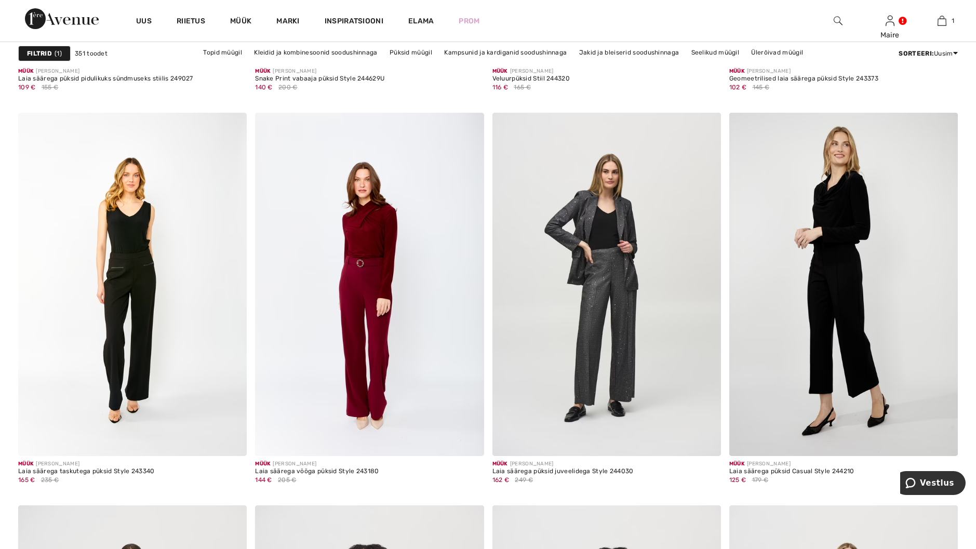
scroll to position [2234, 0]
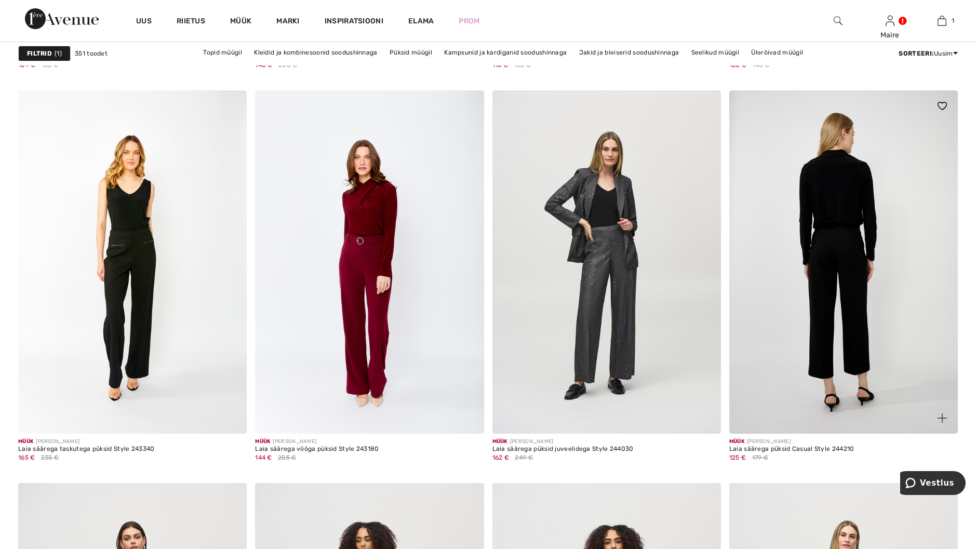
click at [849, 253] on img at bounding box center [843, 261] width 229 height 343
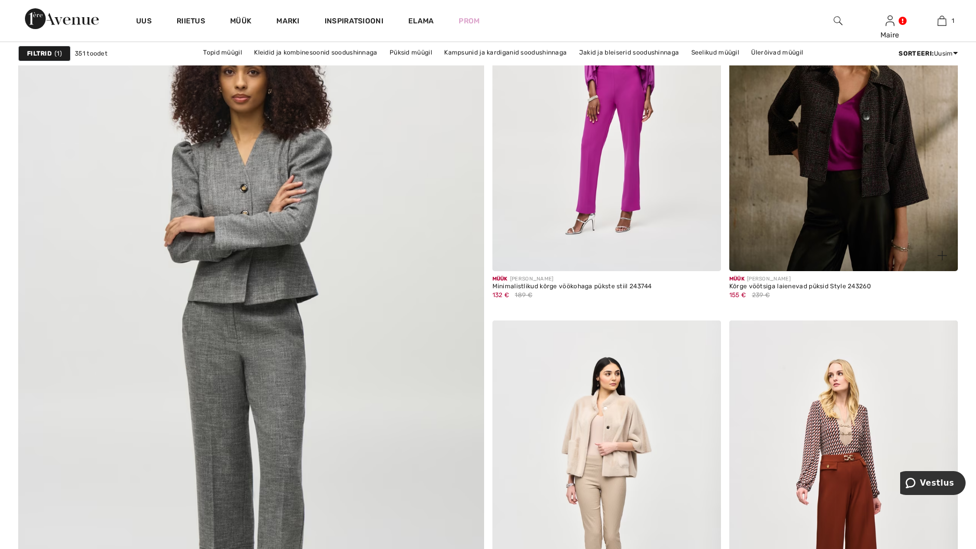
scroll to position [3377, 0]
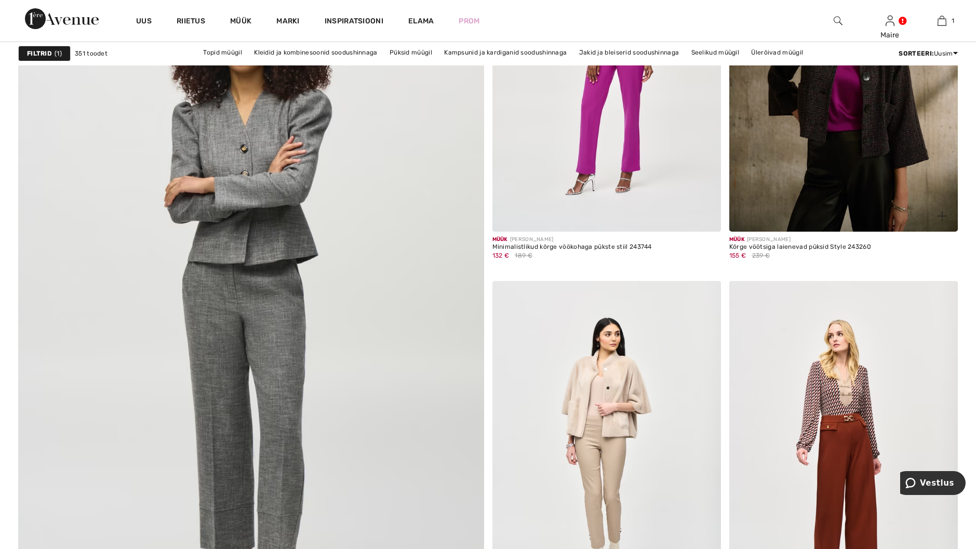
click at [835, 165] on img at bounding box center [843, 59] width 229 height 343
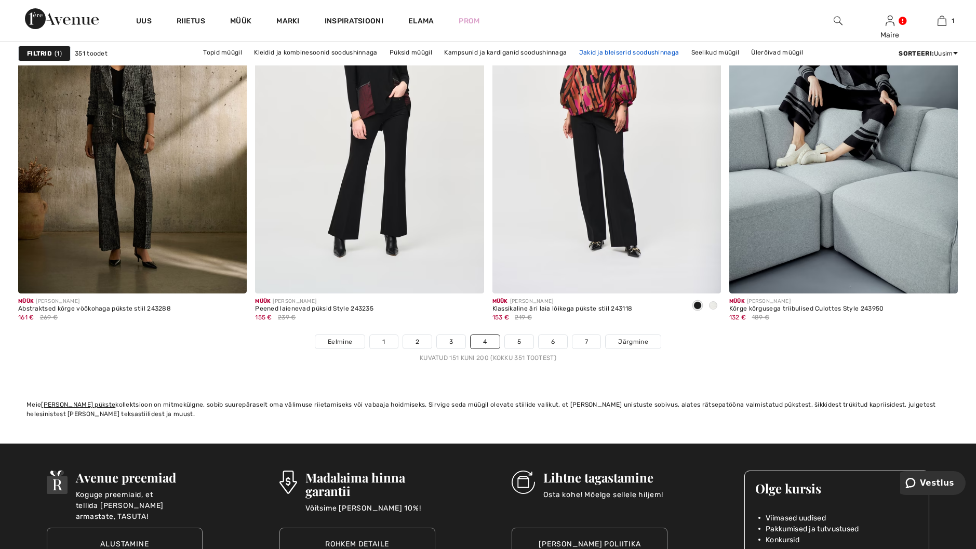
scroll to position [5819, 0]
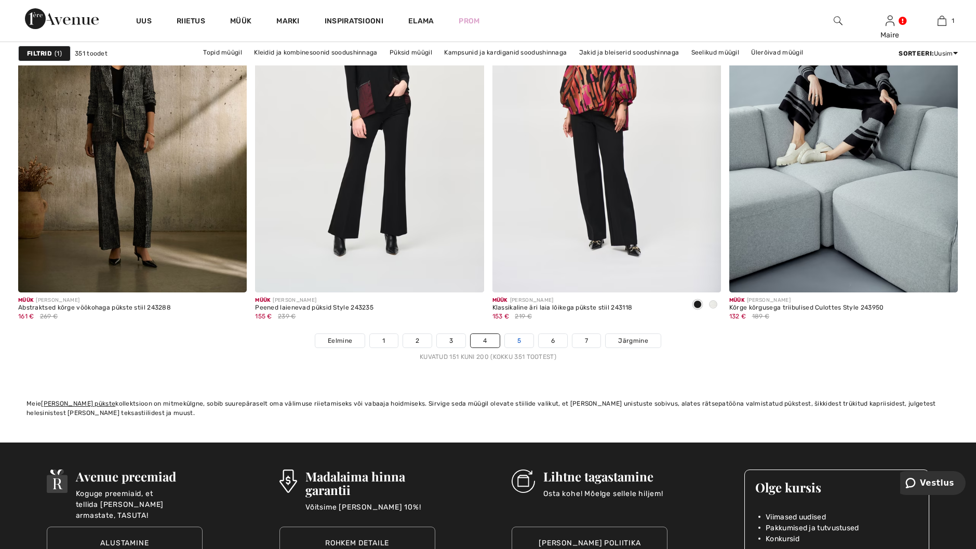
click at [526, 343] on link "5" at bounding box center [519, 341] width 29 height 14
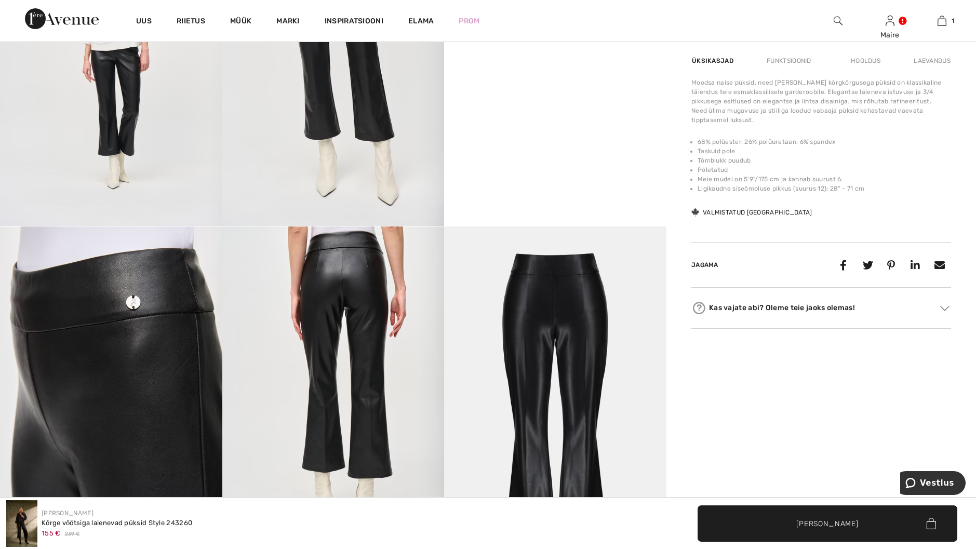
scroll to position [675, 0]
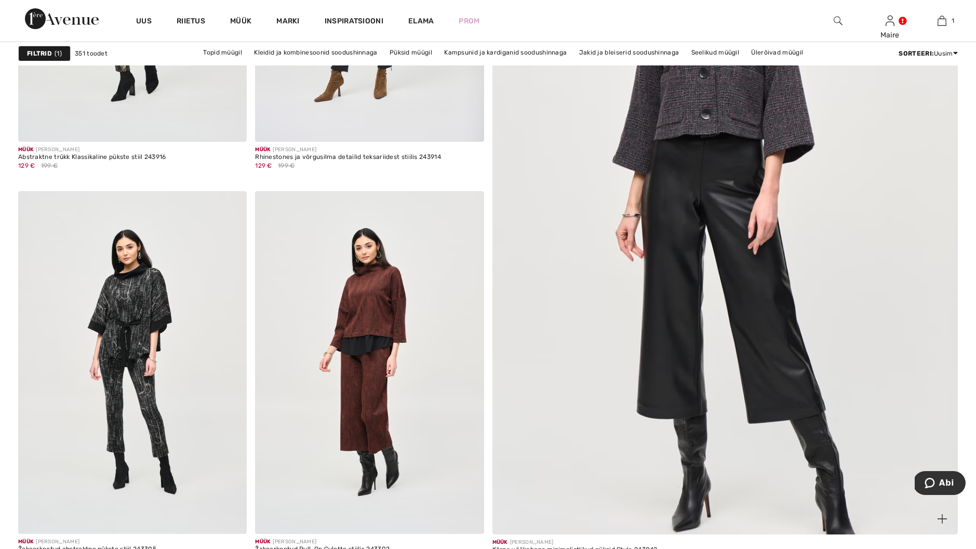
scroll to position [468, 0]
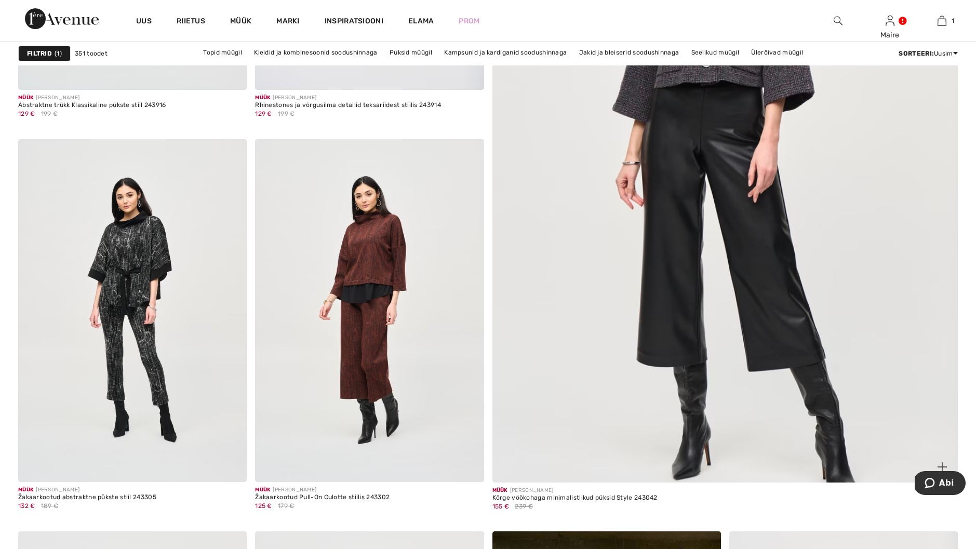
click at [728, 132] on img at bounding box center [725, 165] width 559 height 838
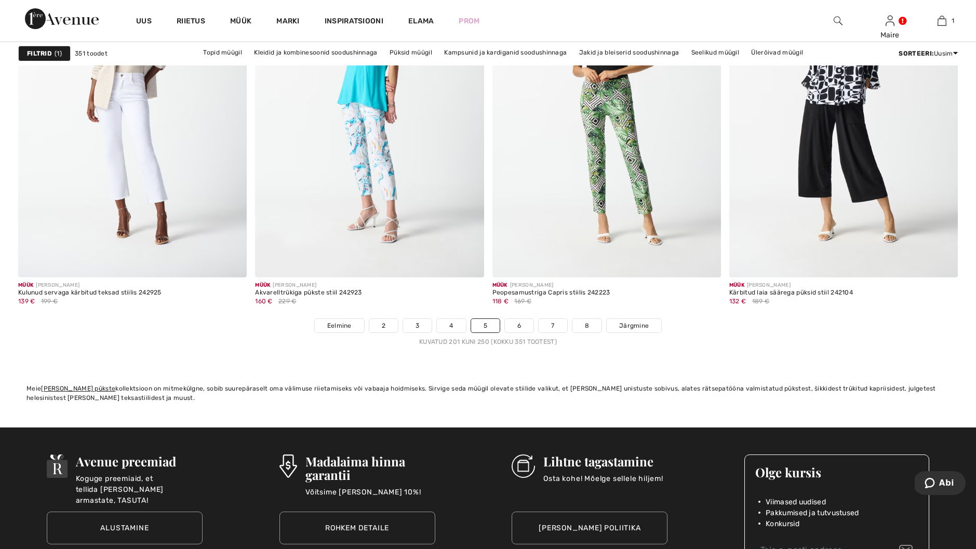
scroll to position [5871, 0]
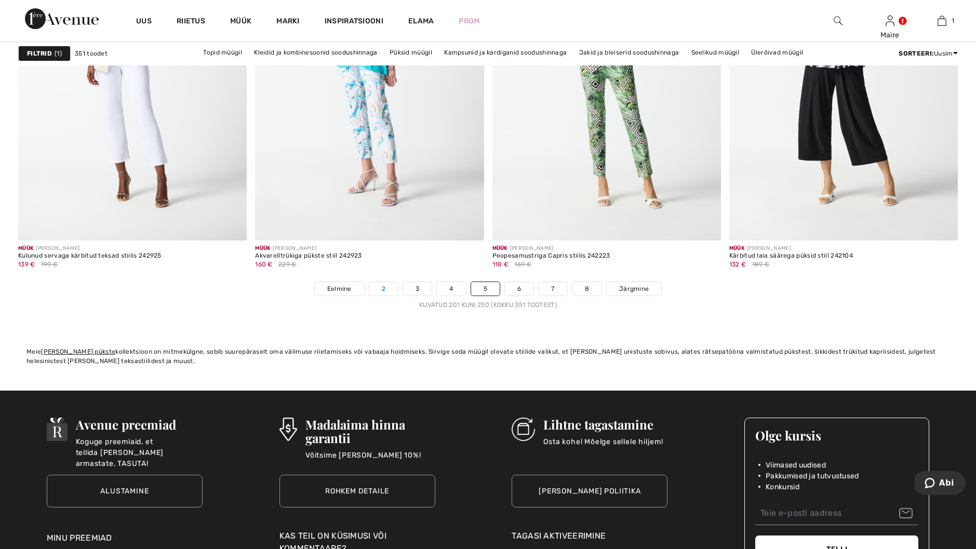
click at [382, 290] on link "2" at bounding box center [383, 289] width 29 height 14
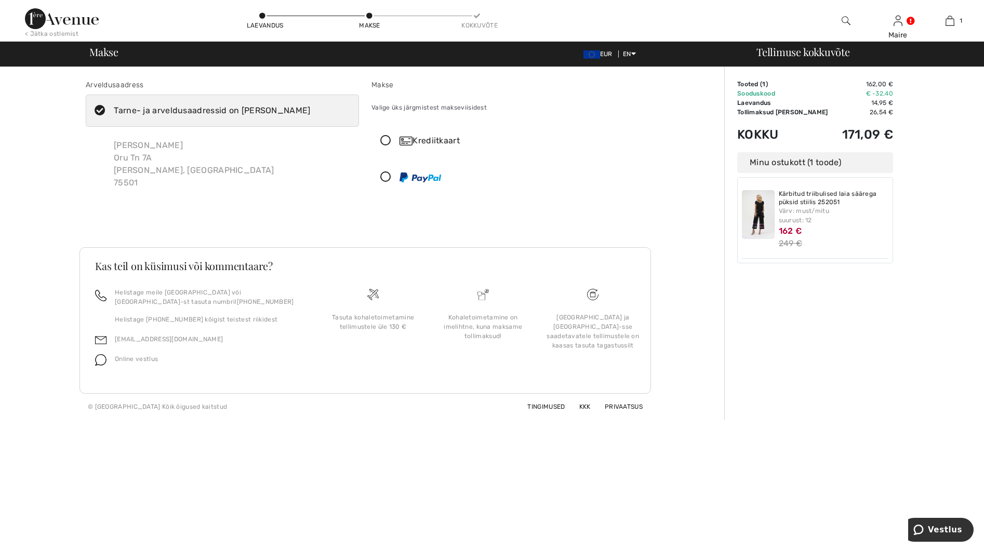
click at [384, 174] on icon at bounding box center [386, 177] width 28 height 11
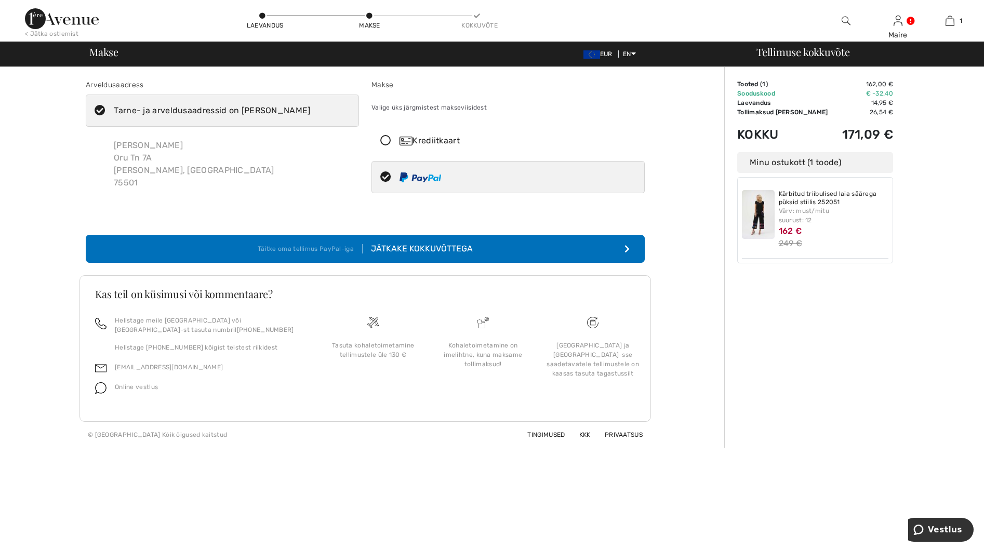
click at [427, 248] on div "Jätkake kokkuvõttega" at bounding box center [418, 249] width 110 height 12
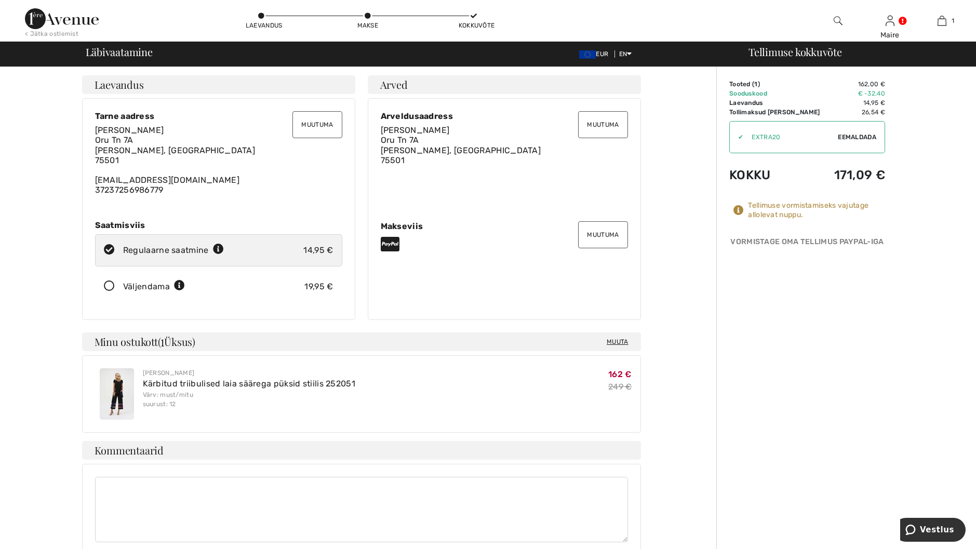
click at [785, 84] on td "Tooted ( 1 )" at bounding box center [779, 83] width 100 height 9
click at [68, 33] on div "< Jätka ostlemist" at bounding box center [52, 33] width 54 height 9
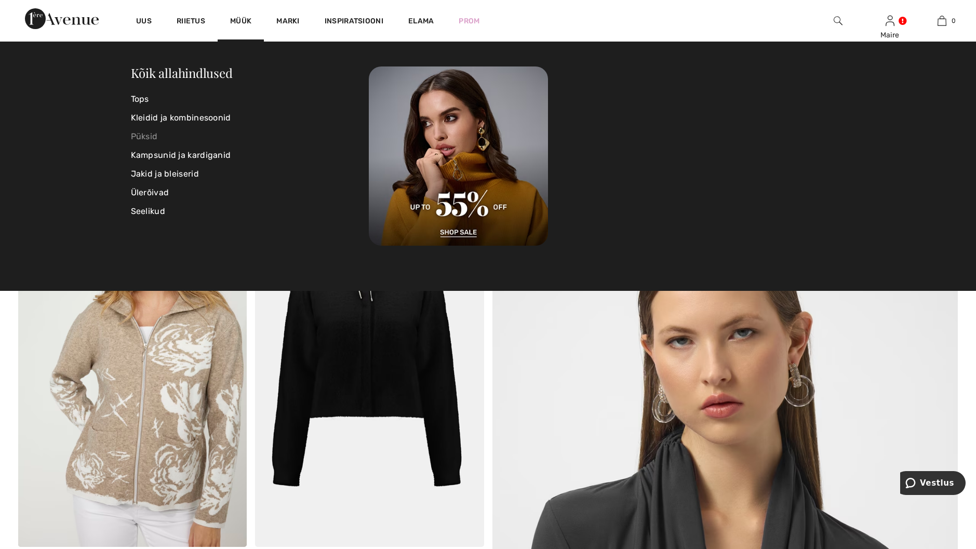
click at [151, 138] on link "Püksid" at bounding box center [250, 136] width 238 height 19
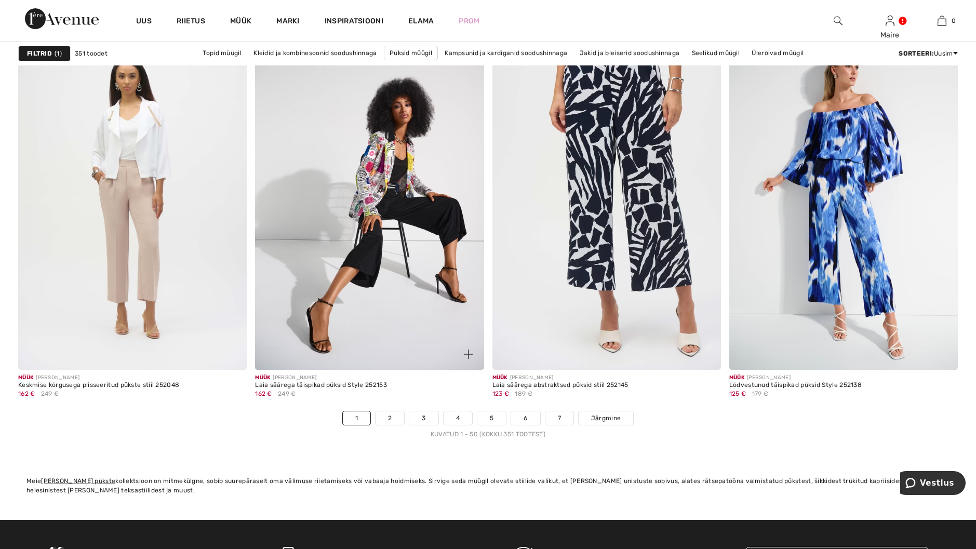
scroll to position [5767, 0]
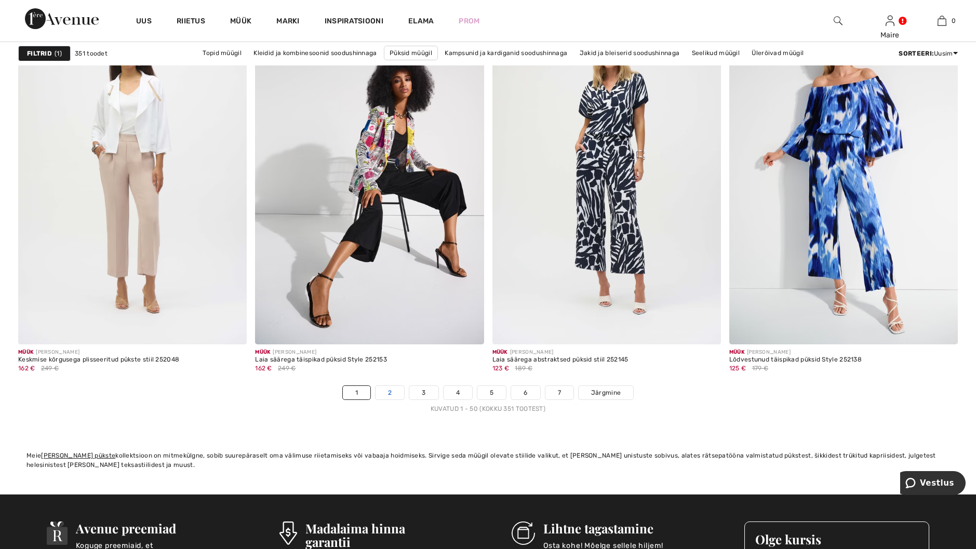
click at [384, 390] on link "2" at bounding box center [390, 393] width 29 height 14
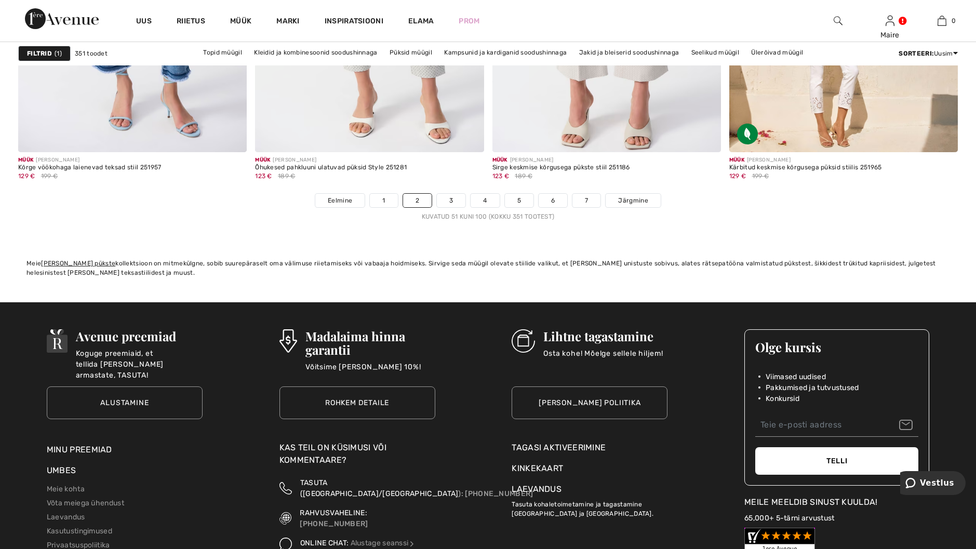
scroll to position [6078, 0]
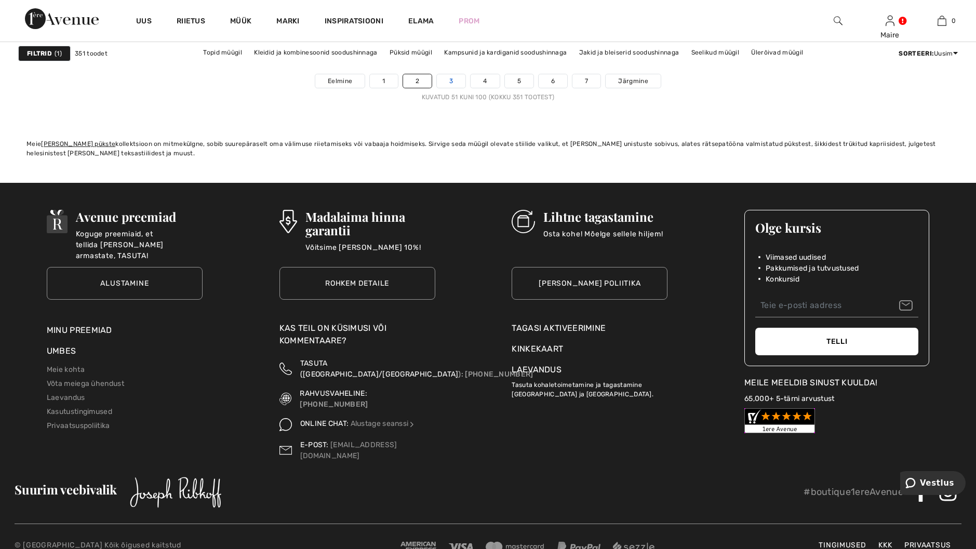
click at [450, 82] on link "3" at bounding box center [451, 81] width 29 height 14
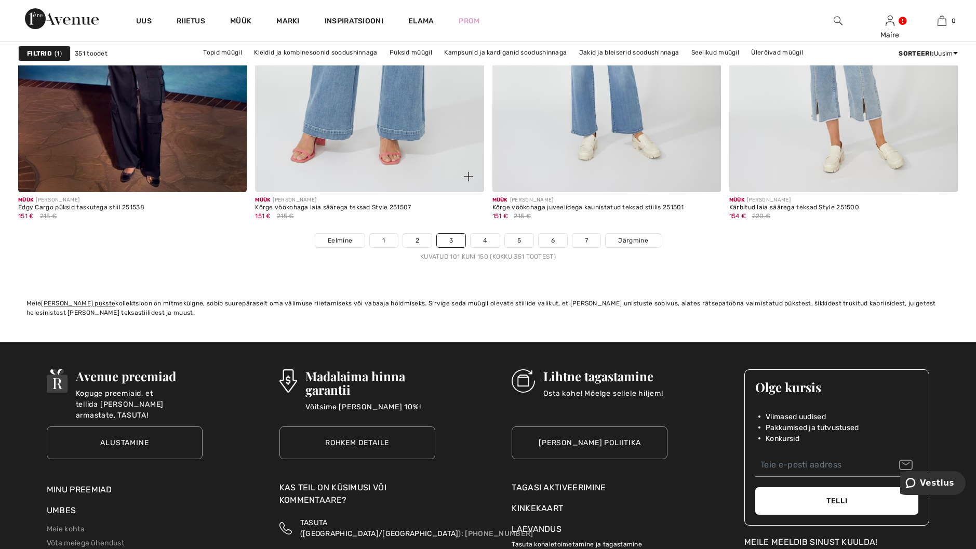
scroll to position [5922, 0]
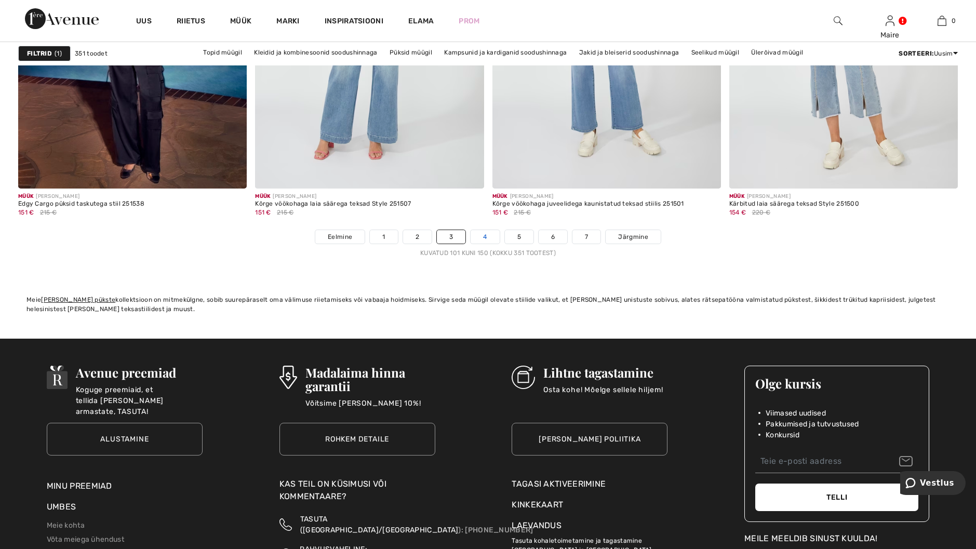
click at [488, 238] on link "4" at bounding box center [485, 237] width 29 height 14
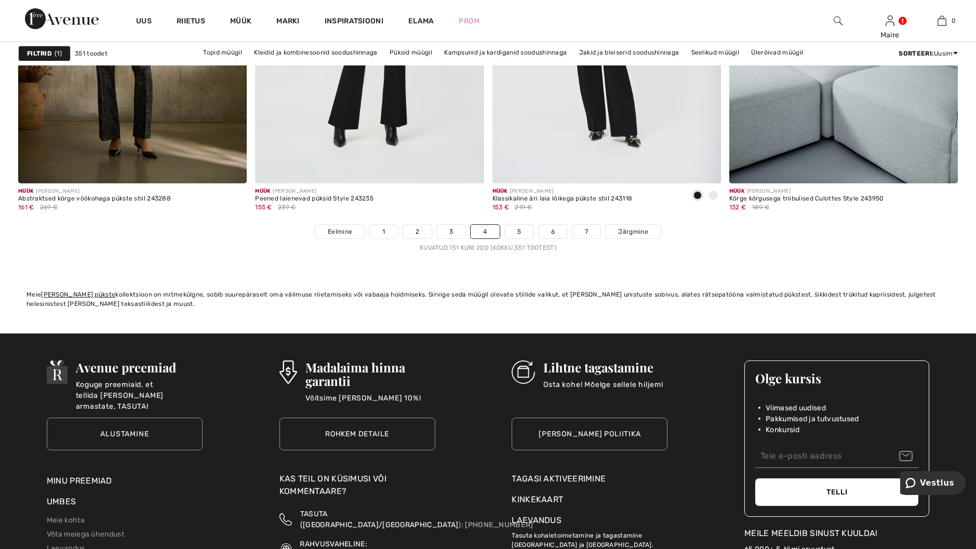
scroll to position [5974, 0]
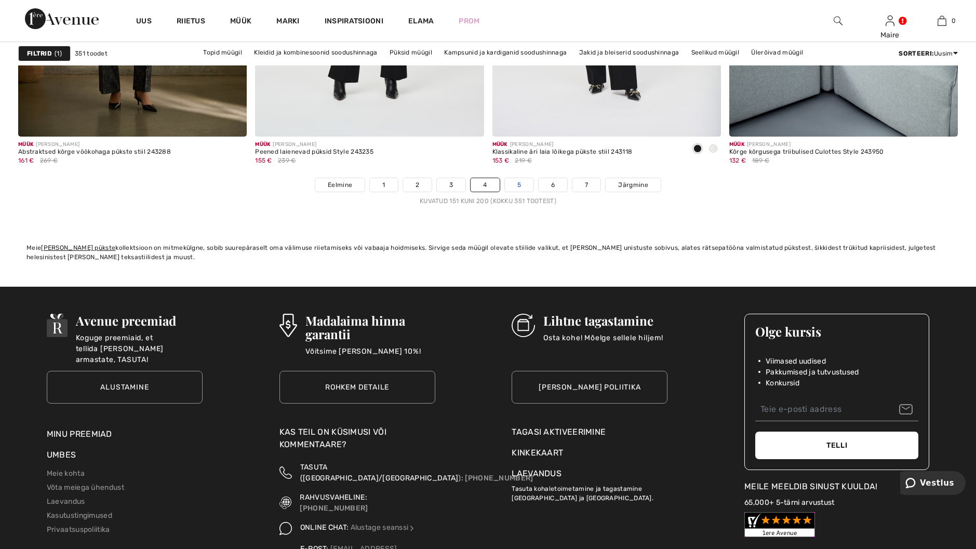
click at [516, 189] on link "5" at bounding box center [519, 185] width 29 height 14
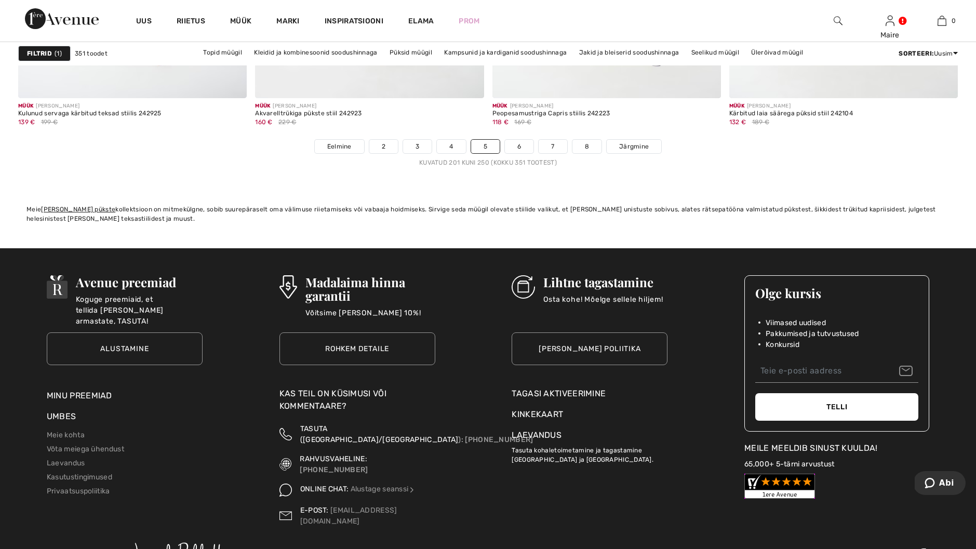
scroll to position [6026, 0]
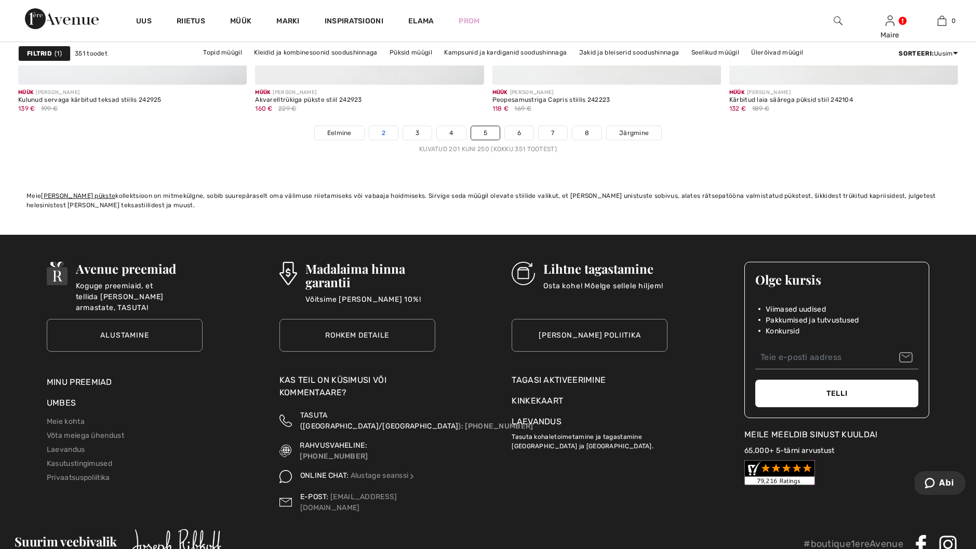
click at [385, 135] on link "2" at bounding box center [383, 133] width 29 height 14
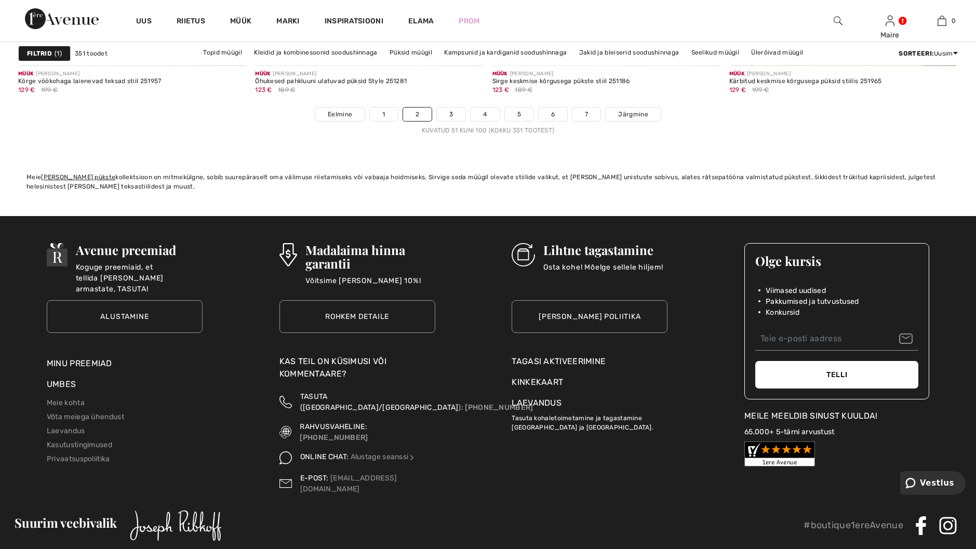
scroll to position [5940, 0]
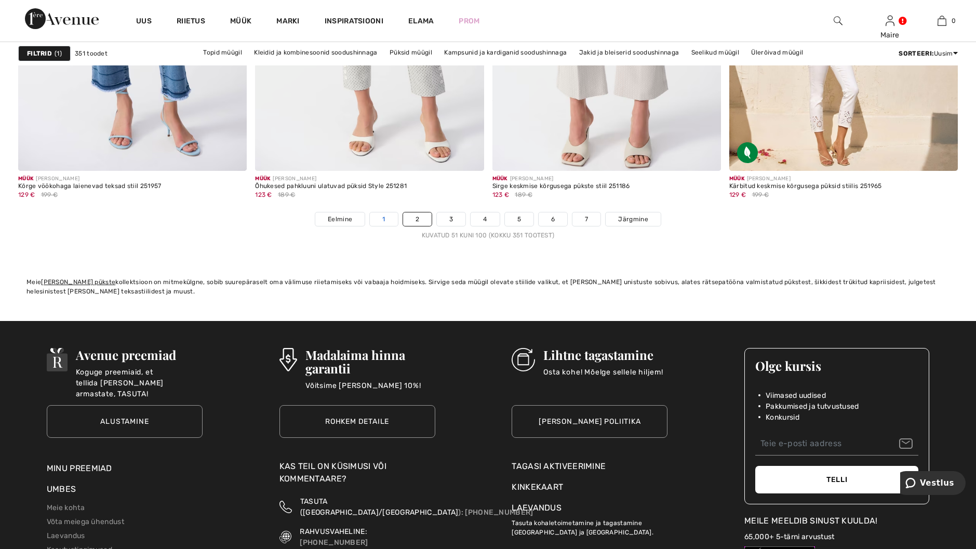
click at [382, 214] on link "1" at bounding box center [384, 219] width 28 height 14
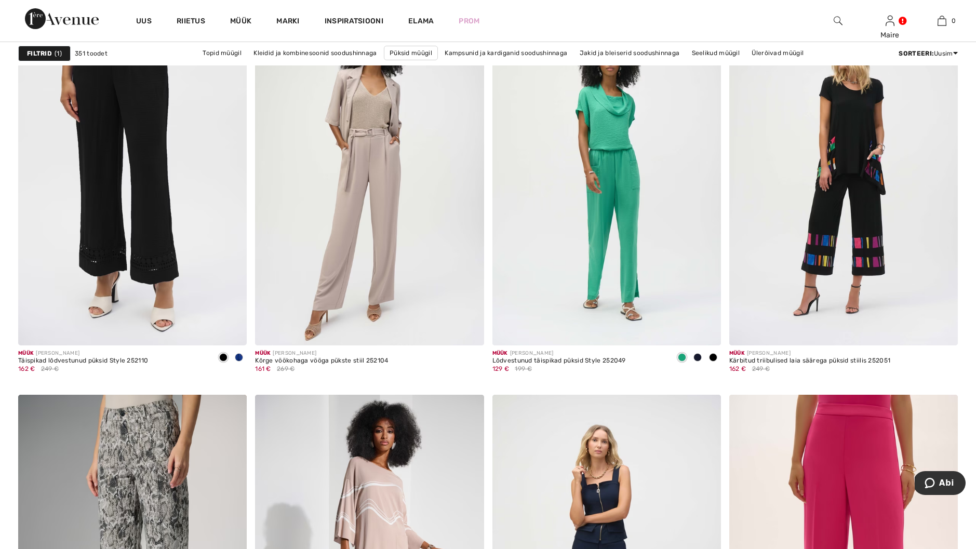
scroll to position [4104, 0]
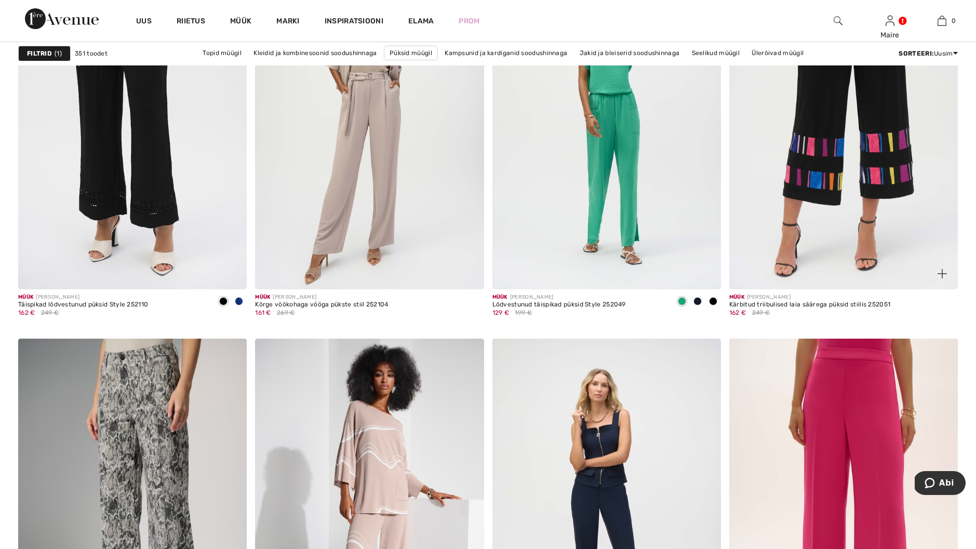
click at [816, 139] on img at bounding box center [843, 117] width 229 height 343
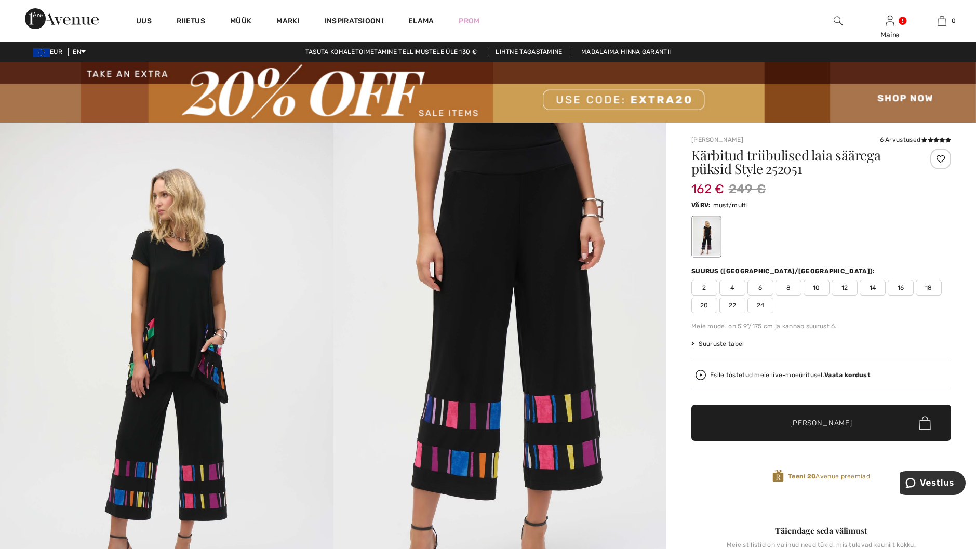
click at [846, 285] on span "12" at bounding box center [845, 288] width 26 height 16
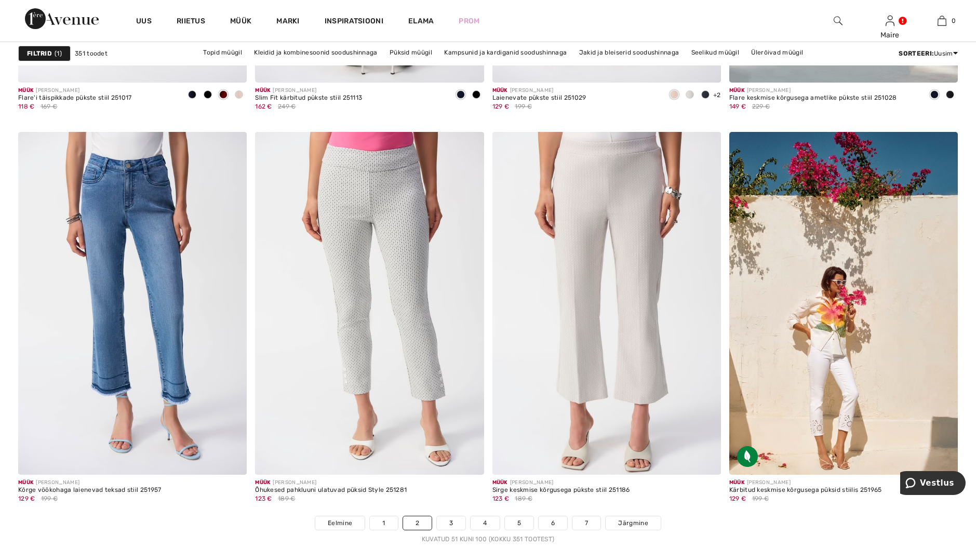
scroll to position [6026, 0]
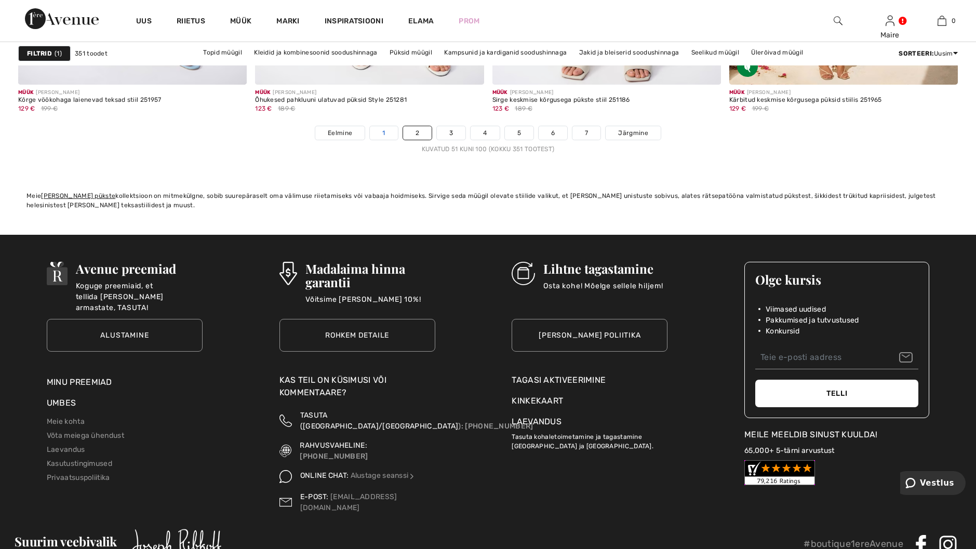
click at [380, 131] on link "1" at bounding box center [384, 133] width 28 height 14
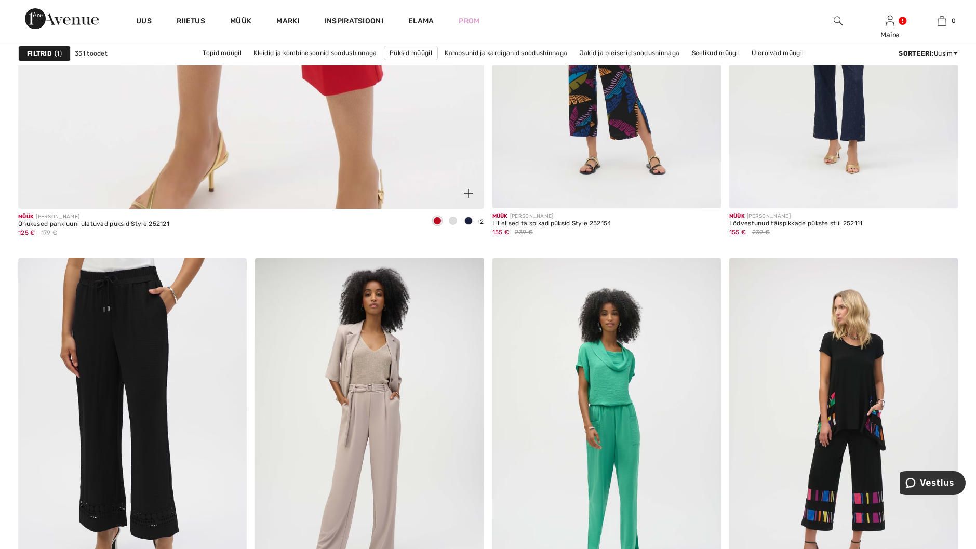
scroll to position [4104, 0]
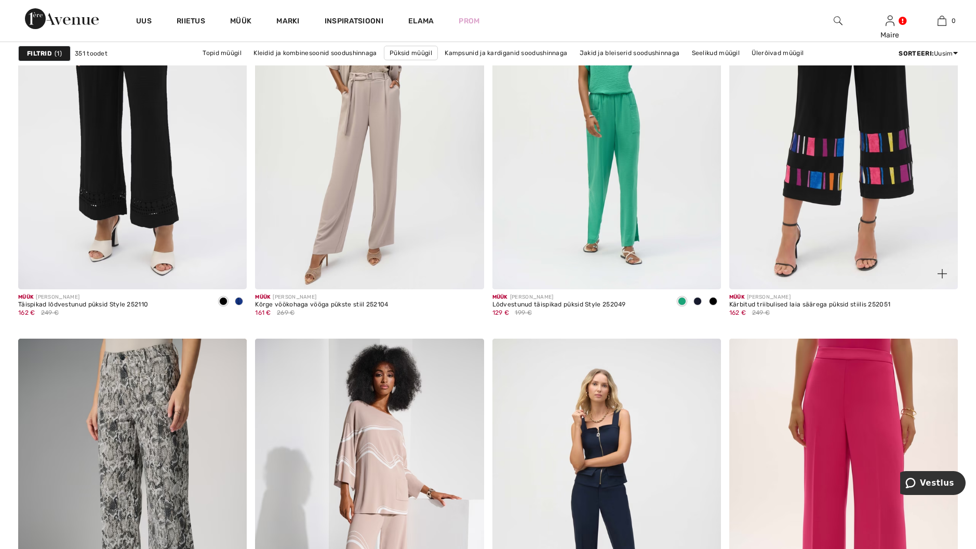
click at [819, 130] on img at bounding box center [843, 117] width 229 height 343
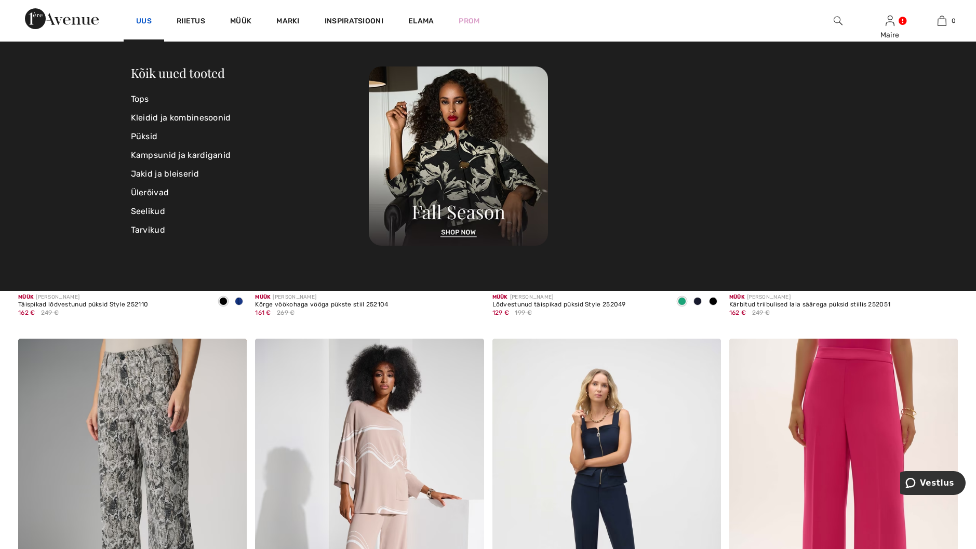
click at [145, 19] on link "Uus" at bounding box center [144, 22] width 16 height 11
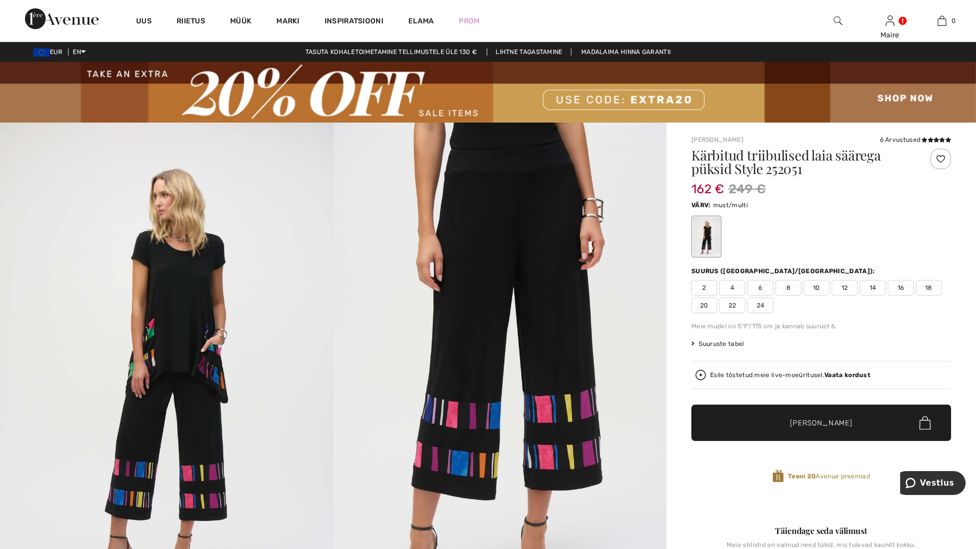
click at [846, 285] on span "12" at bounding box center [845, 288] width 26 height 16
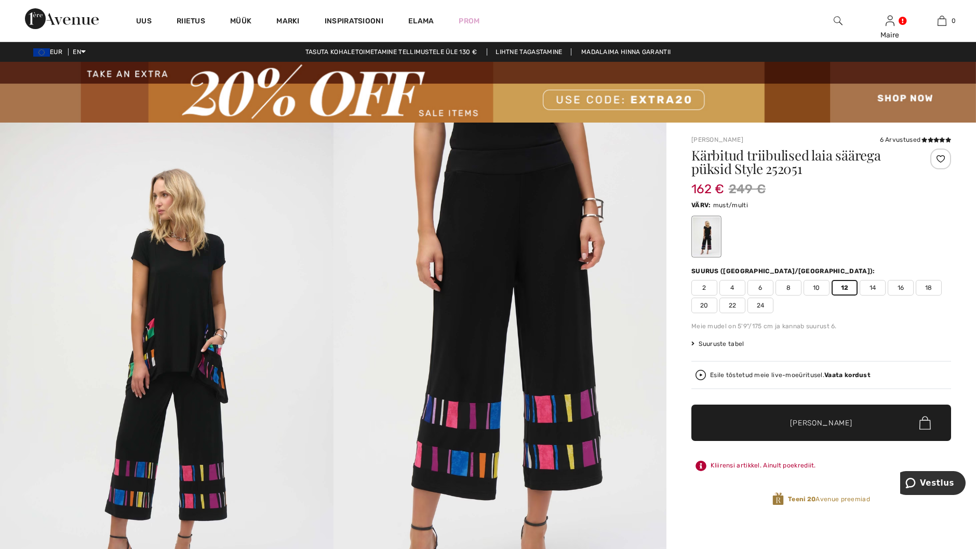
click at [815, 421] on span "[PERSON_NAME]" at bounding box center [821, 423] width 62 height 11
click at [846, 152] on h1 "Kärbitud triibulised laia säärega püksid Style 252051" at bounding box center [799, 162] width 217 height 27
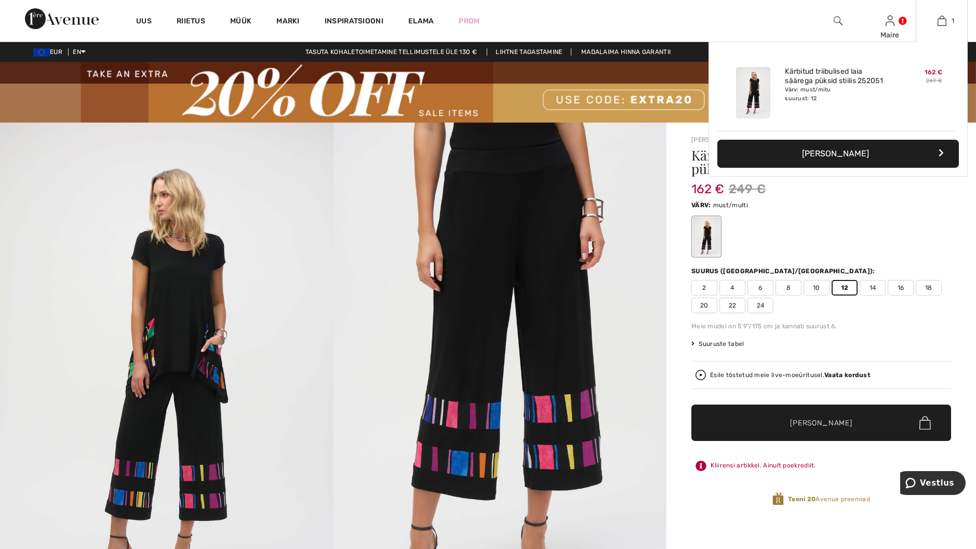
click at [856, 150] on font "[PERSON_NAME]" at bounding box center [835, 154] width 67 height 10
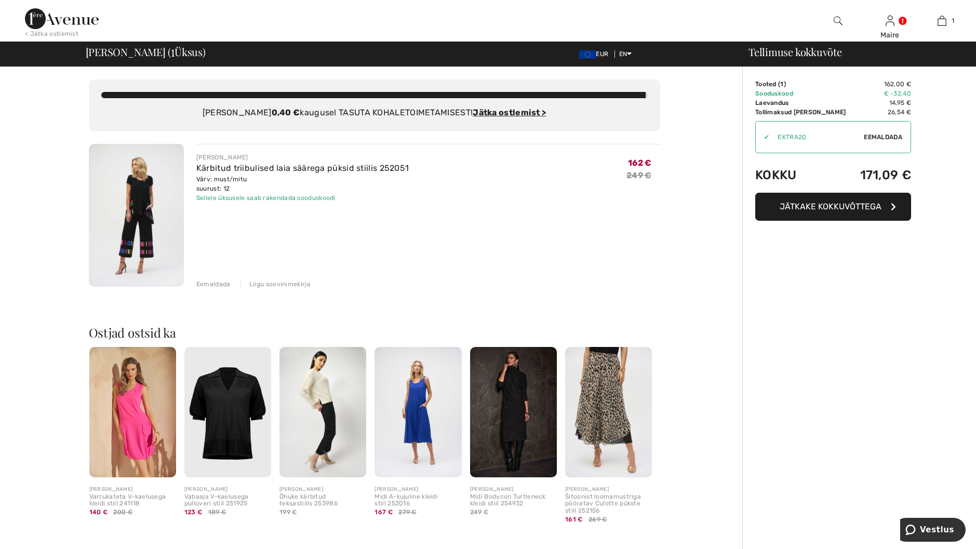
click at [833, 206] on span "Jätkake kokkuvõttega" at bounding box center [831, 207] width 102 height 10
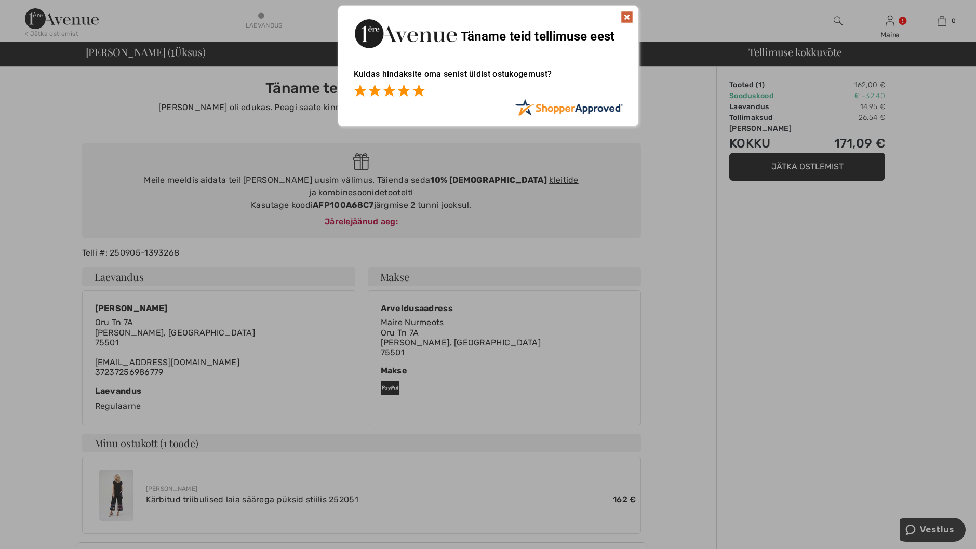
click at [421, 92] on span at bounding box center [418, 90] width 12 height 12
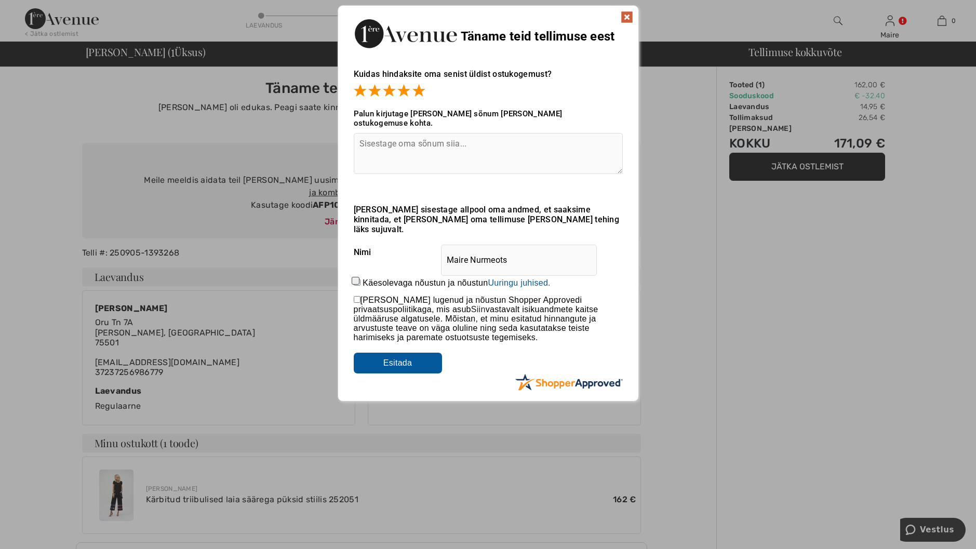
click at [356, 296] on input "checkbox" at bounding box center [357, 299] width 7 height 7
checkbox input "true"
click at [363, 136] on textarea at bounding box center [488, 153] width 269 height 41
drag, startPoint x: 426, startPoint y: 131, endPoint x: 351, endPoint y: 130, distance: 74.8
click at [351, 130] on div "Kuidas hindaksite oma senist üldist ostukogemust? Teie hinnangutest selgub, et …" at bounding box center [488, 225] width 300 height 332
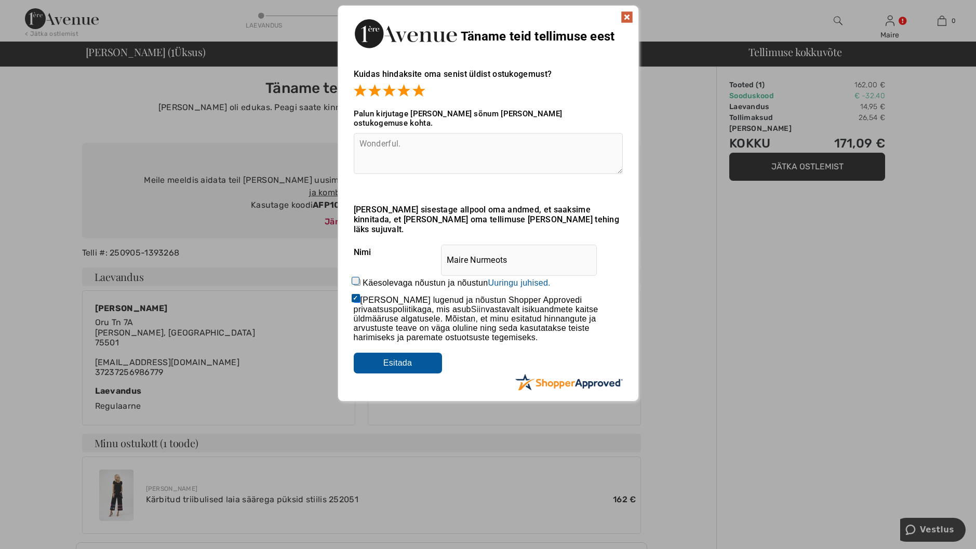
type textarea "Wonderful."
click at [386, 353] on input "Submit" at bounding box center [398, 363] width 88 height 21
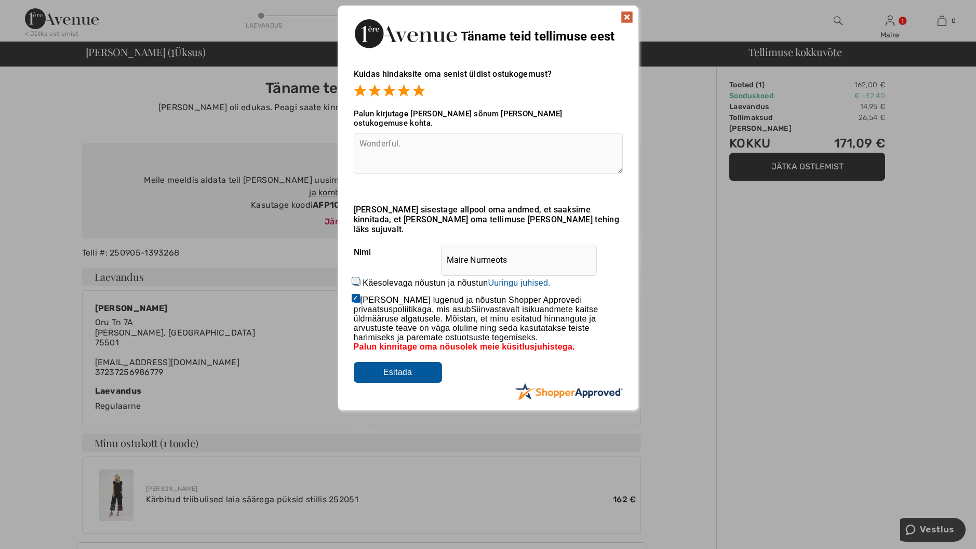
click at [357, 279] on input "Käesolevaga nõustun ja nõustun Arvustuse esitamisega annate Shopper Approvedile…" at bounding box center [357, 282] width 7 height 7
checkbox input "true"
click at [401, 362] on input "Submit" at bounding box center [398, 372] width 88 height 21
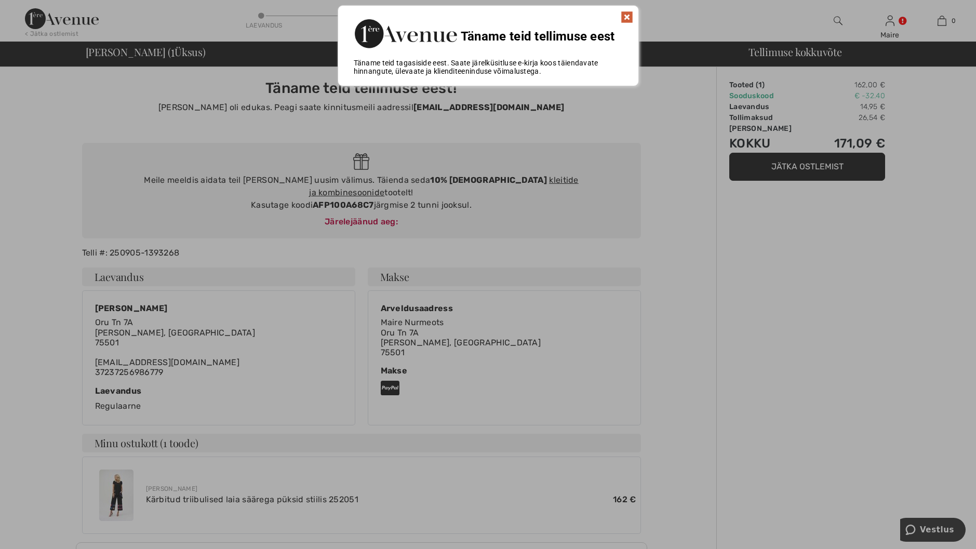
click at [628, 17] on img at bounding box center [627, 17] width 12 height 12
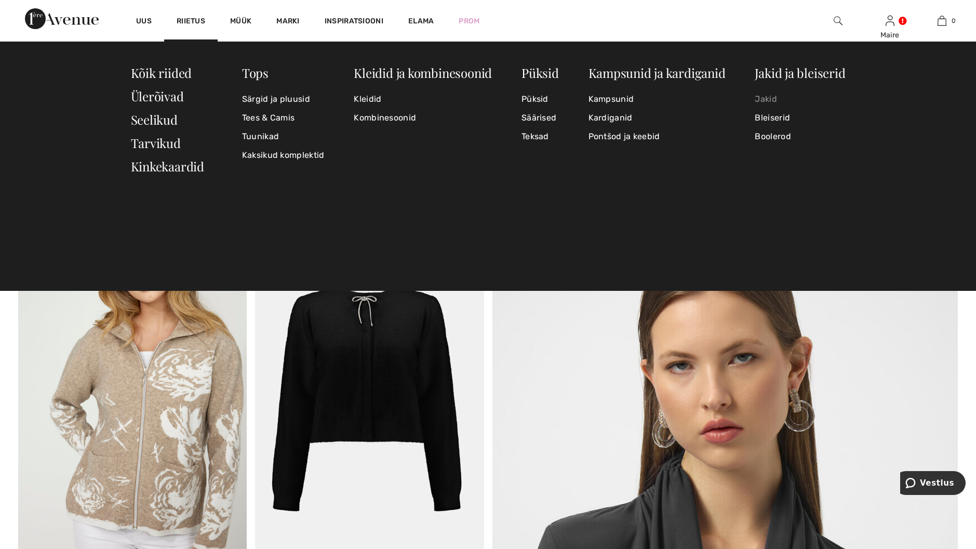
click at [771, 100] on link "Jakid" at bounding box center [800, 99] width 90 height 19
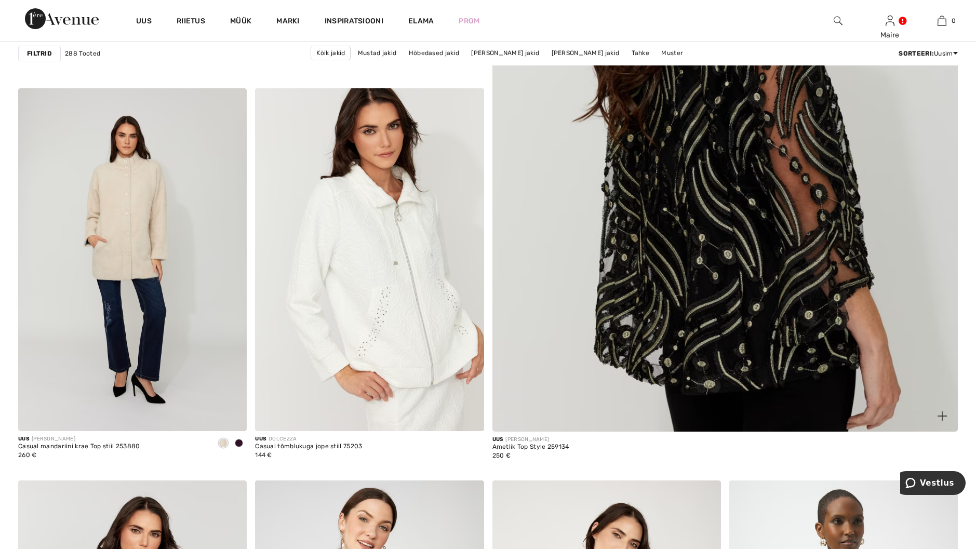
scroll to position [520, 0]
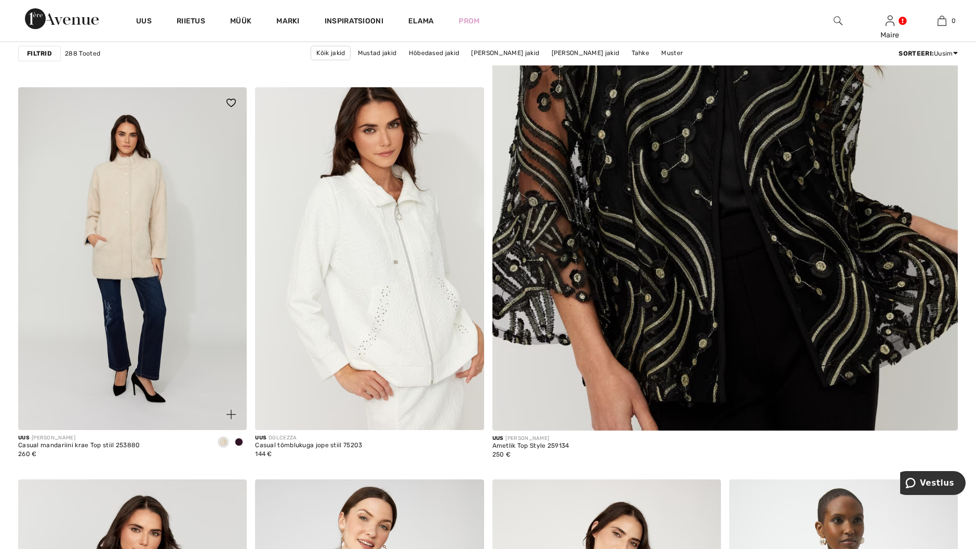
click at [238, 442] on span at bounding box center [239, 442] width 8 height 8
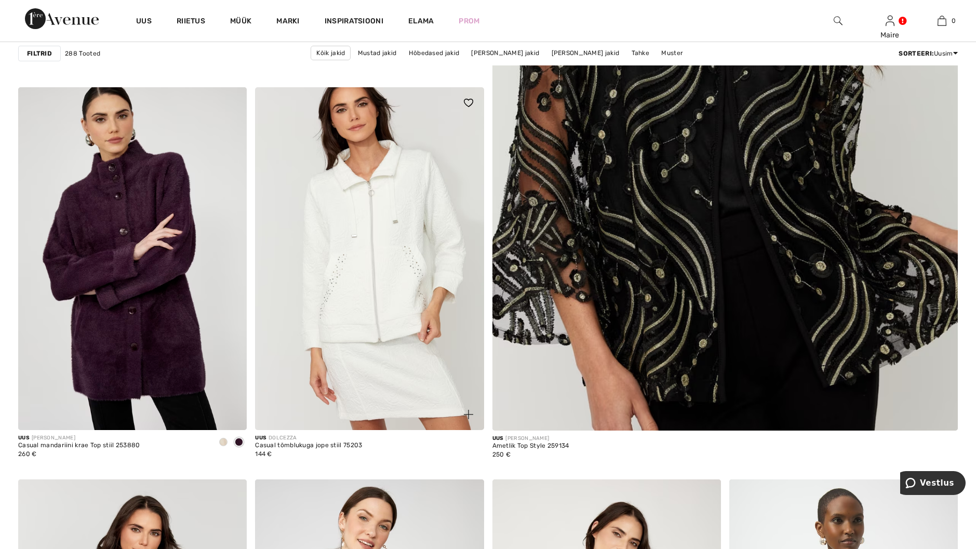
click at [397, 264] on img at bounding box center [369, 258] width 229 height 343
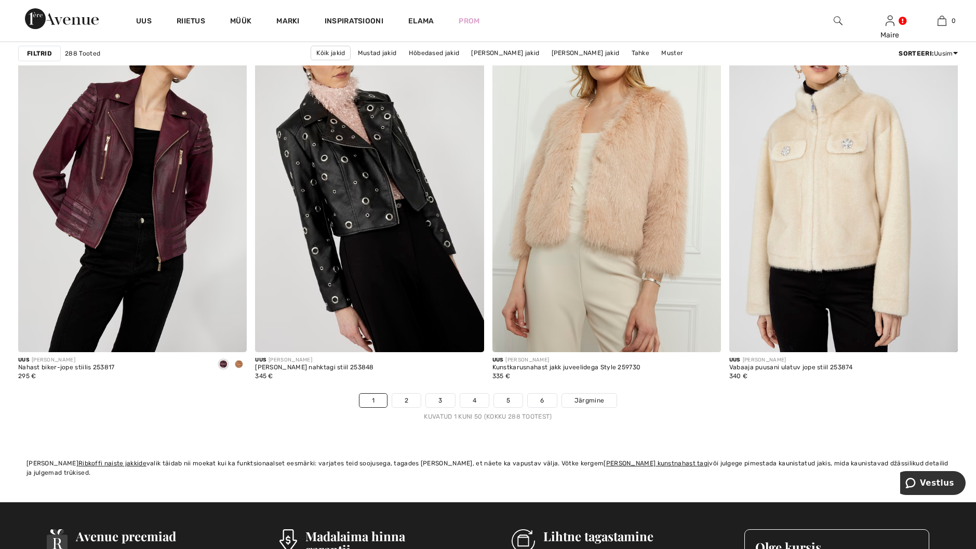
scroll to position [5819, 0]
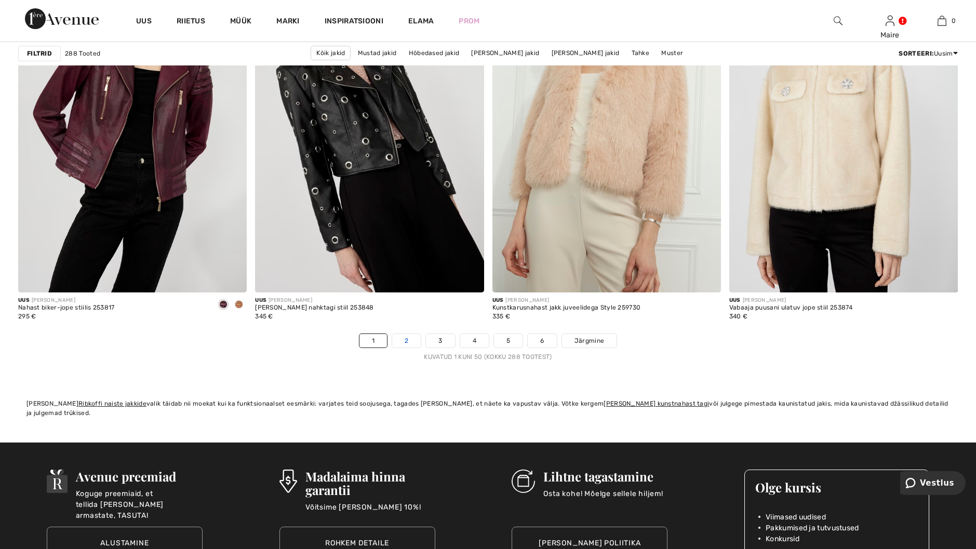
click at [410, 343] on link "2" at bounding box center [406, 341] width 29 height 14
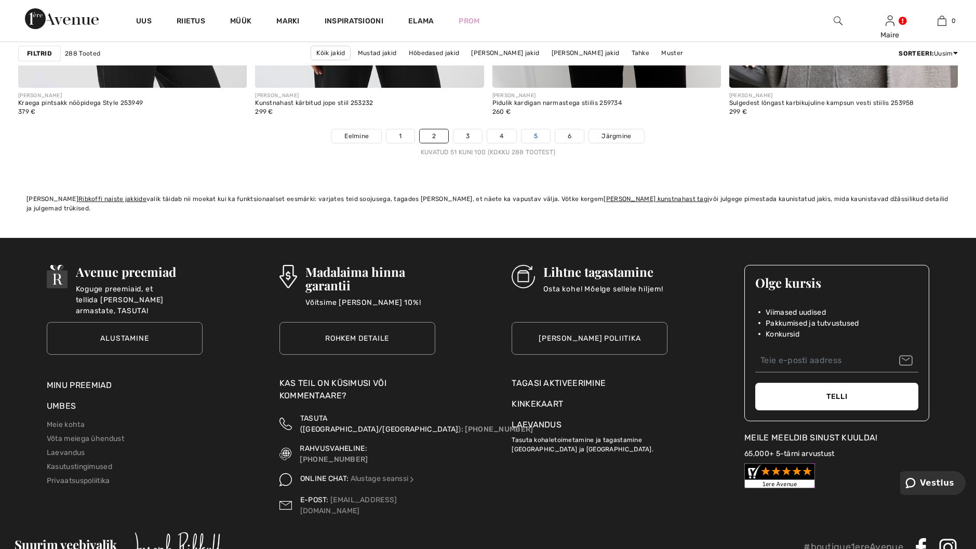
scroll to position [6026, 0]
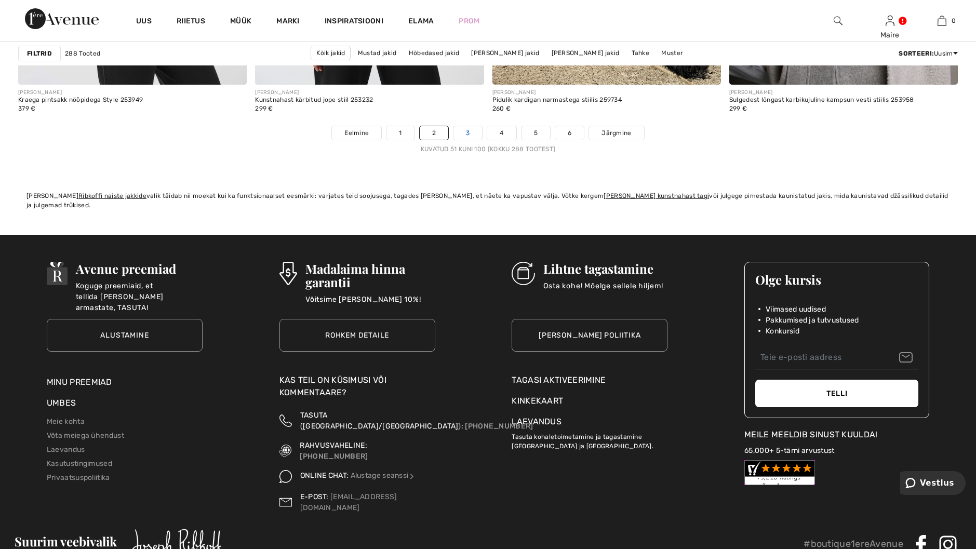
click at [480, 130] on link "3" at bounding box center [468, 133] width 29 height 14
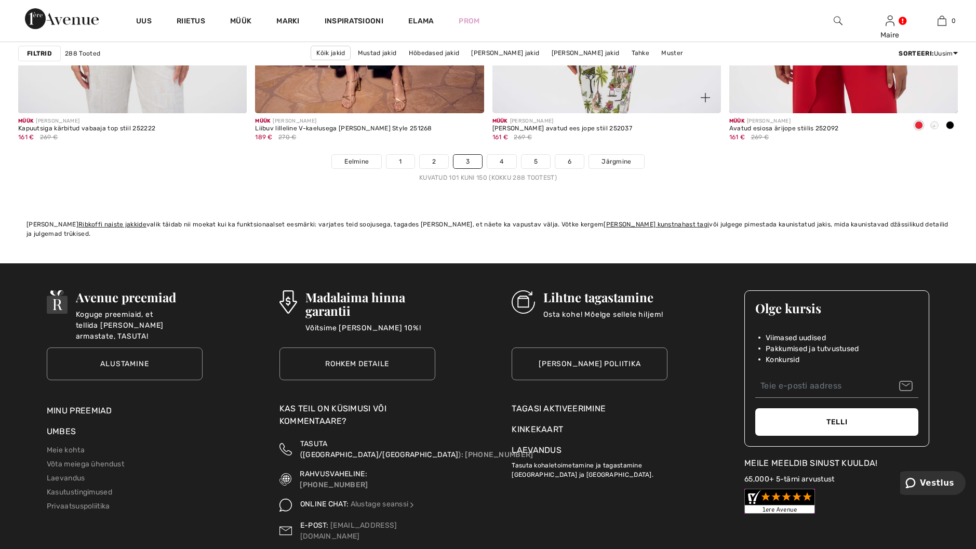
scroll to position [6026, 0]
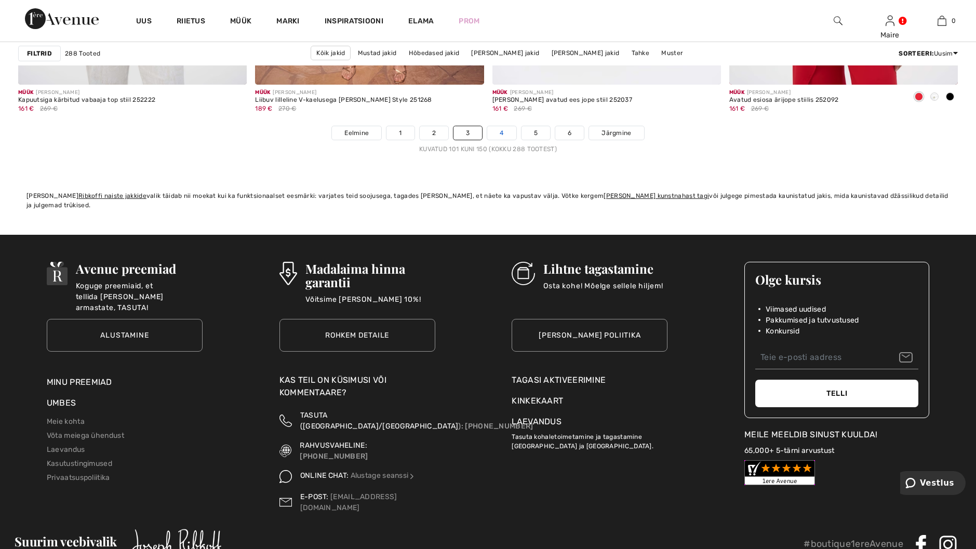
click at [497, 130] on link "4" at bounding box center [501, 133] width 29 height 14
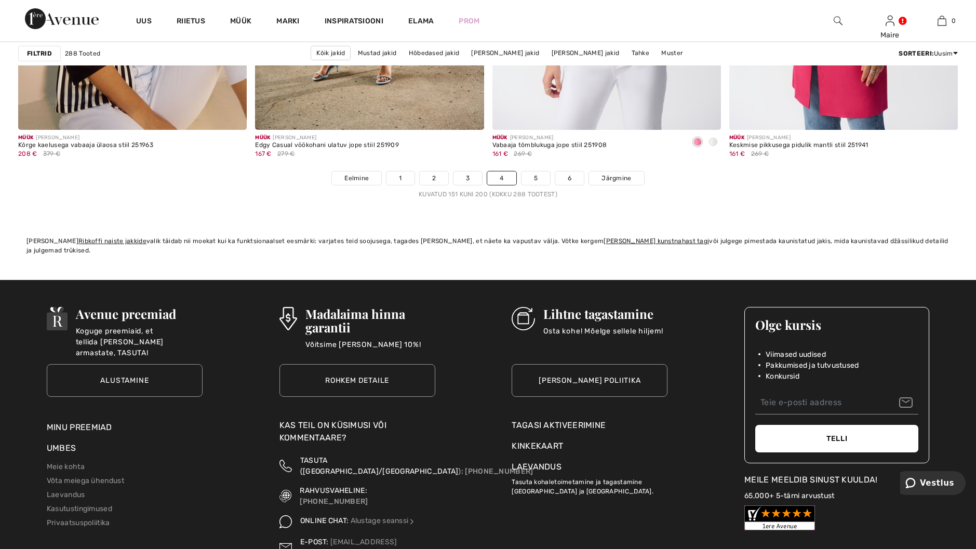
scroll to position [6026, 0]
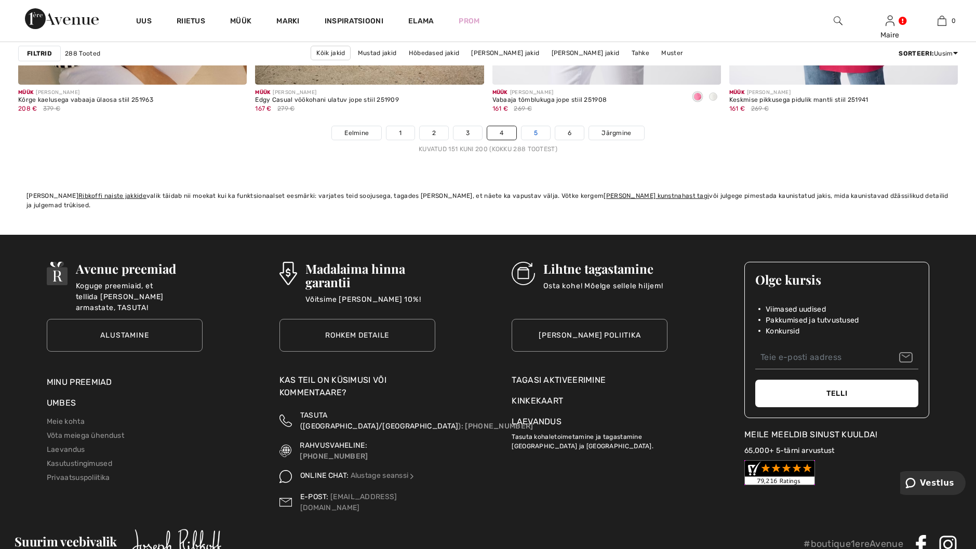
click at [532, 132] on link "5" at bounding box center [536, 133] width 29 height 14
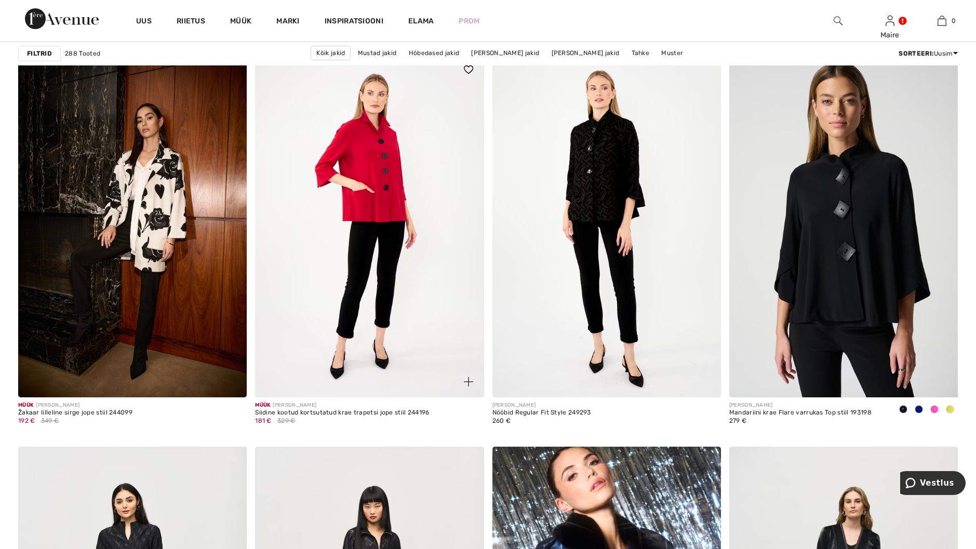
scroll to position [4000, 0]
